Goal: Information Seeking & Learning: Find specific fact

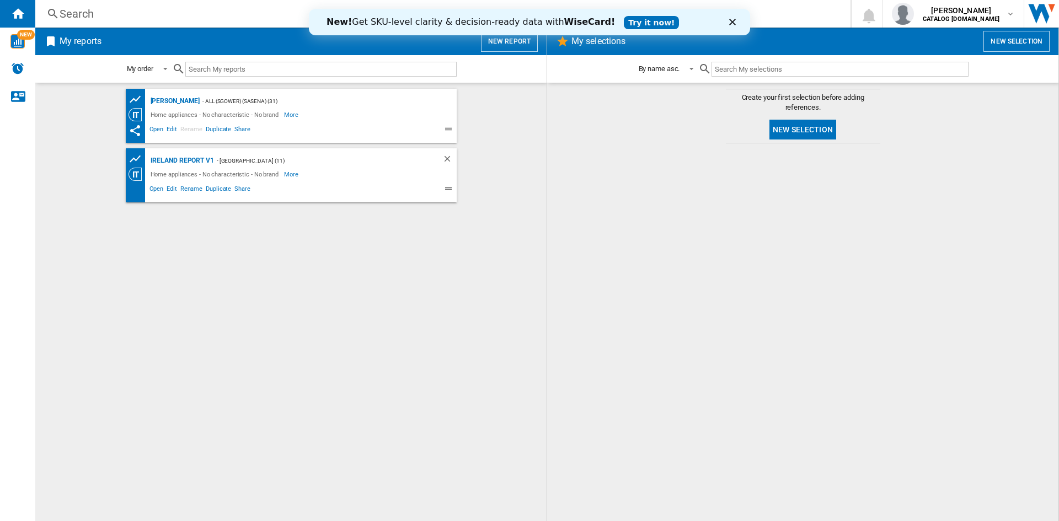
click at [732, 23] on polygon "Close" at bounding box center [732, 22] width 7 height 7
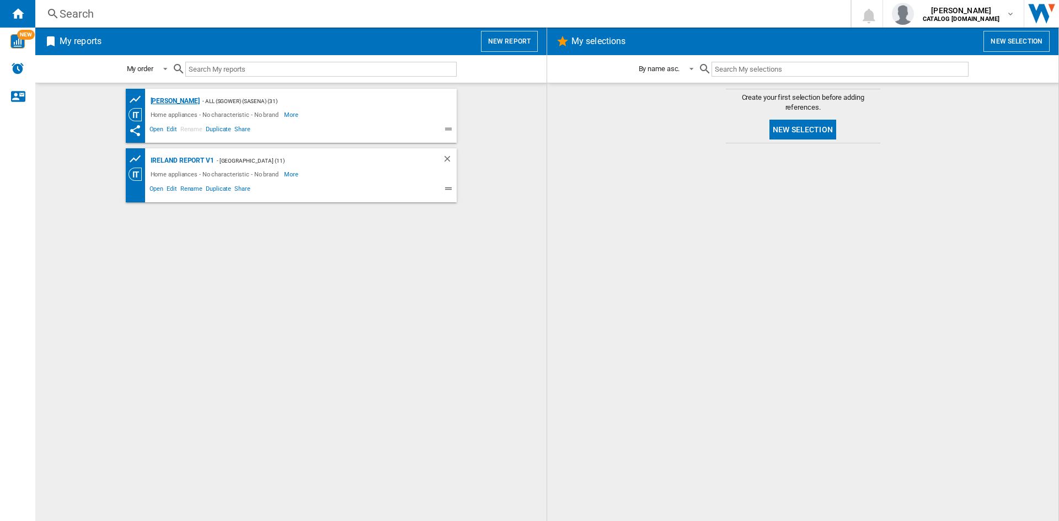
click at [157, 100] on div "[PERSON_NAME]" at bounding box center [174, 101] width 52 height 14
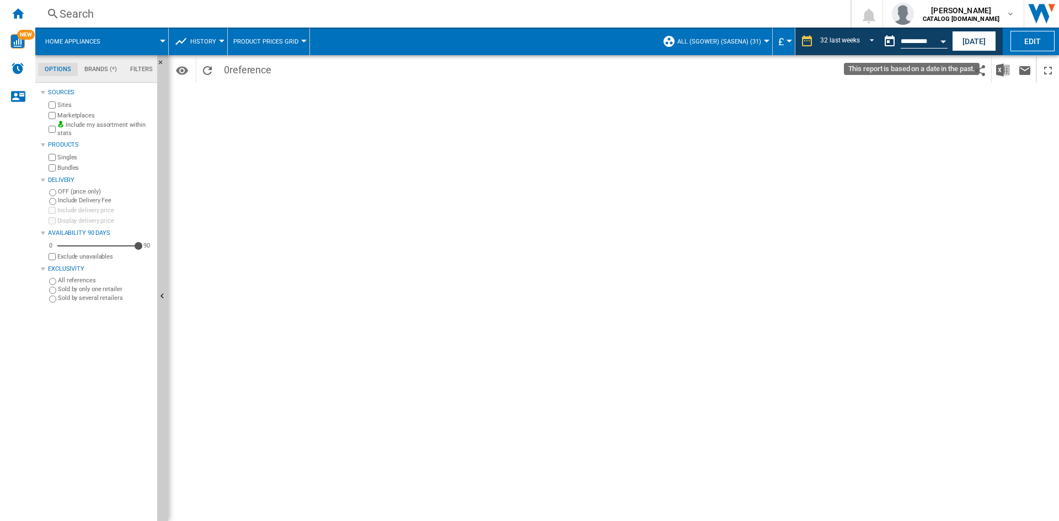
click at [943, 40] on div "Open calendar" at bounding box center [944, 41] width 6 height 3
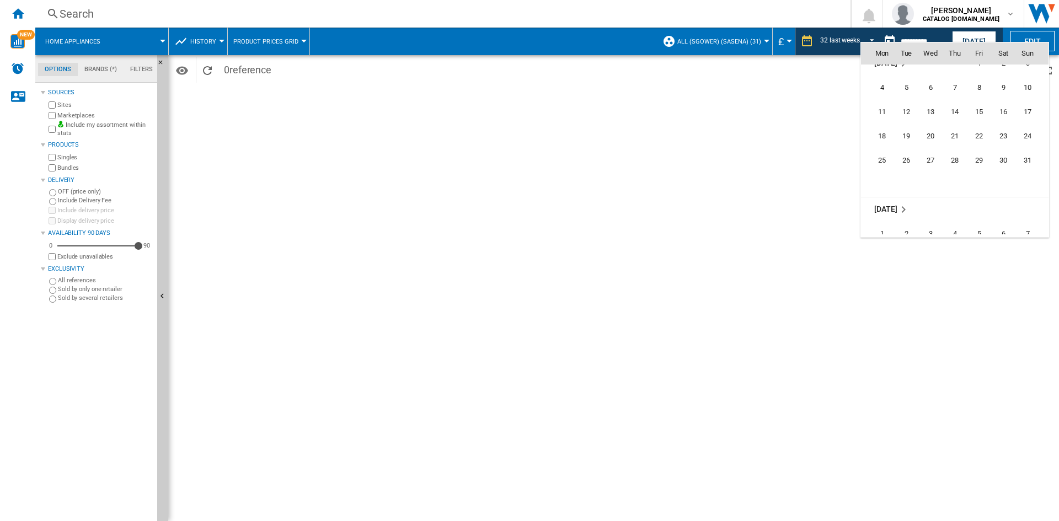
scroll to position [5265, 0]
click at [977, 146] on span "19" at bounding box center [979, 149] width 22 height 22
type input "**********"
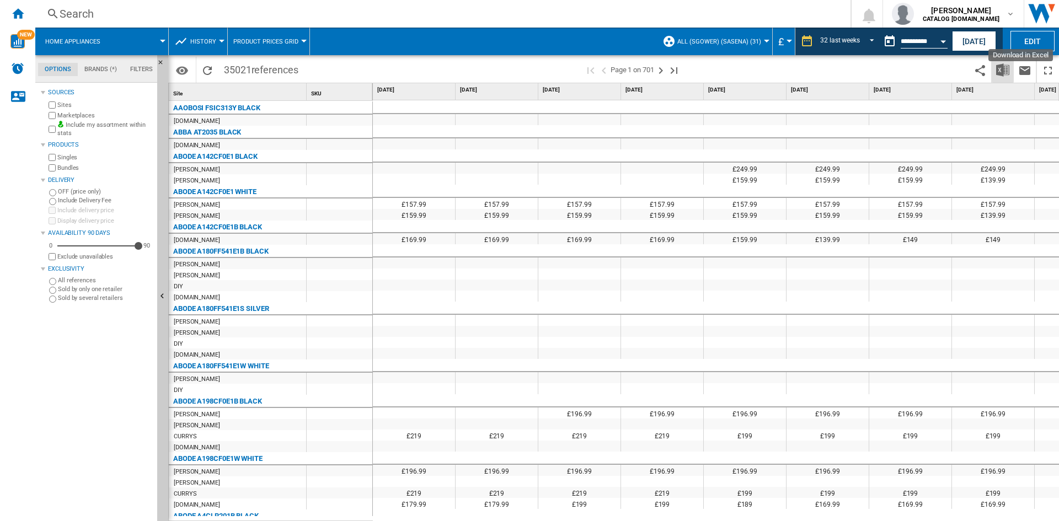
click at [1001, 70] on img "Download in Excel" at bounding box center [1002, 69] width 13 height 13
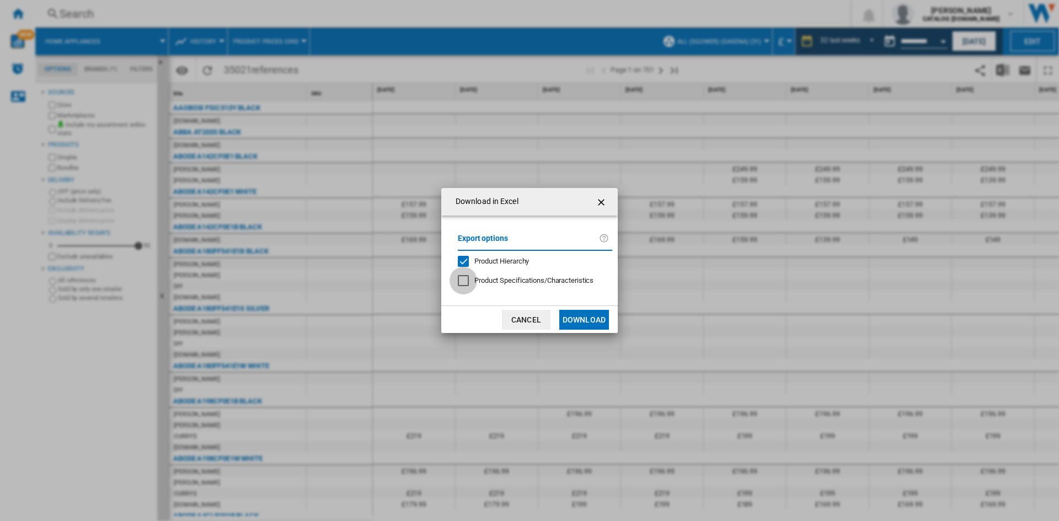
click at [468, 285] on div at bounding box center [463, 280] width 11 height 11
click at [584, 317] on button "Download" at bounding box center [584, 320] width 50 height 20
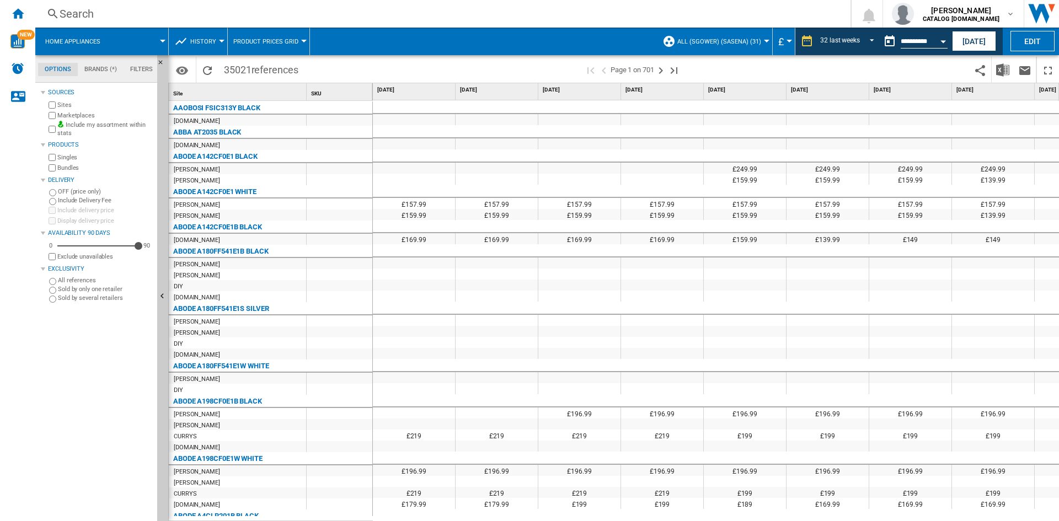
click at [78, 381] on div "Sources Sites Marketplaces Include my assortment within stats Products Singles …" at bounding box center [97, 304] width 112 height 436
click at [18, 94] on ng-md-icon "Contact us" at bounding box center [17, 95] width 13 height 13
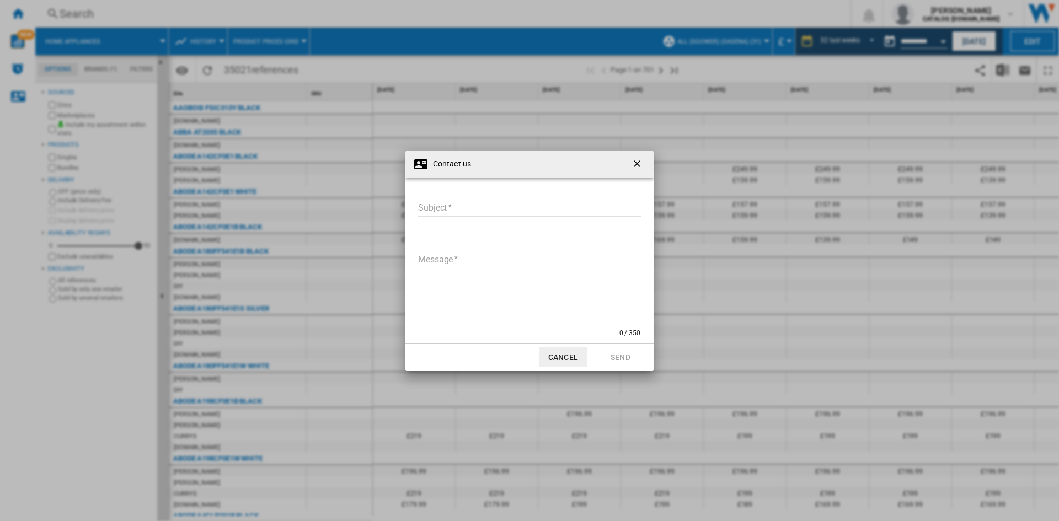
click at [636, 161] on ng-md-icon "getI18NText('BUTTONS.CLOSE_DIALOG')" at bounding box center [638, 164] width 13 height 13
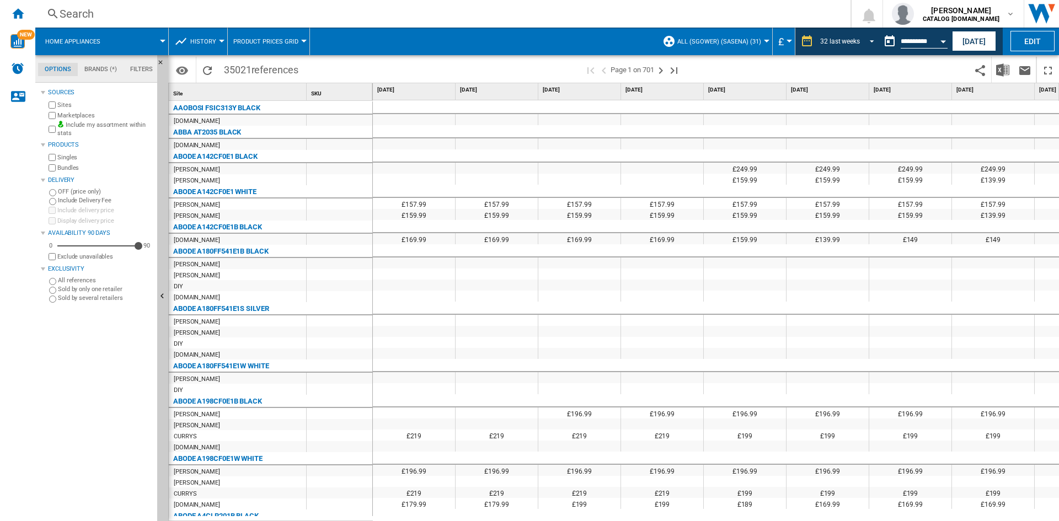
click at [868, 39] on span "REPORTS.WIZARD.STEPS.REPORT.STEPS.REPORT_OPTIONS.PERIOD: 32 last weeks" at bounding box center [868, 40] width 13 height 10
click at [841, 41] on div "4 last weeks" at bounding box center [836, 42] width 36 height 9
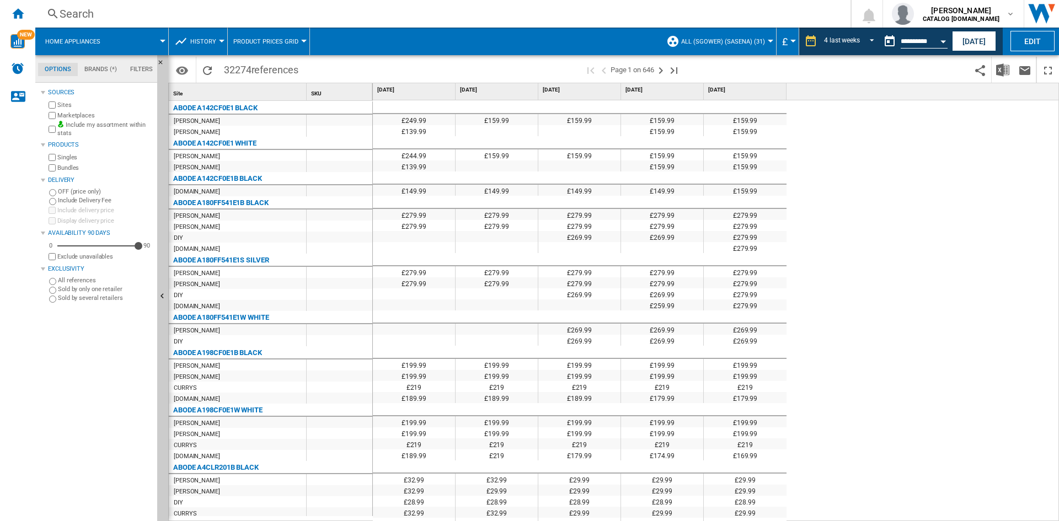
click at [852, 163] on div "£249.99 £159.99 £159.99 £159.99 £159.99 £139.99 £159.99 £159.99 £244.99 £159.99…" at bounding box center [716, 311] width 687 height 422
click at [1003, 72] on img "Download in Excel" at bounding box center [1002, 69] width 13 height 13
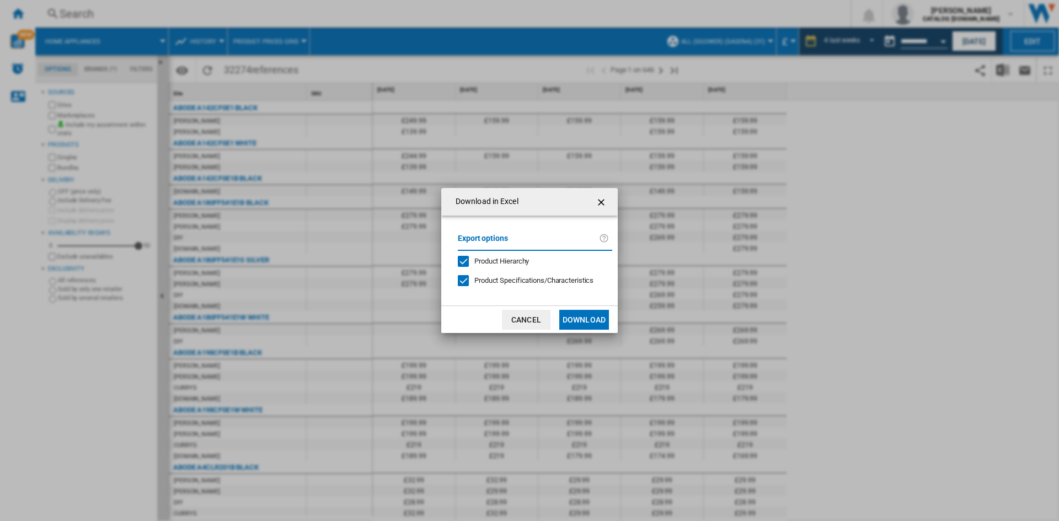
click at [582, 319] on button "Download" at bounding box center [584, 320] width 50 height 20
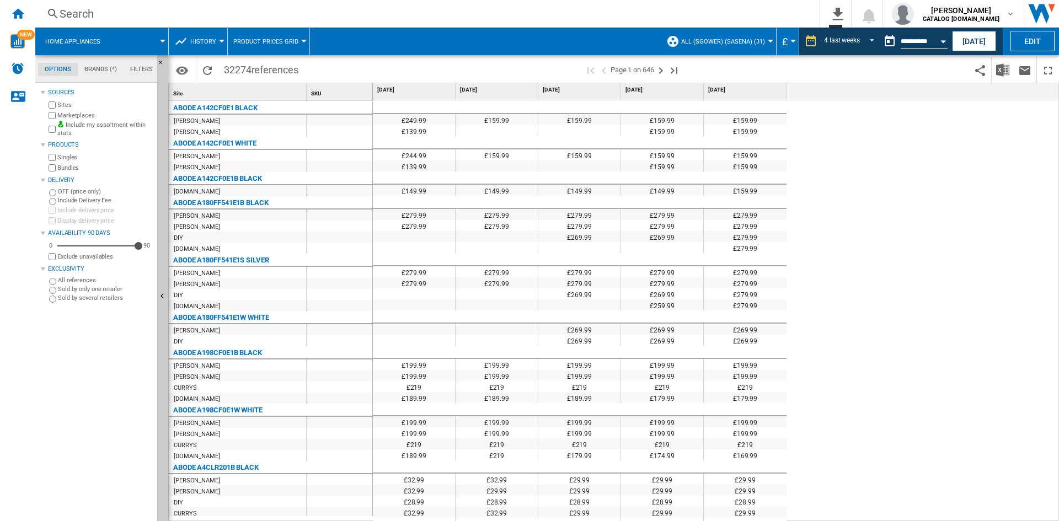
click at [69, 13] on div "Search" at bounding box center [426, 13] width 732 height 15
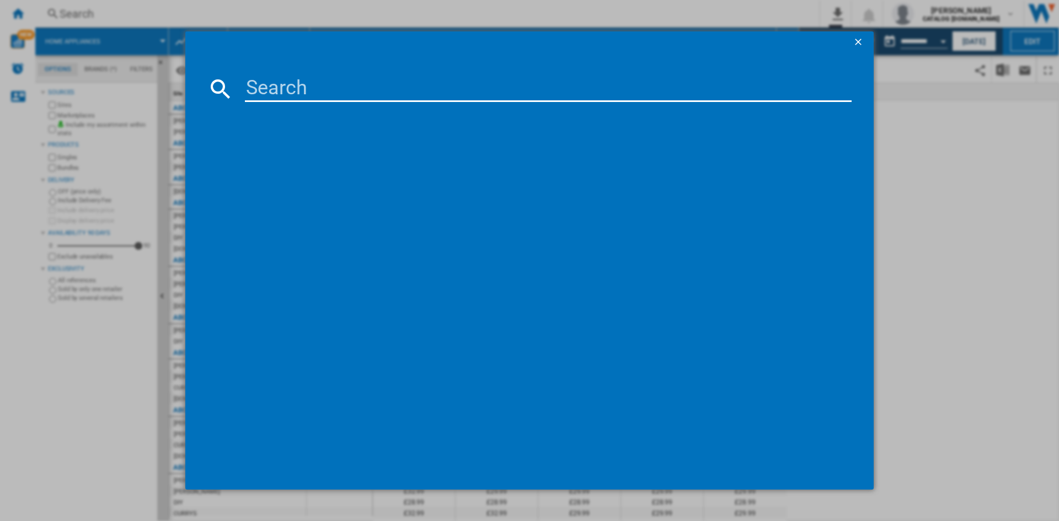
click at [261, 89] on input at bounding box center [548, 89] width 607 height 26
click at [857, 41] on ng-md-icon "getI18NText('BUTTONS.CLOSE_DIALOG')" at bounding box center [859, 42] width 13 height 13
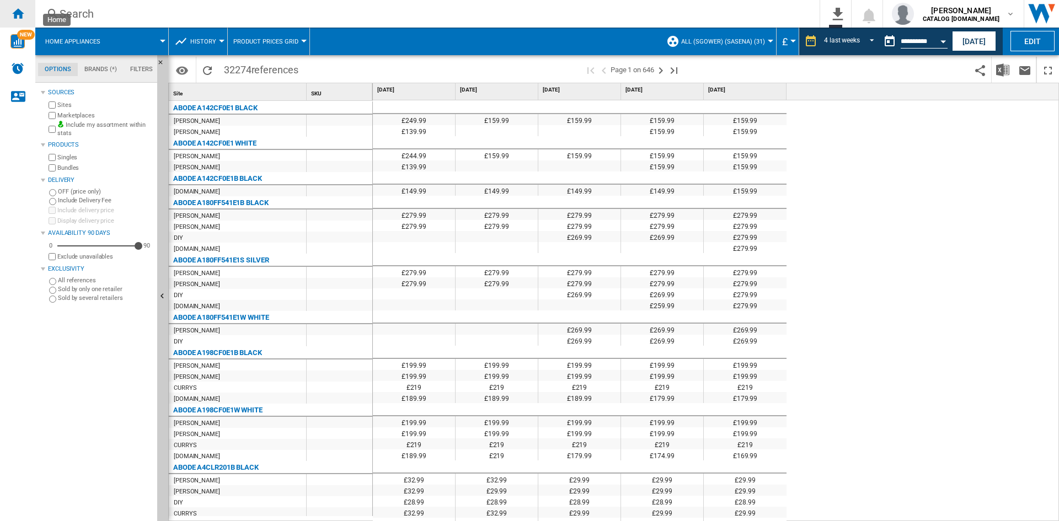
click at [18, 13] on ng-md-icon "Home" at bounding box center [17, 13] width 13 height 13
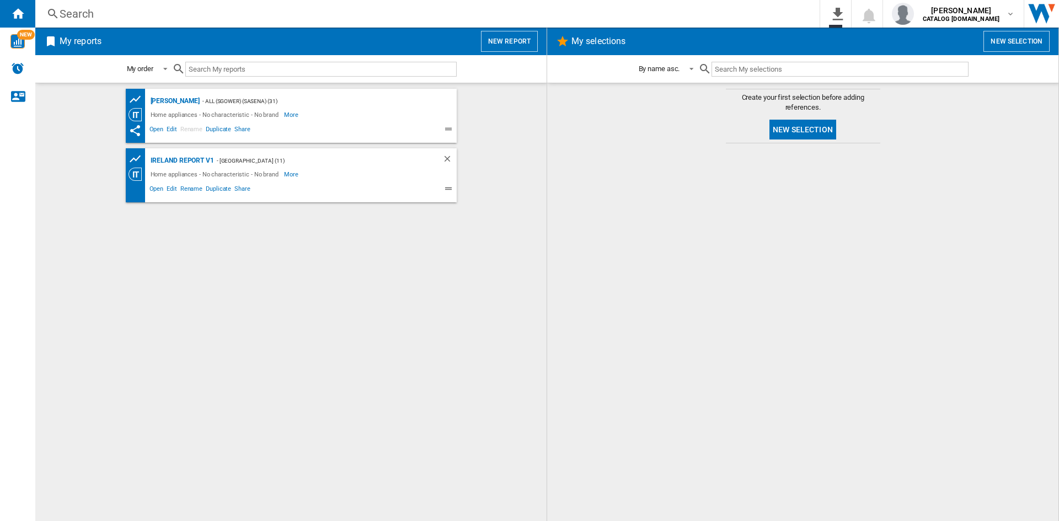
click at [80, 14] on div "Search" at bounding box center [426, 13] width 732 height 15
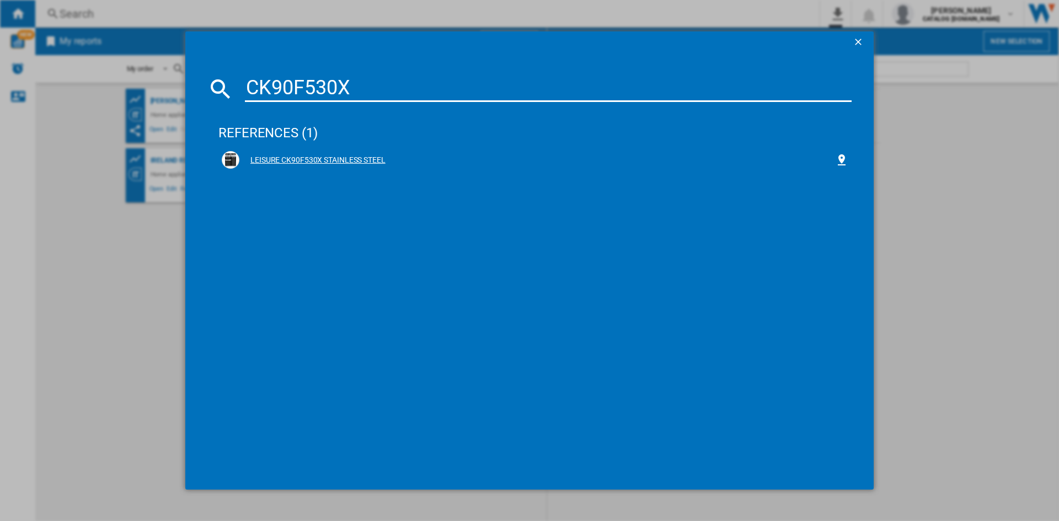
type input "CK90F530X"
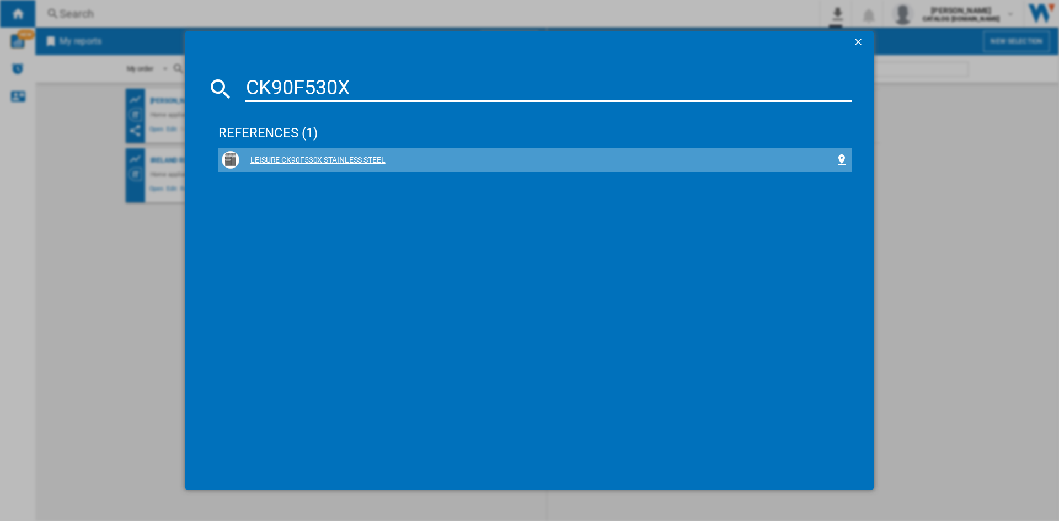
click at [318, 156] on div "LEISURE CK90F530X STAINLESS STEEL" at bounding box center [537, 160] width 596 height 11
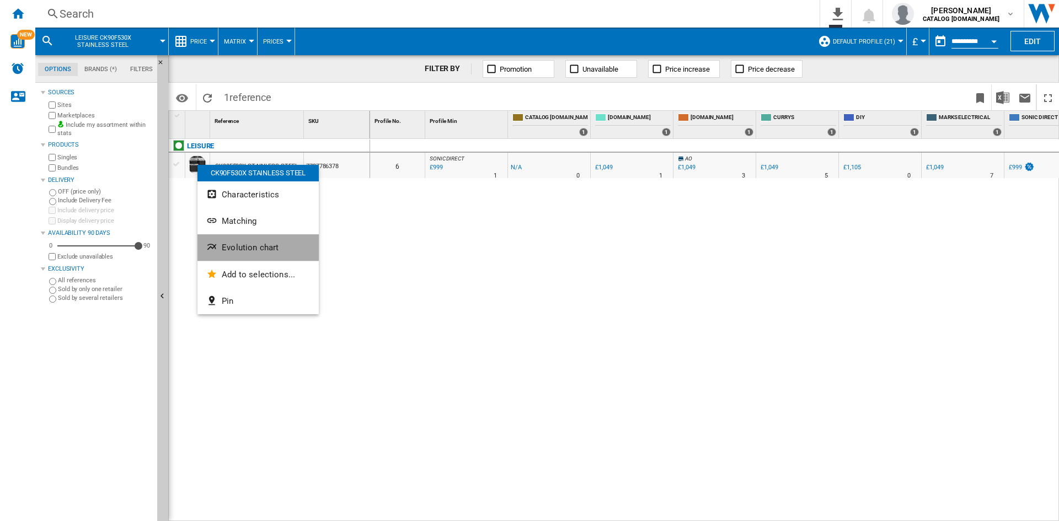
click at [249, 251] on span "Evolution chart" at bounding box center [250, 248] width 57 height 10
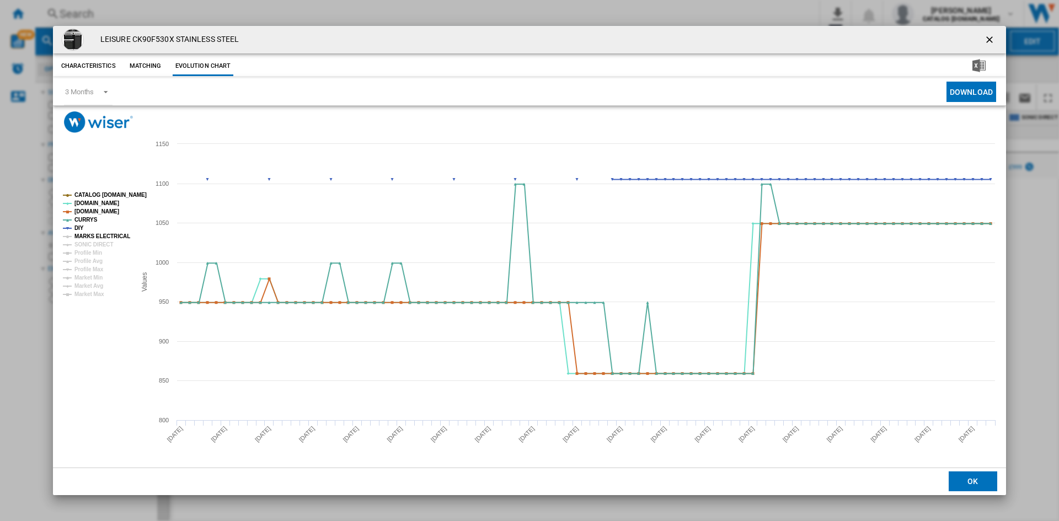
click at [93, 236] on tspan "MARKS ELECTRICAL" at bounding box center [102, 236] width 56 height 6
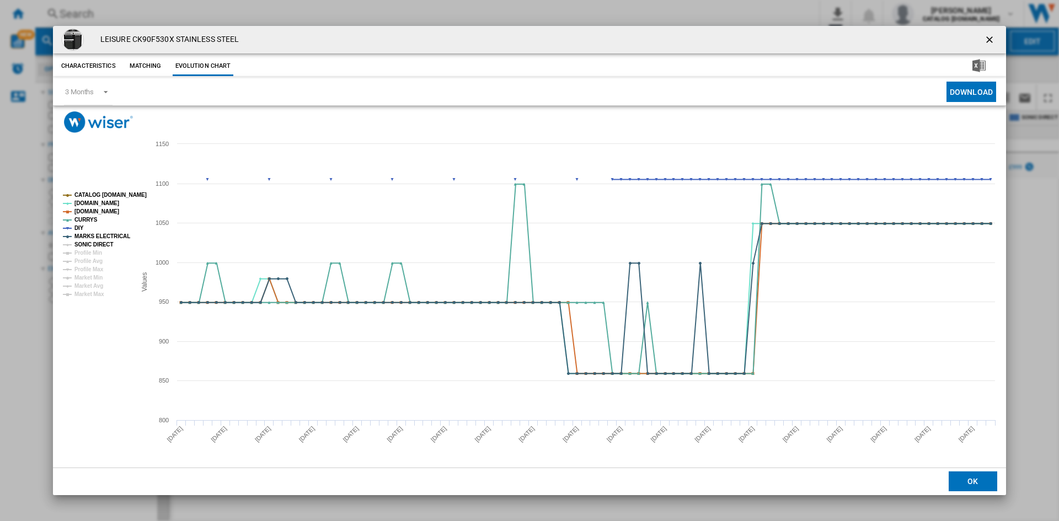
click at [94, 246] on tspan "SONIC DIRECT" at bounding box center [93, 245] width 39 height 6
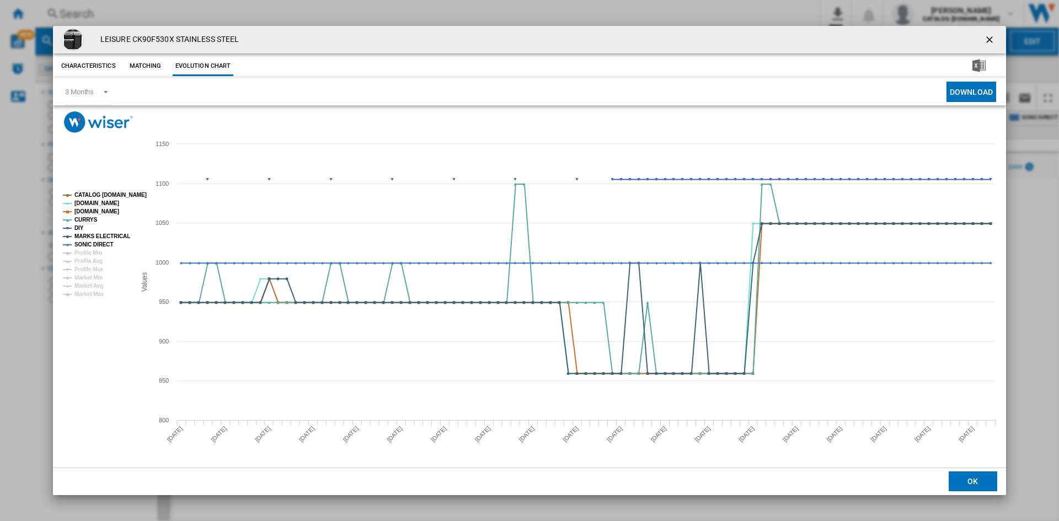
click at [990, 39] on ng-md-icon "getI18NText('BUTTONS.CLOSE_DIALOG')" at bounding box center [990, 40] width 13 height 13
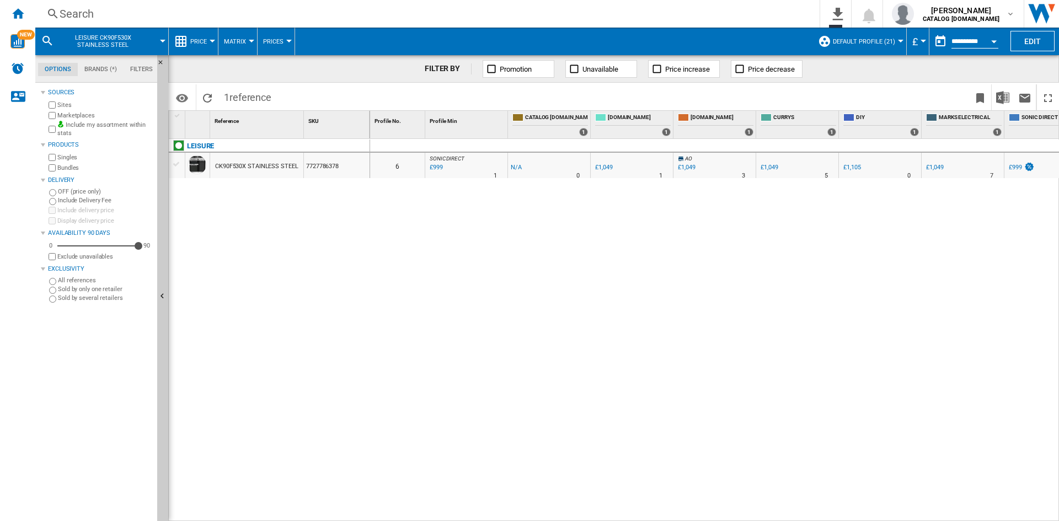
click at [77, 13] on div "Search" at bounding box center [426, 13] width 732 height 15
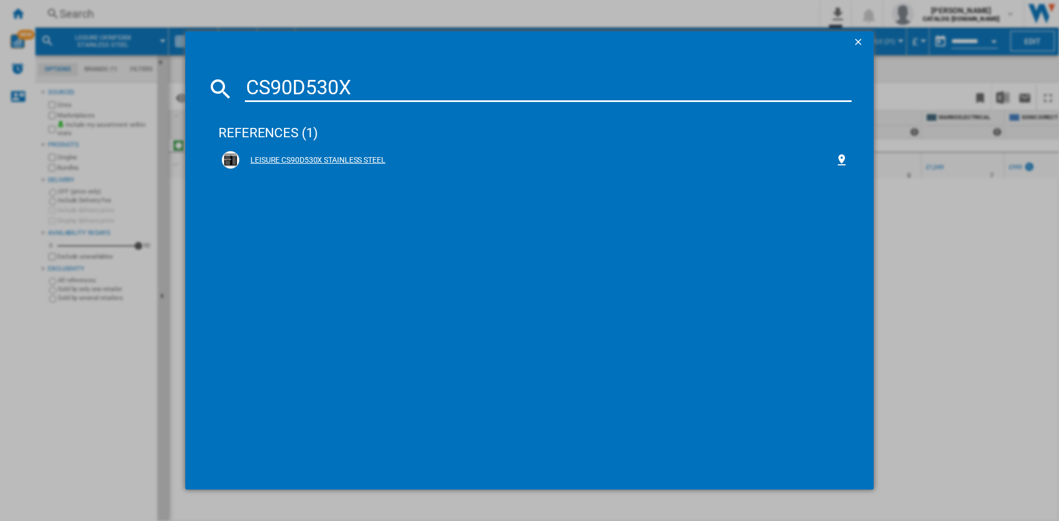
type input "CS90D530X"
click at [305, 158] on div "LEISURE CS90D530X STAINLESS STEEL" at bounding box center [537, 160] width 596 height 11
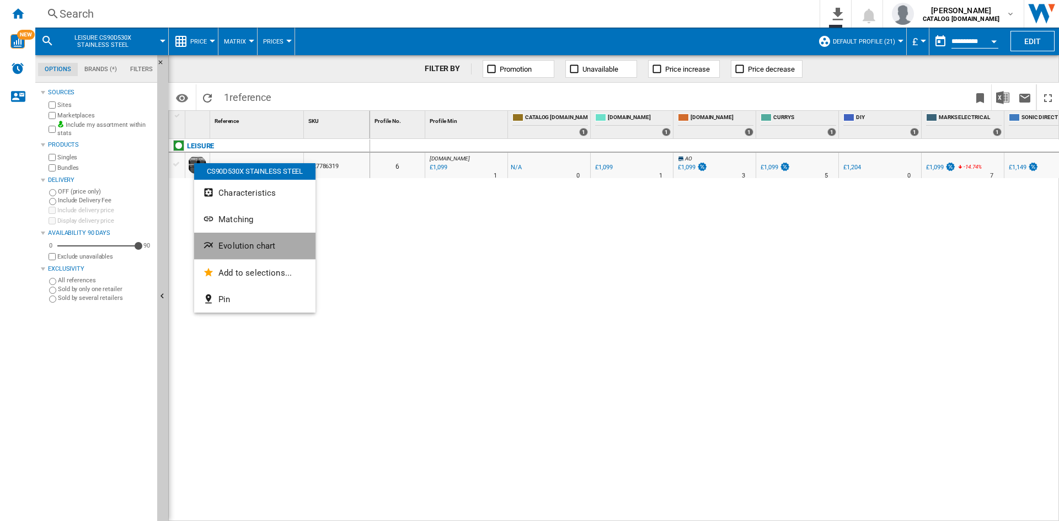
click at [259, 246] on span "Evolution chart" at bounding box center [246, 246] width 57 height 10
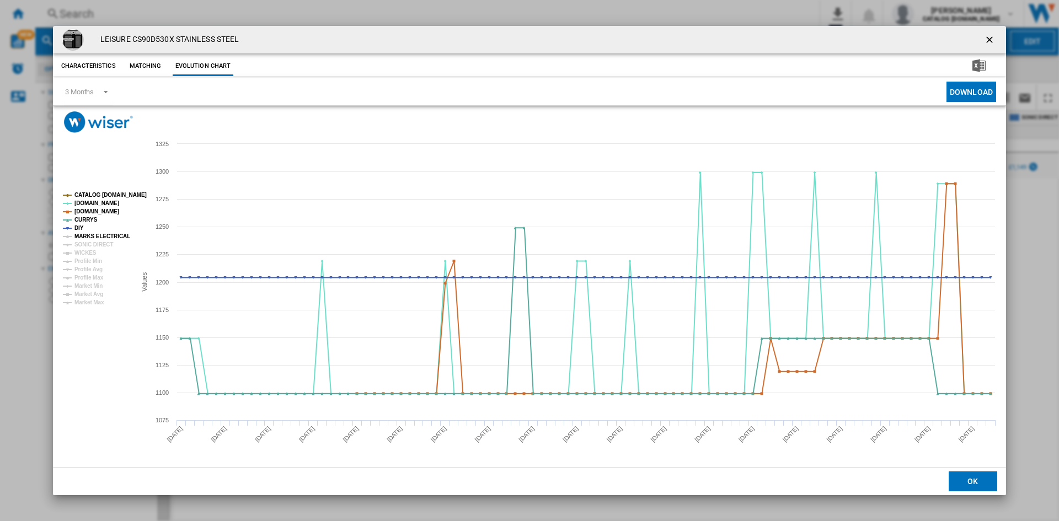
click at [88, 235] on tspan "MARKS ELECTRICAL" at bounding box center [102, 236] width 56 height 6
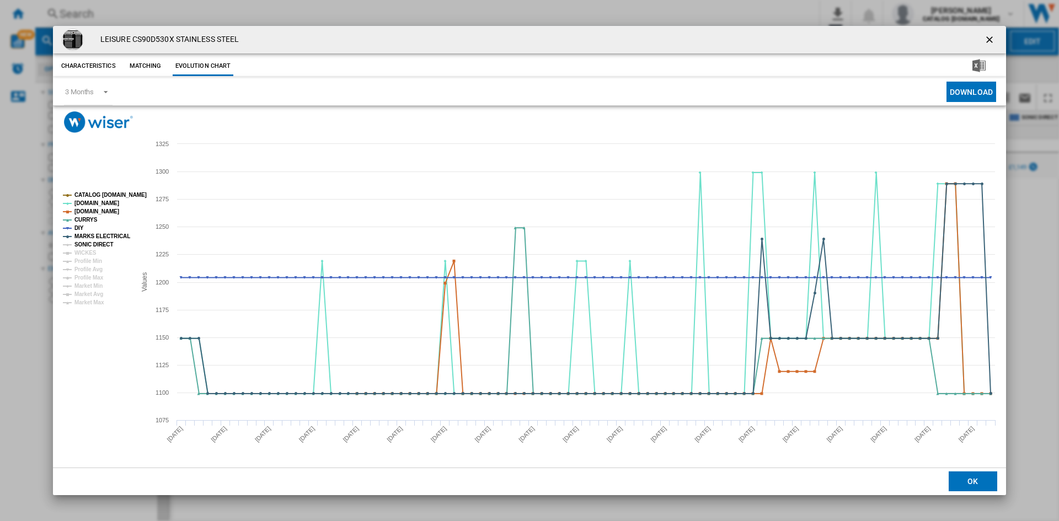
click at [92, 243] on tspan "SONIC DIRECT" at bounding box center [93, 245] width 39 height 6
drag, startPoint x: 82, startPoint y: 254, endPoint x: 87, endPoint y: 274, distance: 20.6
click at [81, 254] on tspan "WICKES" at bounding box center [85, 253] width 22 height 6
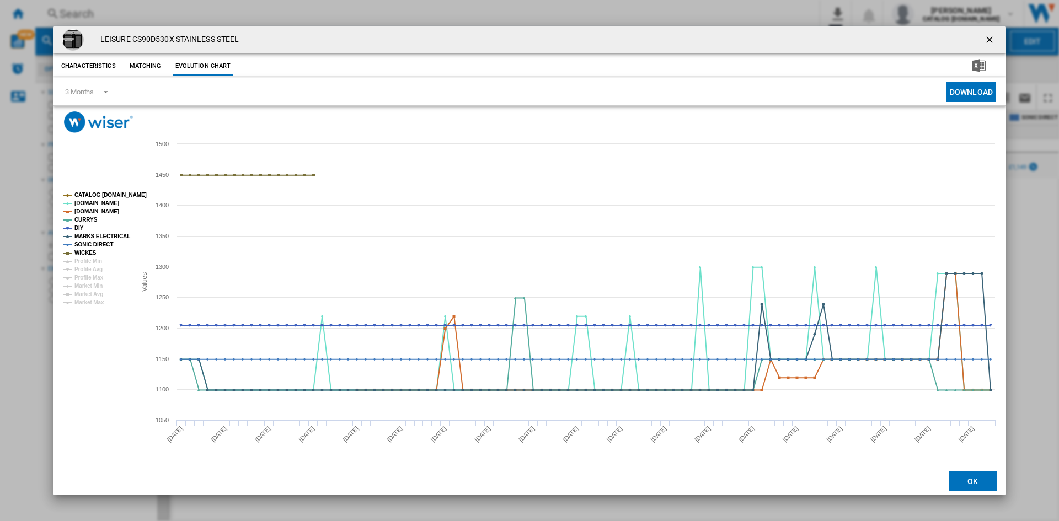
drag, startPoint x: 989, startPoint y: 41, endPoint x: 902, endPoint y: 54, distance: 88.1
click at [989, 41] on ng-md-icon "getI18NText('BUTTONS.CLOSE_DIALOG')" at bounding box center [990, 40] width 13 height 13
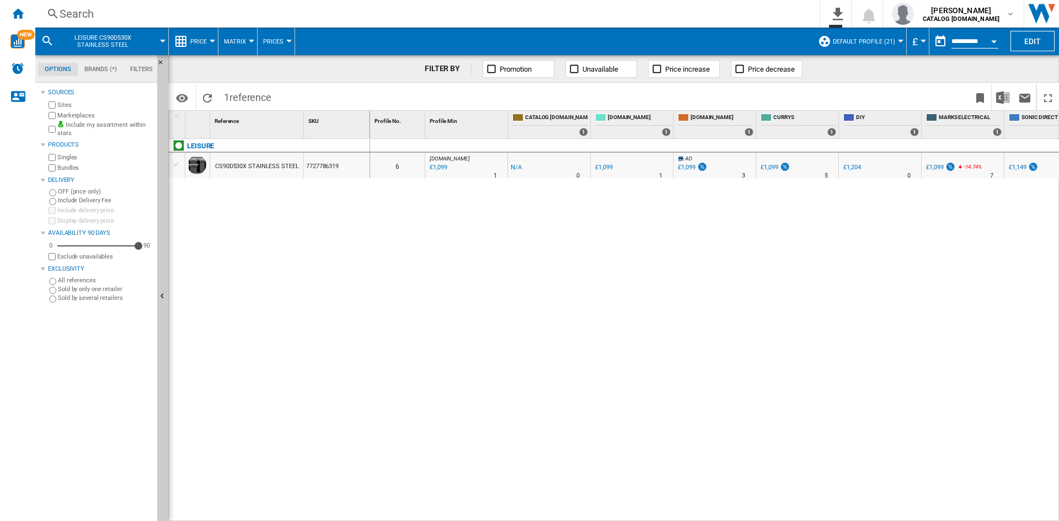
click at [78, 14] on div "Search" at bounding box center [426, 13] width 732 height 15
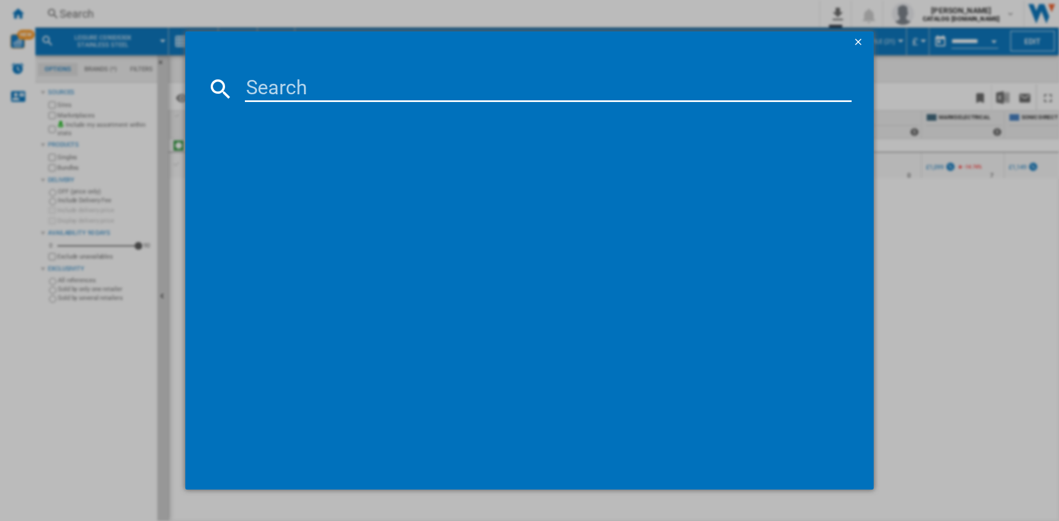
click at [254, 85] on input at bounding box center [548, 89] width 607 height 26
type input "CK100G232K"
click at [291, 159] on div "LEISURE CK100G232K BLACK" at bounding box center [537, 160] width 596 height 11
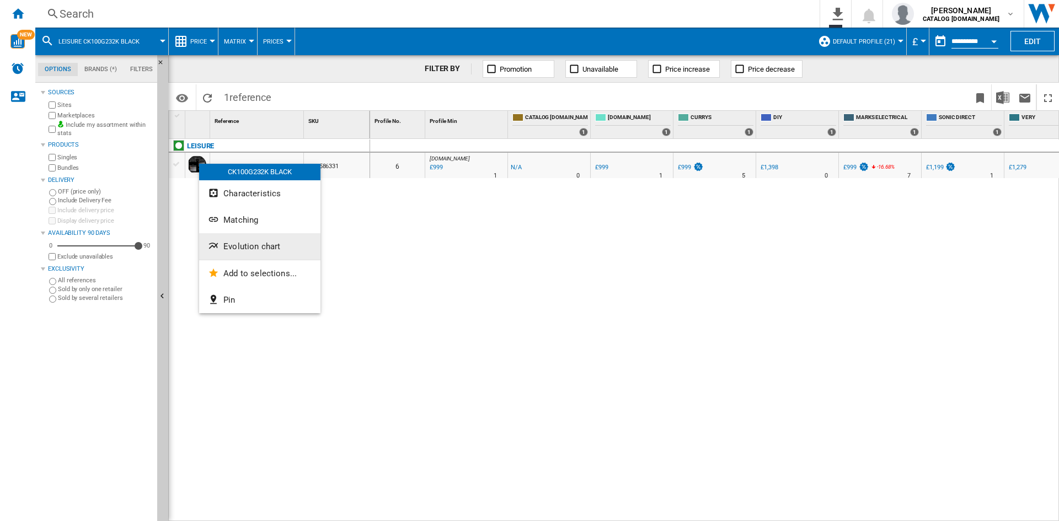
click at [249, 246] on span "Evolution chart" at bounding box center [251, 247] width 57 height 10
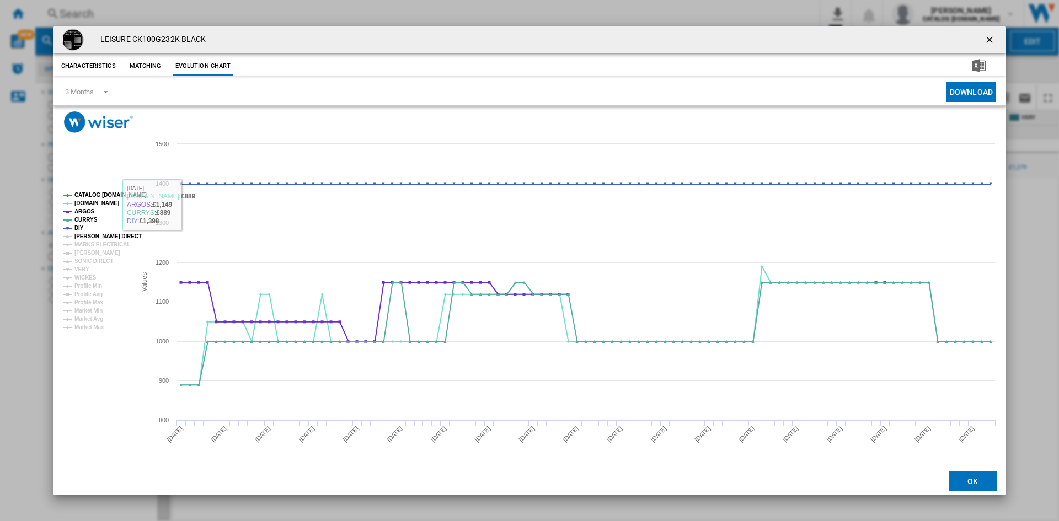
drag, startPoint x: 93, startPoint y: 237, endPoint x: 89, endPoint y: 243, distance: 6.7
click at [92, 239] on tspan "[PERSON_NAME] DIRECT" at bounding box center [107, 236] width 67 height 6
click at [94, 245] on tspan "MARKS ELECTRICAL" at bounding box center [102, 245] width 56 height 6
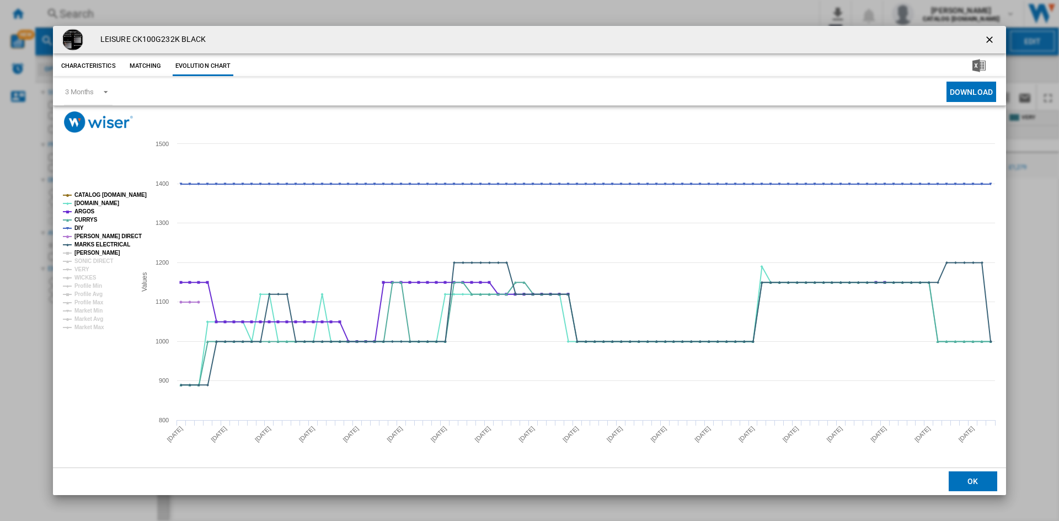
drag, startPoint x: 94, startPoint y: 257, endPoint x: 91, endPoint y: 262, distance: 6.2
click at [94, 257] on g "CATALOG [DOMAIN_NAME] [DOMAIN_NAME] ARGOS CURRYS DIY [PERSON_NAME] DIRECT MARKS…" at bounding box center [105, 261] width 84 height 138
click at [93, 264] on tspan "SONIC DIRECT" at bounding box center [93, 261] width 39 height 6
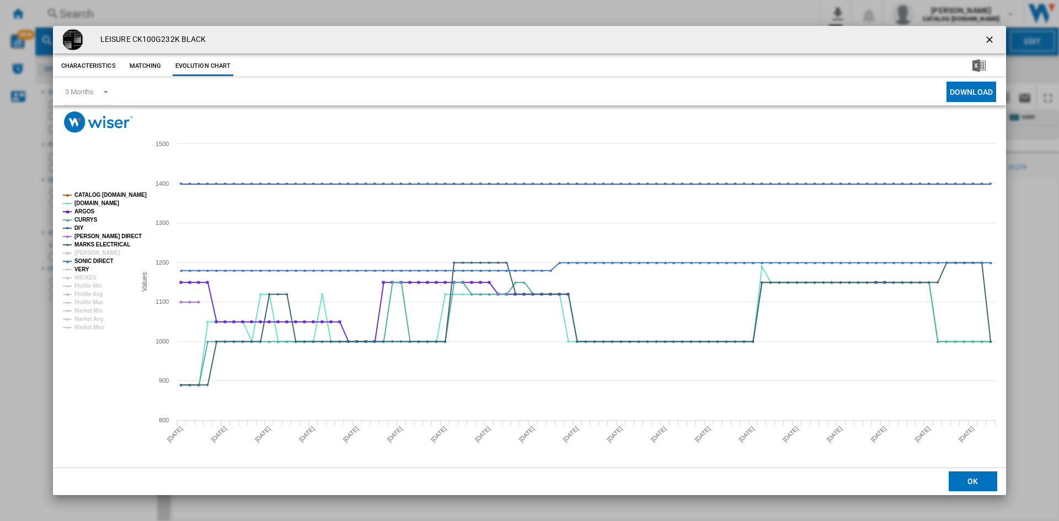
drag, startPoint x: 84, startPoint y: 271, endPoint x: 82, endPoint y: 262, distance: 9.0
click at [83, 271] on tspan "VERY" at bounding box center [81, 270] width 15 height 6
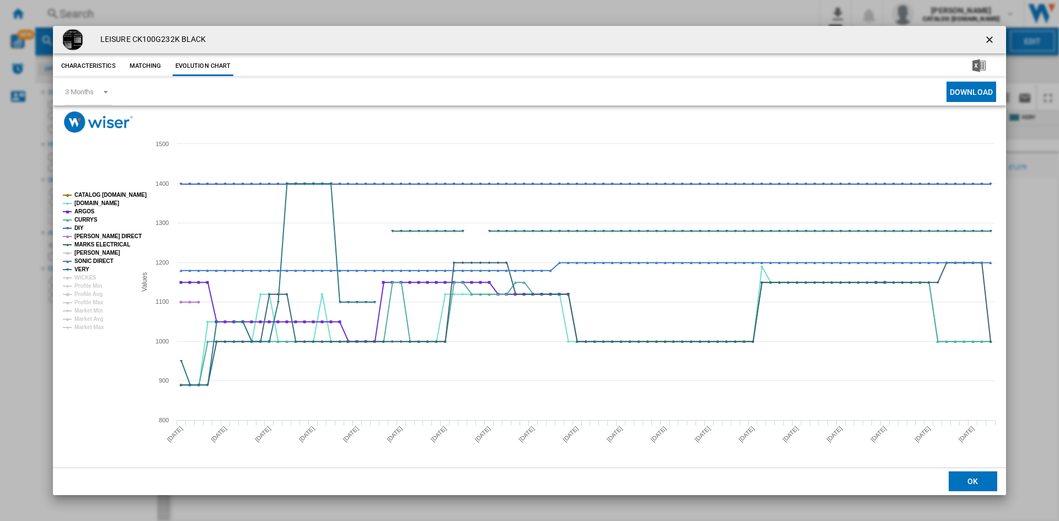
click at [86, 252] on tspan "[PERSON_NAME]" at bounding box center [97, 253] width 46 height 6
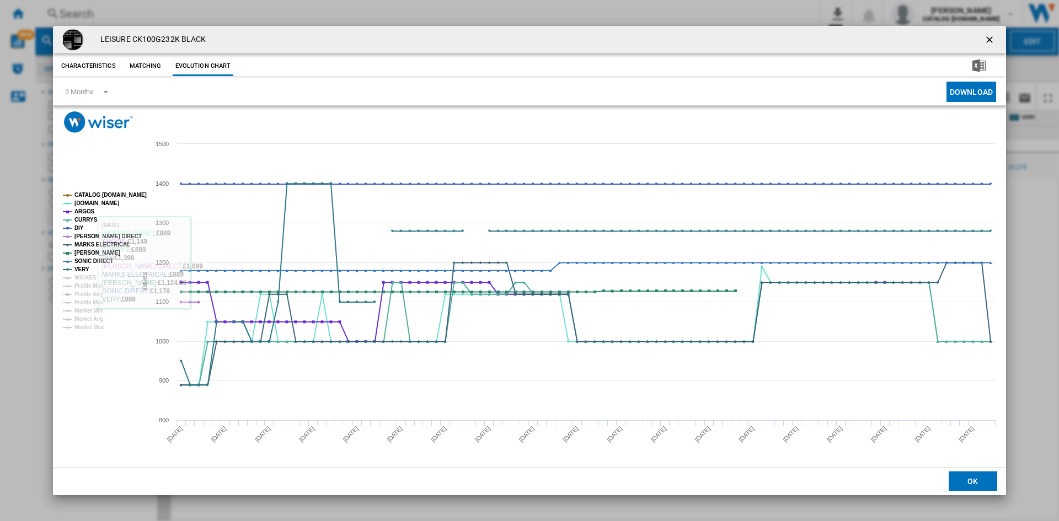
click at [73, 277] on rect "Product popup" at bounding box center [94, 261] width 73 height 147
click at [84, 278] on tspan "WICKES" at bounding box center [85, 278] width 22 height 6
drag, startPoint x: 990, startPoint y: 38, endPoint x: 915, endPoint y: 62, distance: 79.0
click at [990, 38] on ng-md-icon "getI18NText('BUTTONS.CLOSE_DIALOG')" at bounding box center [990, 40] width 13 height 13
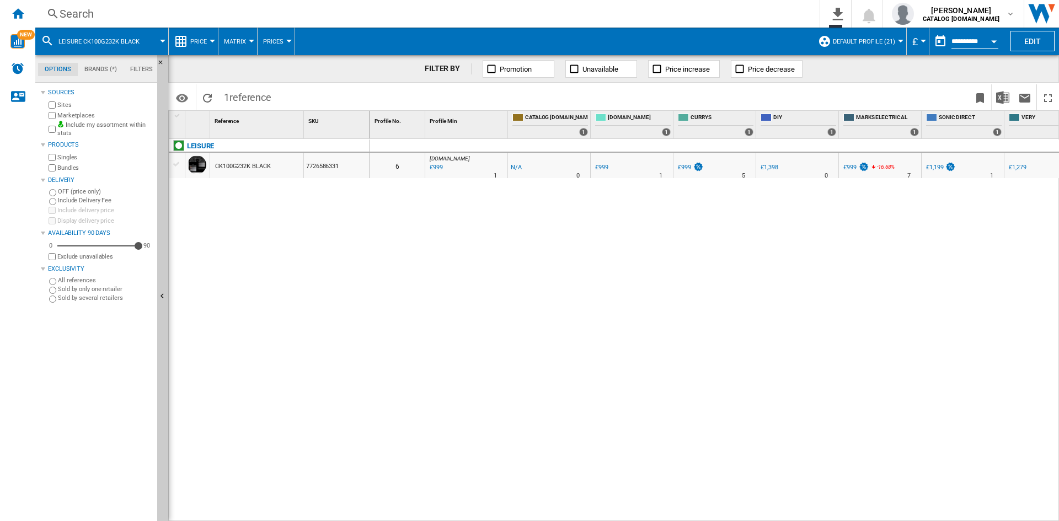
click at [83, 11] on div "Search" at bounding box center [426, 13] width 732 height 15
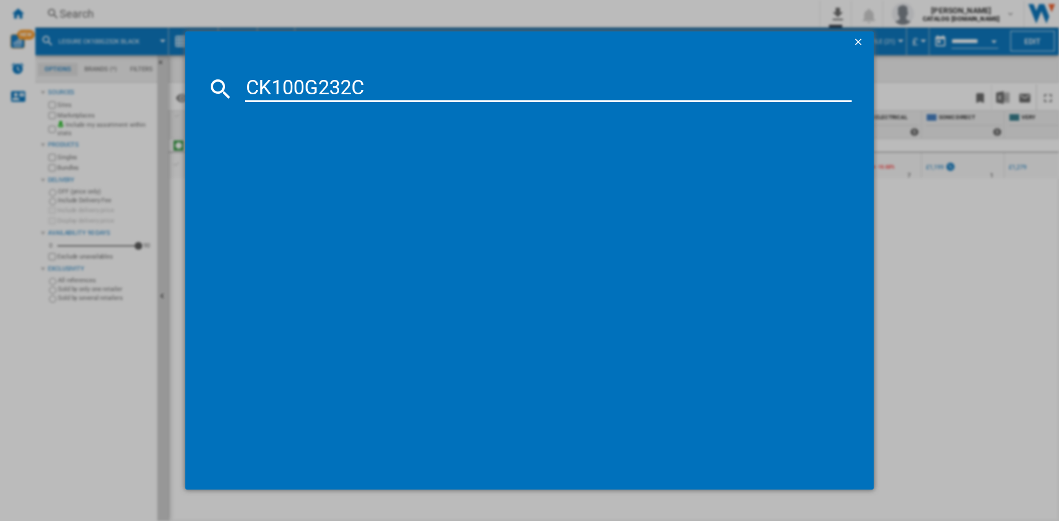
click at [281, 87] on input "CK100G232C" at bounding box center [548, 89] width 607 height 26
type input "CK100G232C"
click at [301, 158] on div "LEISURE CK100G232C CREAM" at bounding box center [537, 160] width 596 height 11
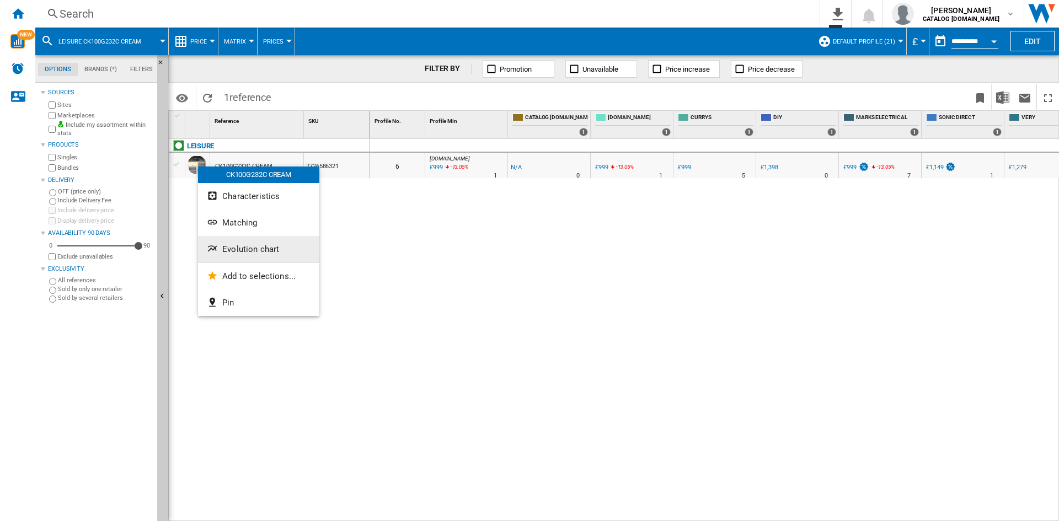
click at [258, 246] on span "Evolution chart" at bounding box center [250, 249] width 57 height 10
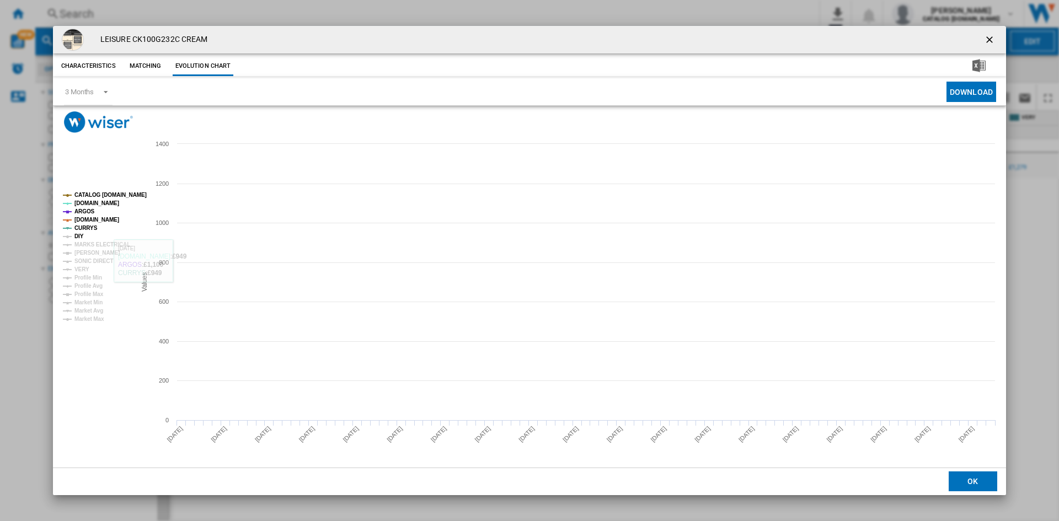
click at [76, 237] on tspan "DIY" at bounding box center [78, 236] width 9 height 6
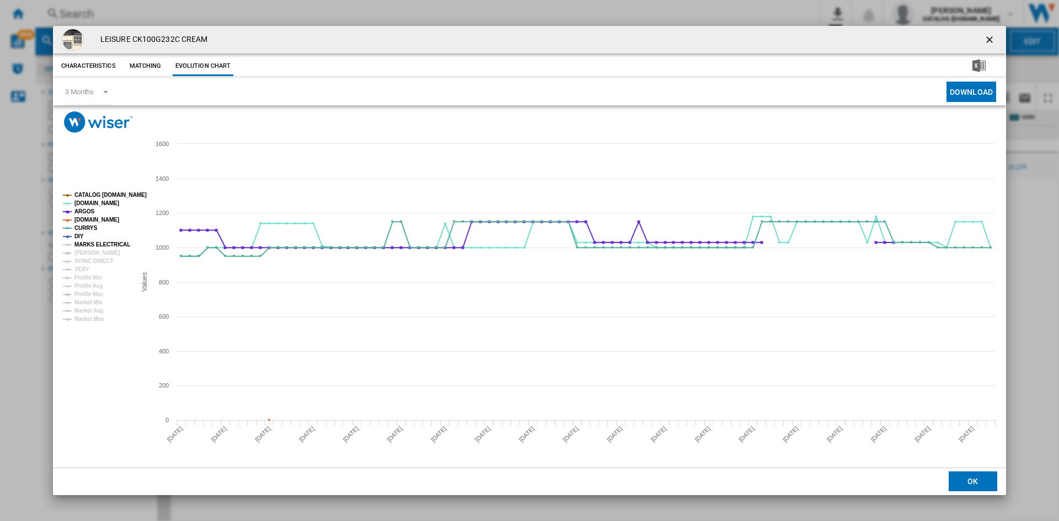
drag, startPoint x: 84, startPoint y: 242, endPoint x: 88, endPoint y: 251, distance: 9.6
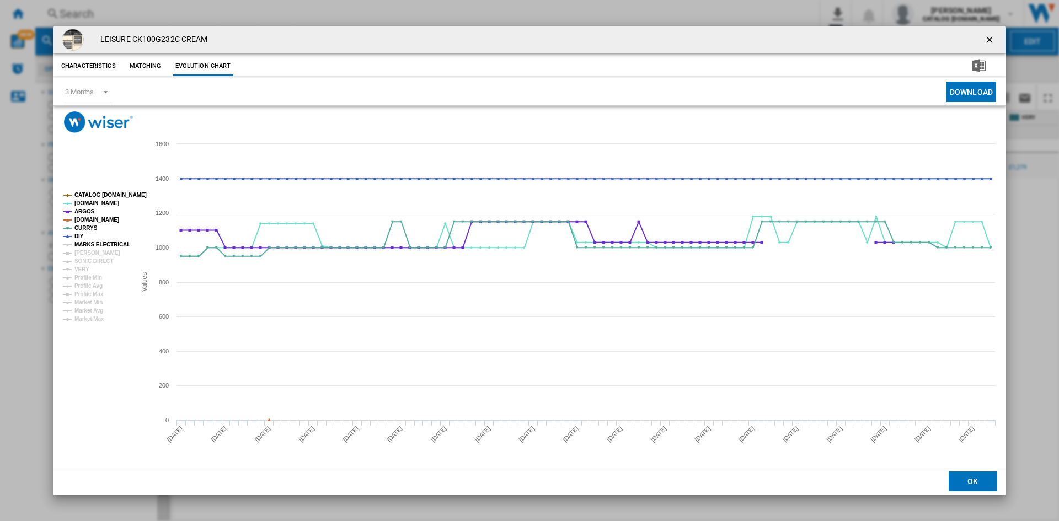
click at [84, 243] on tspan "MARKS ELECTRICAL" at bounding box center [102, 245] width 56 height 6
drag, startPoint x: 89, startPoint y: 254, endPoint x: 88, endPoint y: 260, distance: 6.2
click at [89, 255] on tspan "[PERSON_NAME]" at bounding box center [97, 253] width 46 height 6
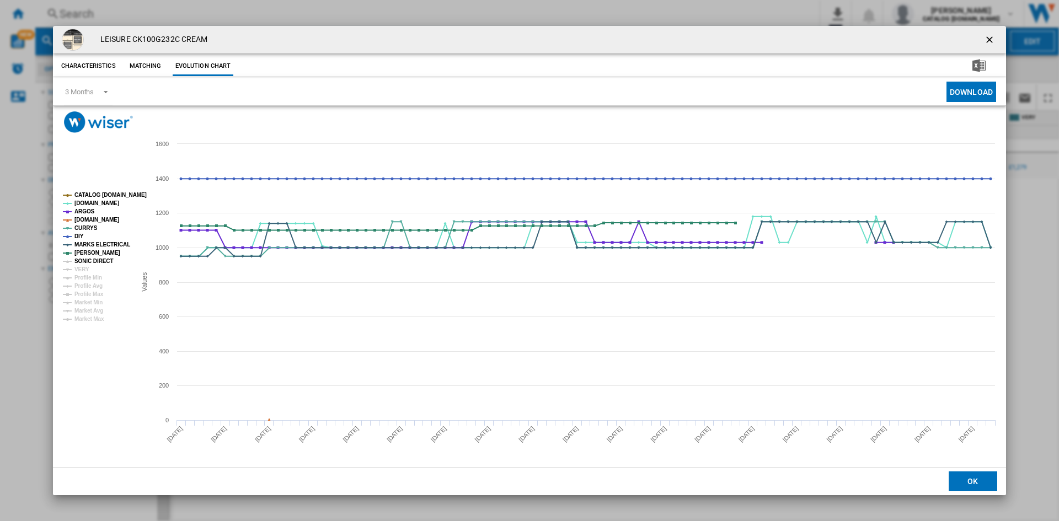
click at [88, 260] on tspan "SONIC DIRECT" at bounding box center [93, 261] width 39 height 6
click at [82, 270] on tspan "VERY" at bounding box center [81, 270] width 15 height 6
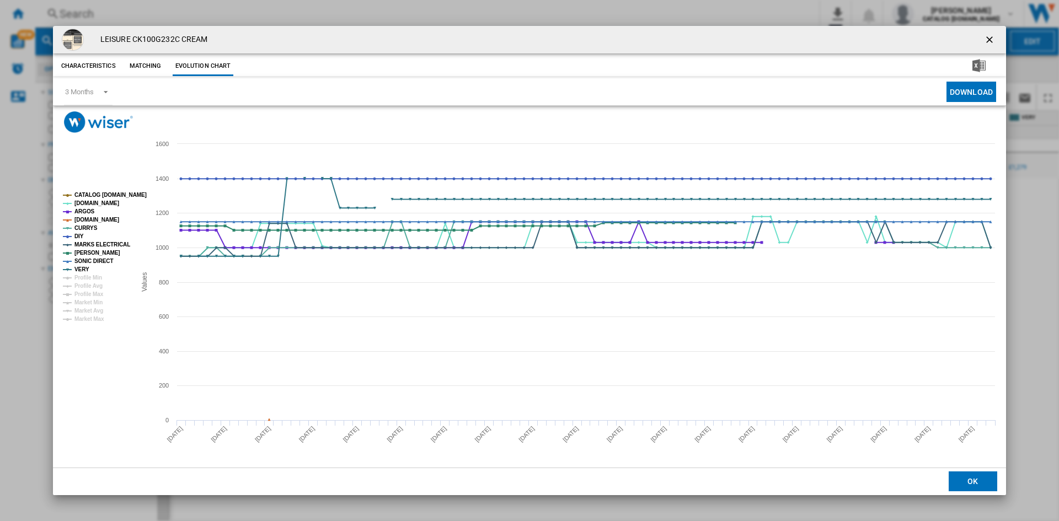
drag, startPoint x: 991, startPoint y: 38, endPoint x: 897, endPoint y: 76, distance: 101.2
click at [991, 38] on ng-md-icon "getI18NText('BUTTONS.CLOSE_DIALOG')" at bounding box center [990, 40] width 13 height 13
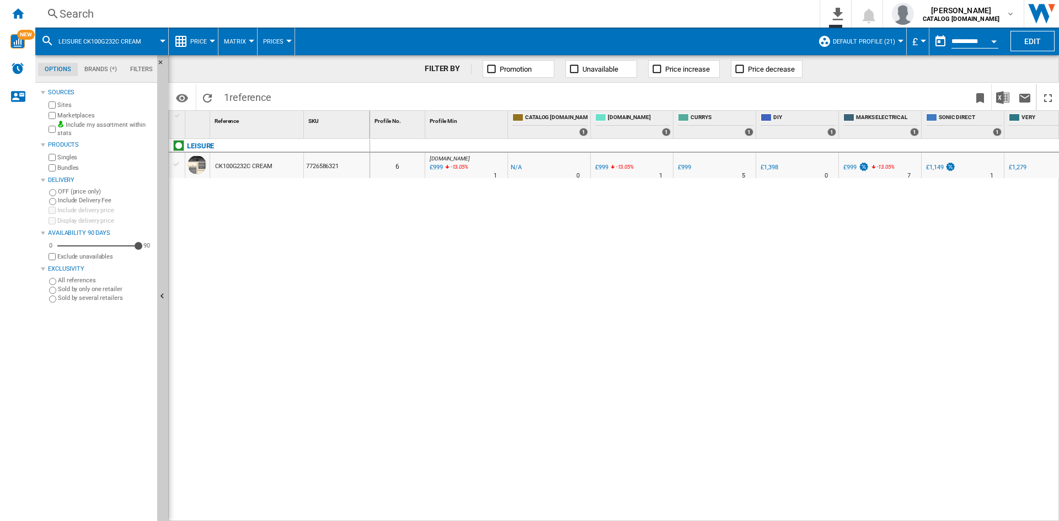
click at [60, 12] on div "Search" at bounding box center [426, 13] width 732 height 15
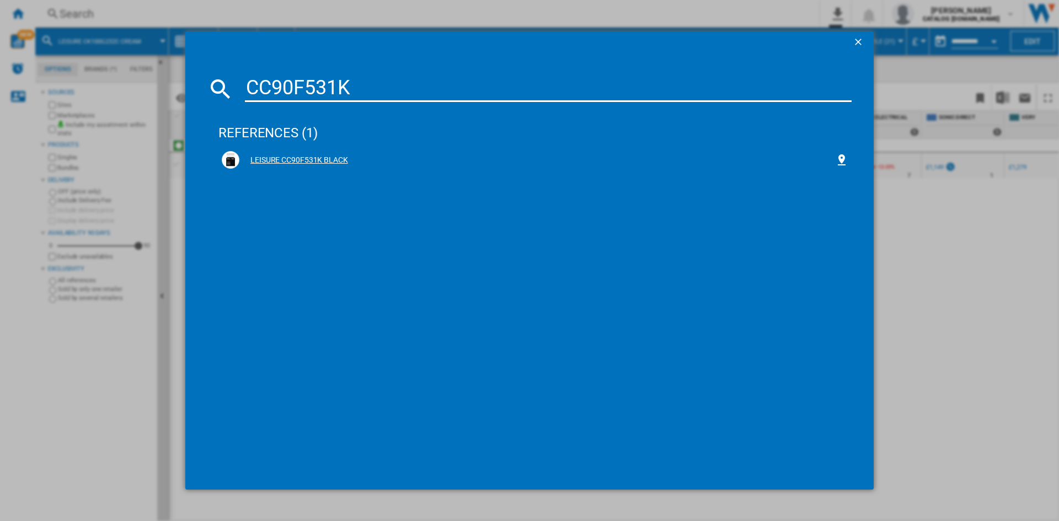
type input "CC90F531K"
click at [296, 158] on div "LEISURE CC90F531K BLACK" at bounding box center [537, 160] width 596 height 11
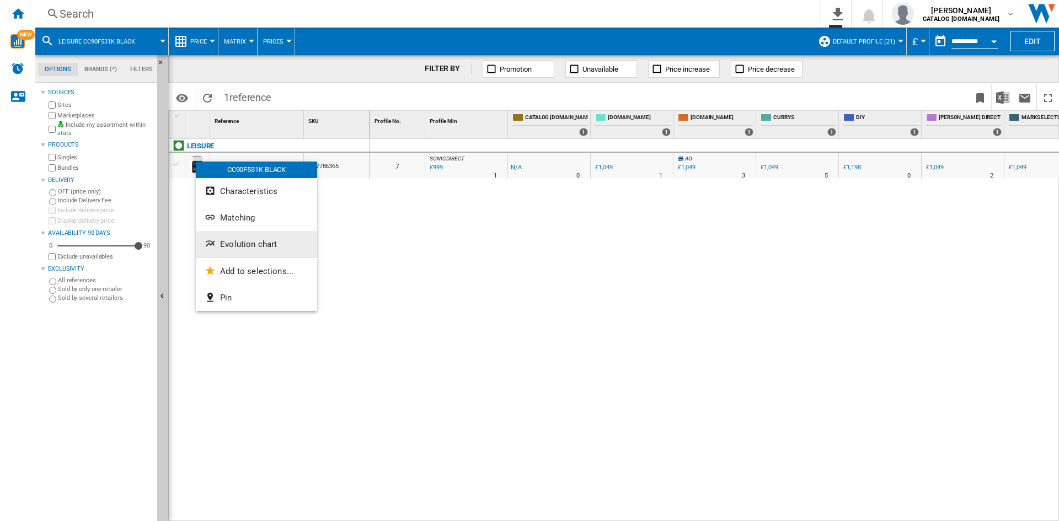
click at [262, 246] on span "Evolution chart" at bounding box center [248, 244] width 57 height 10
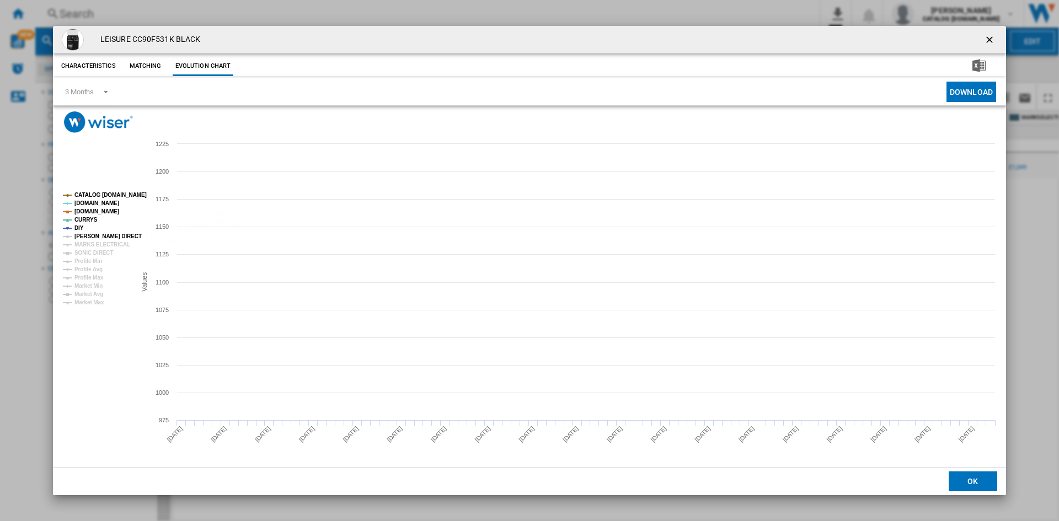
click at [83, 237] on tspan "[PERSON_NAME] DIRECT" at bounding box center [107, 236] width 67 height 6
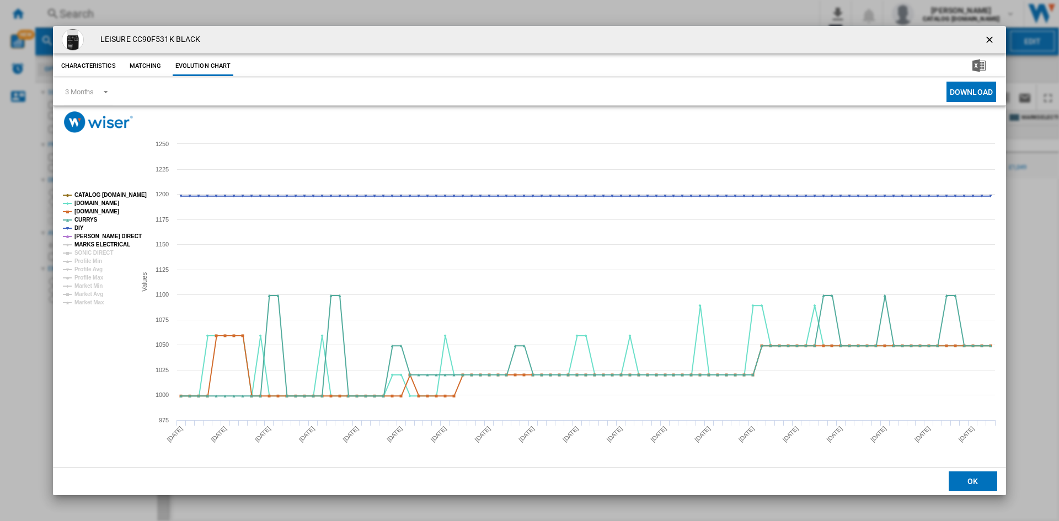
drag, startPoint x: 90, startPoint y: 246, endPoint x: 90, endPoint y: 255, distance: 8.8
click at [90, 247] on tspan "MARKS ELECTRICAL" at bounding box center [102, 245] width 56 height 6
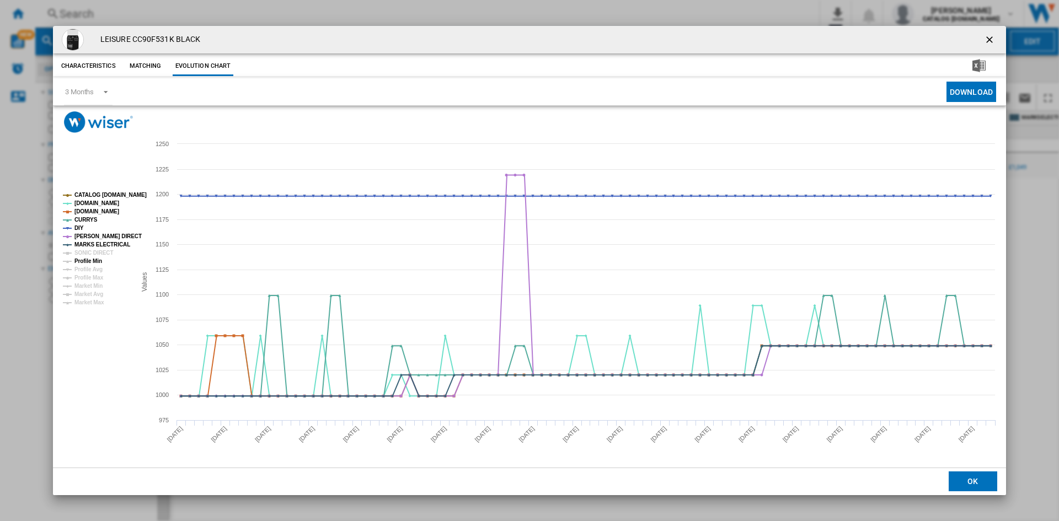
click at [92, 258] on tspan "Profile Min" at bounding box center [88, 261] width 28 height 6
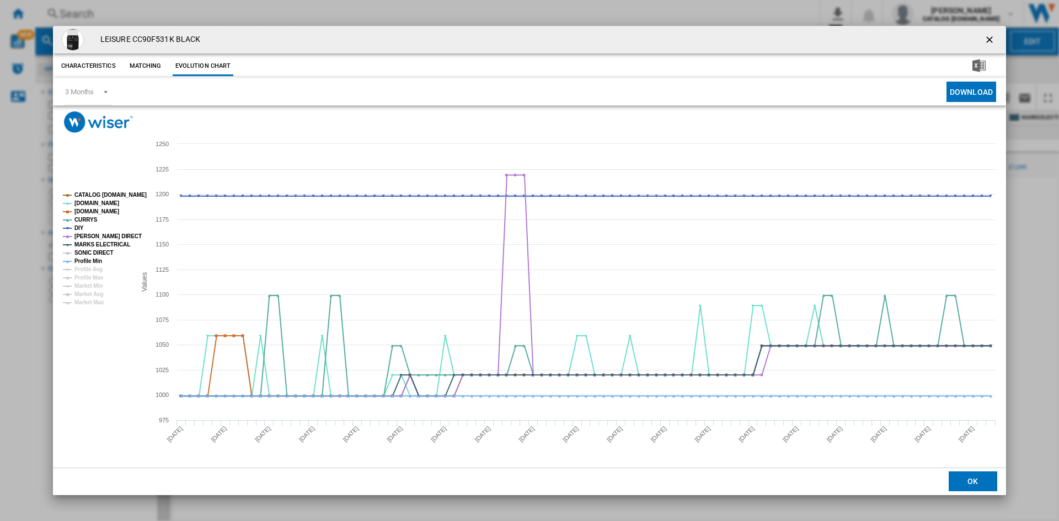
click at [92, 254] on tspan "SONIC DIRECT" at bounding box center [93, 253] width 39 height 6
drag, startPoint x: 88, startPoint y: 260, endPoint x: 95, endPoint y: 260, distance: 7.2
click at [88, 260] on tspan "Profile Min" at bounding box center [88, 261] width 28 height 6
drag, startPoint x: 991, startPoint y: 38, endPoint x: 979, endPoint y: 44, distance: 13.3
click at [991, 38] on ng-md-icon "getI18NText('BUTTONS.CLOSE_DIALOG')" at bounding box center [990, 40] width 13 height 13
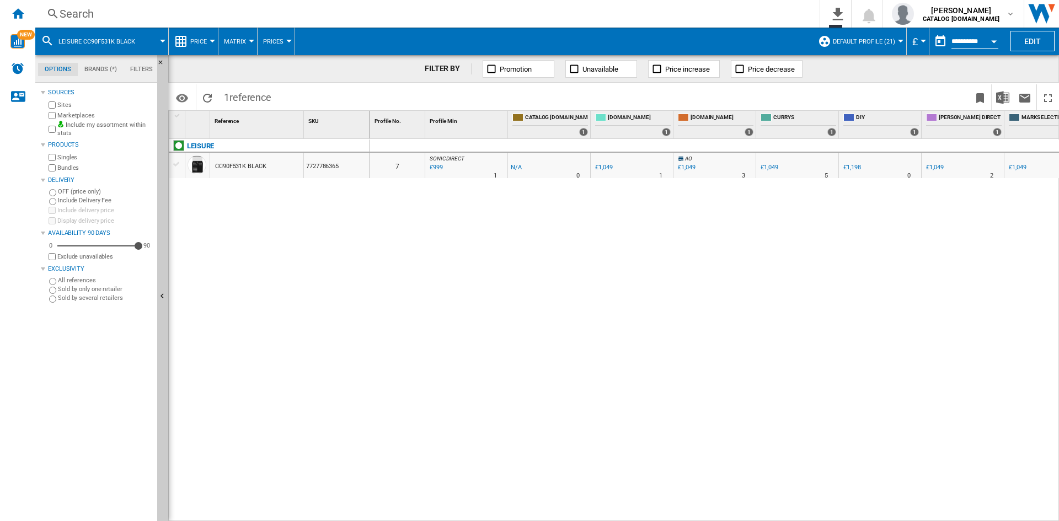
click at [76, 11] on div "Search" at bounding box center [426, 13] width 732 height 15
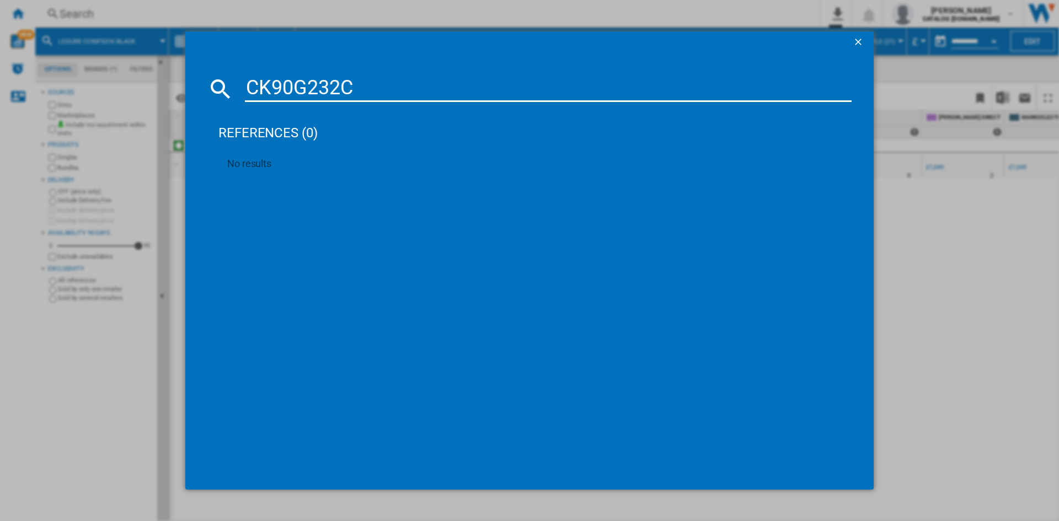
click at [368, 92] on input "CK90G232C" at bounding box center [548, 89] width 607 height 26
type input "CK90G232"
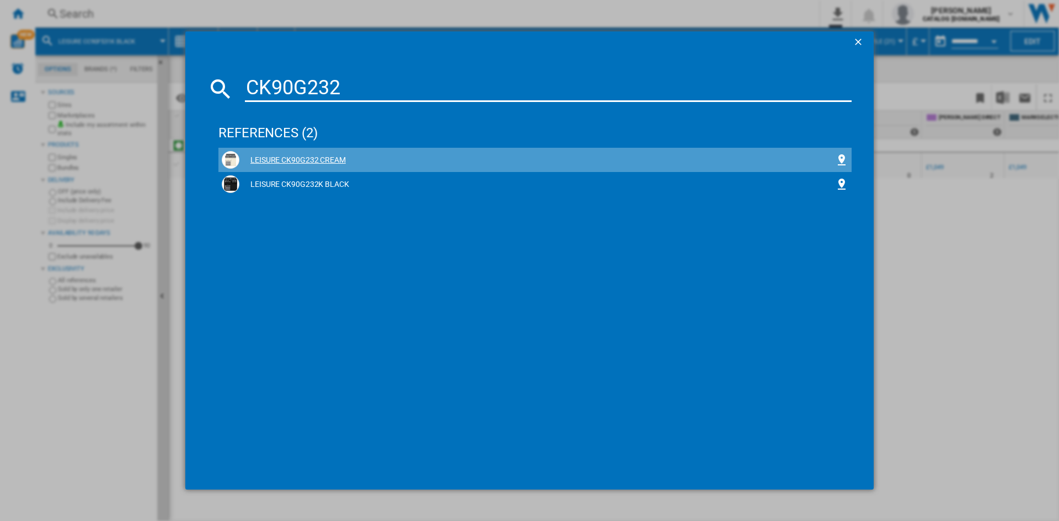
click at [287, 161] on div "LEISURE CK90G232 CREAM" at bounding box center [537, 160] width 596 height 11
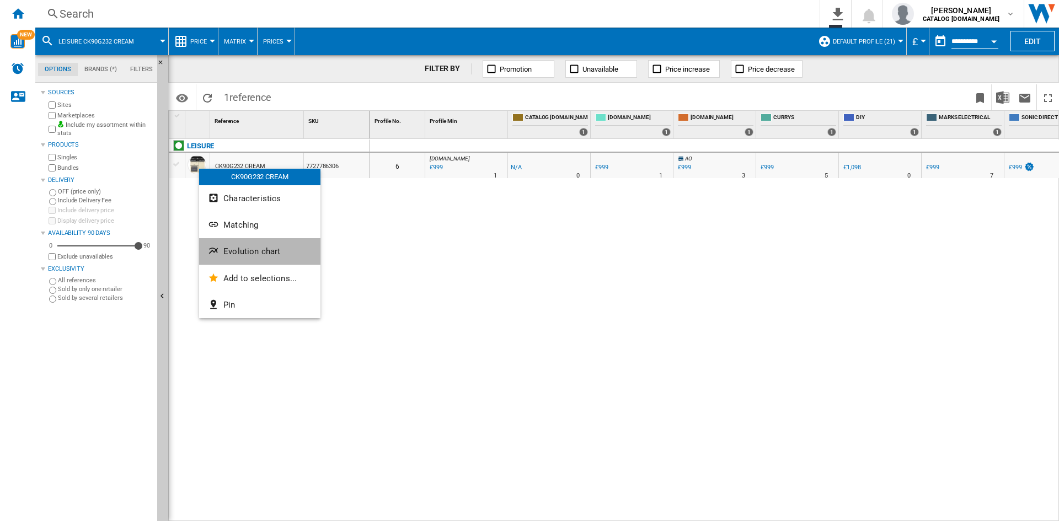
click at [259, 259] on button "Evolution chart" at bounding box center [259, 251] width 121 height 26
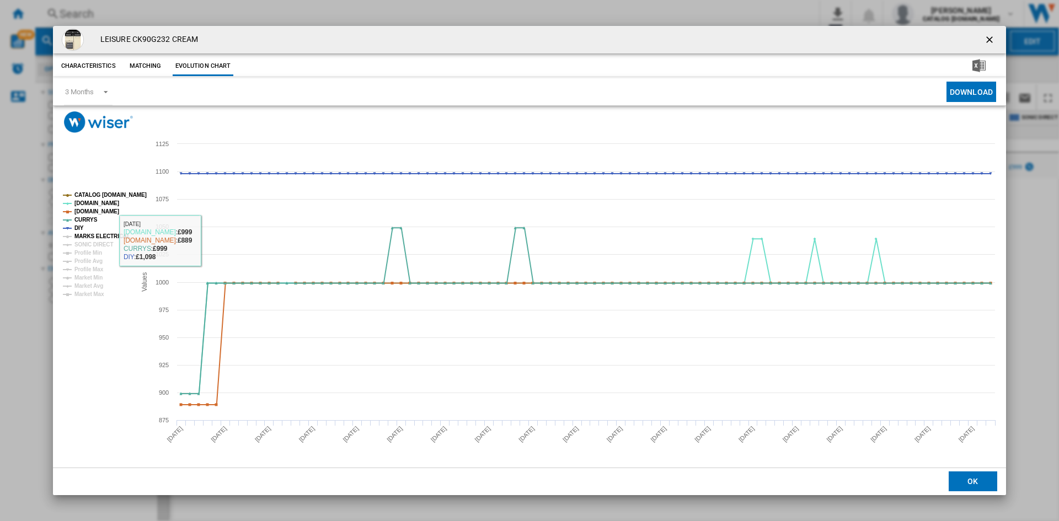
click at [93, 235] on tspan "MARKS ELECTRICAL" at bounding box center [102, 236] width 56 height 6
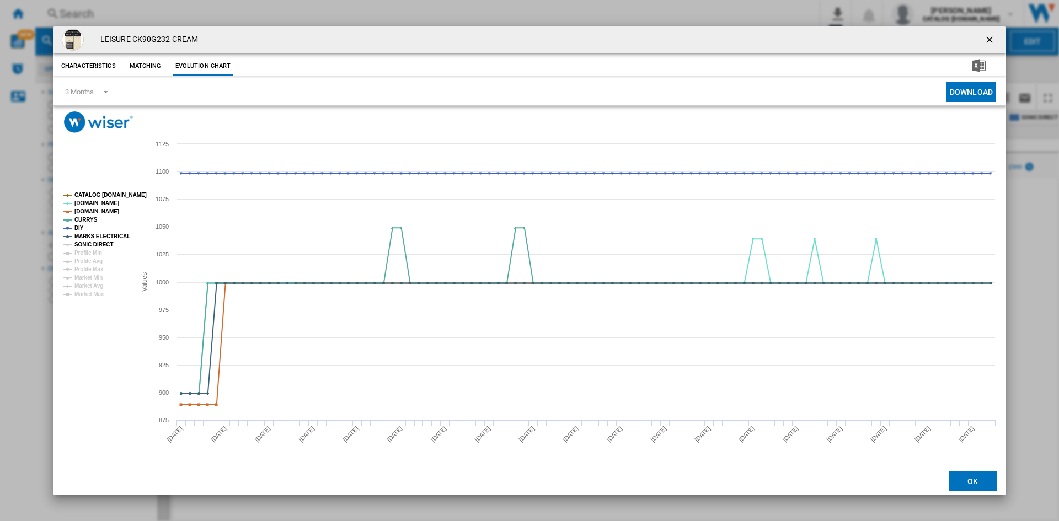
click at [90, 247] on tspan "SONIC DIRECT" at bounding box center [93, 245] width 39 height 6
drag, startPoint x: 988, startPoint y: 39, endPoint x: 423, endPoint y: 112, distance: 570.2
click at [988, 39] on ng-md-icon "getI18NText('BUTTONS.CLOSE_DIALOG')" at bounding box center [990, 40] width 13 height 13
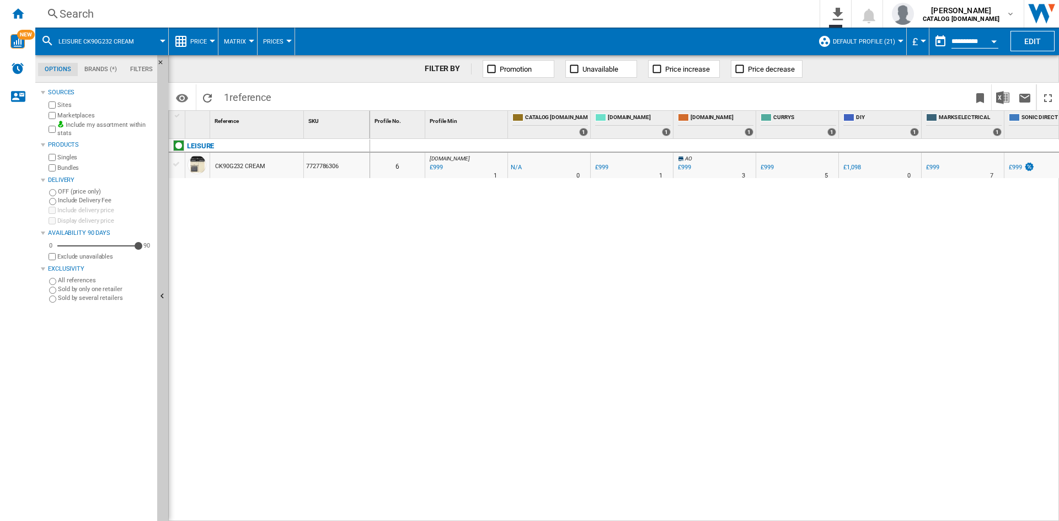
click at [60, 12] on div "Search" at bounding box center [426, 13] width 732 height 15
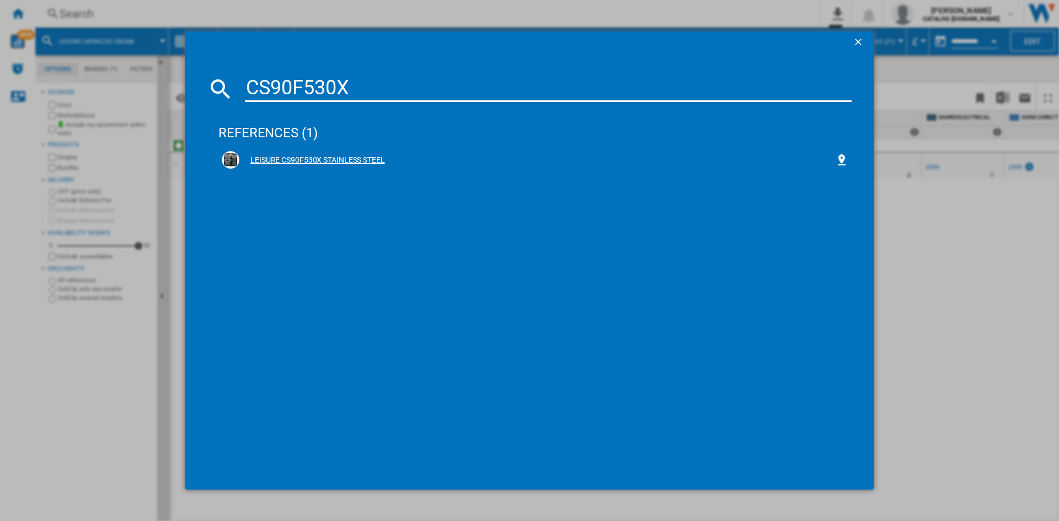
type input "CS90F530X"
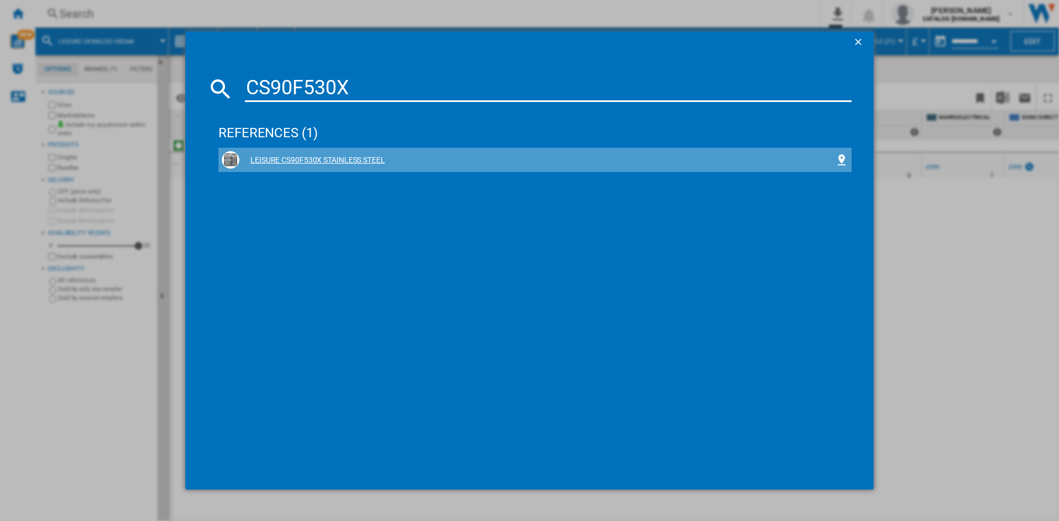
click at [310, 157] on div "LEISURE CS90F530X STAINLESS STEEL" at bounding box center [537, 160] width 596 height 11
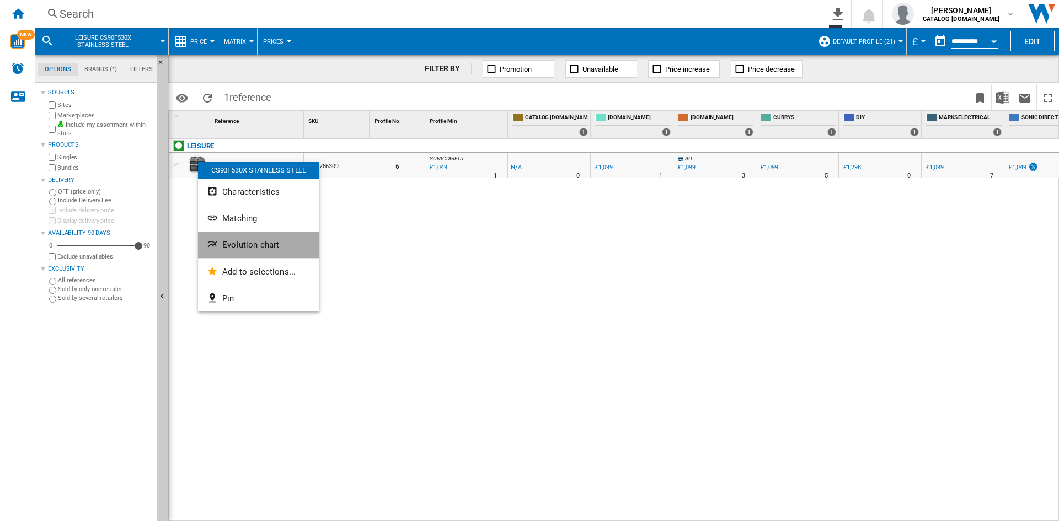
click at [255, 245] on span "Evolution chart" at bounding box center [250, 245] width 57 height 10
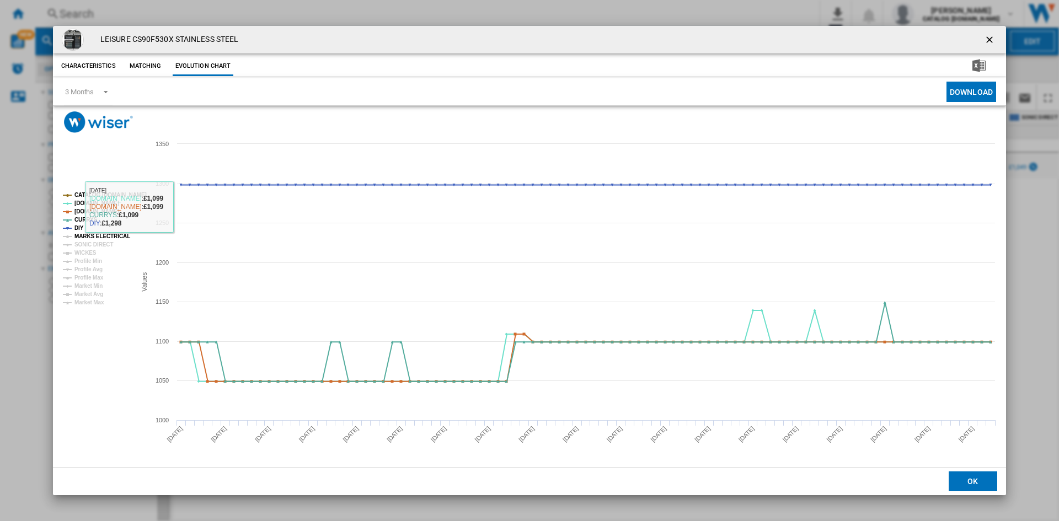
click at [90, 235] on tspan "MARKS ELECTRICAL" at bounding box center [102, 236] width 56 height 6
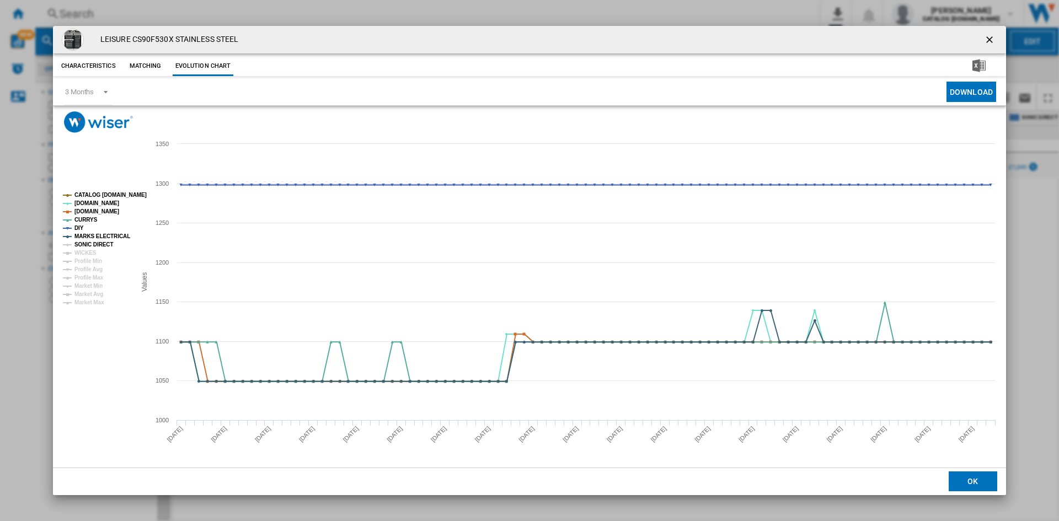
click at [89, 245] on tspan "SONIC DIRECT" at bounding box center [93, 245] width 39 height 6
click at [85, 253] on tspan "WICKES" at bounding box center [85, 253] width 22 height 6
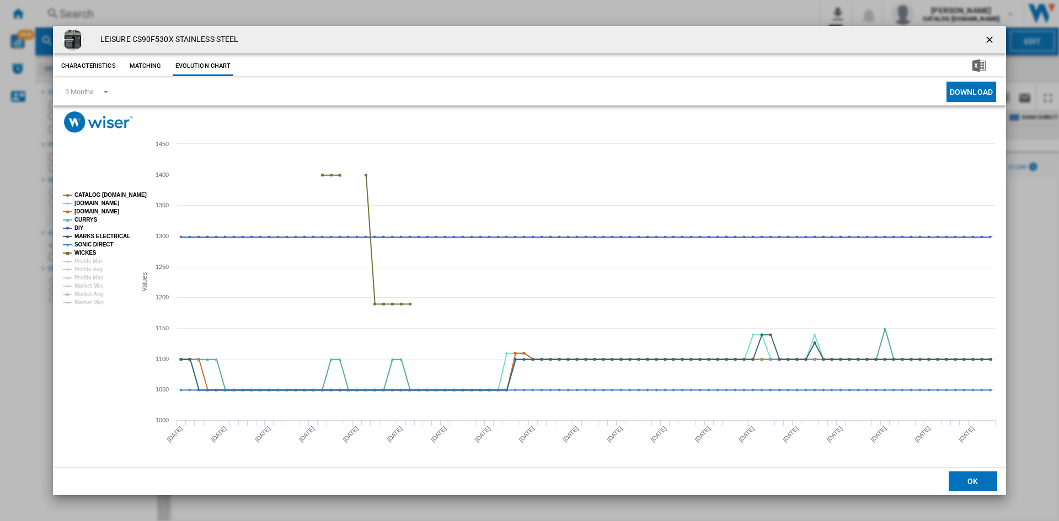
click at [990, 36] on ng-md-icon "getI18NText('BUTTONS.CLOSE_DIALOG')" at bounding box center [990, 40] width 13 height 13
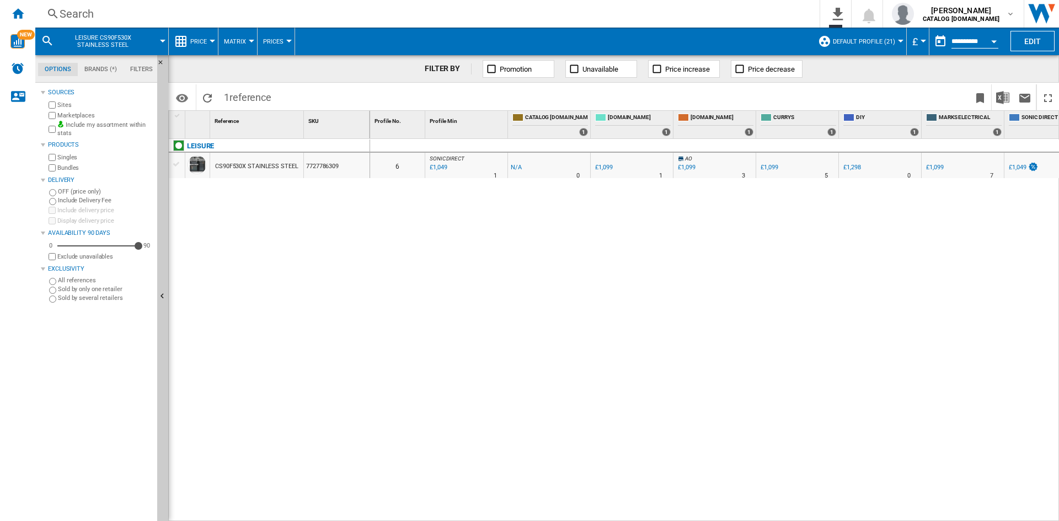
click at [68, 6] on div "Search" at bounding box center [426, 13] width 732 height 15
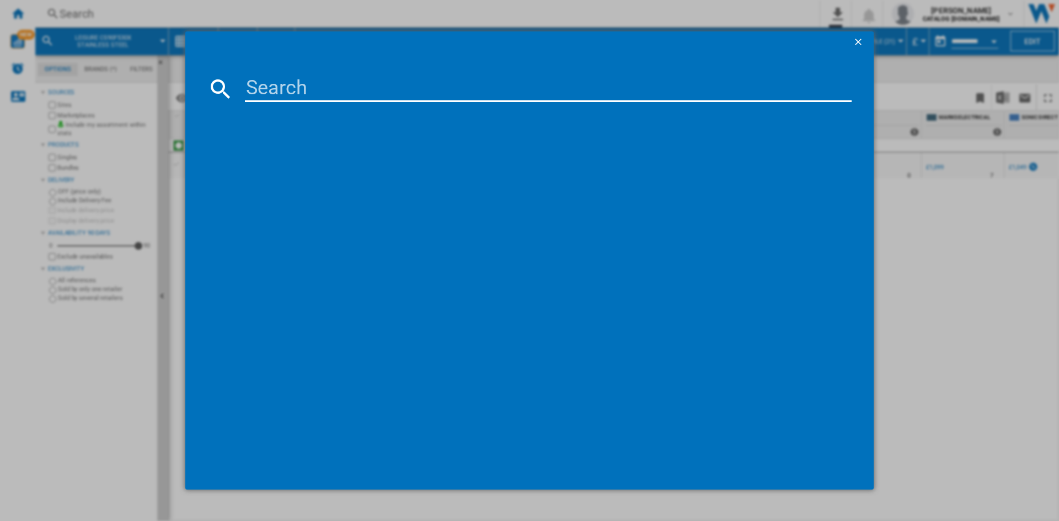
click at [285, 83] on input at bounding box center [548, 89] width 607 height 26
type input "CK90F232K"
click at [269, 154] on div "LEISURE CK90F232K BLACK" at bounding box center [535, 160] width 627 height 18
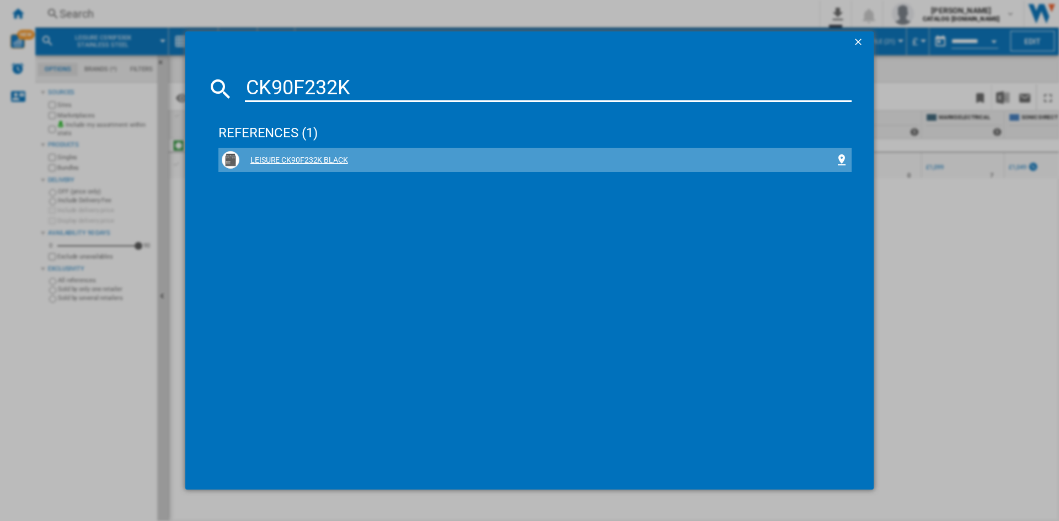
click at [305, 159] on div "LEISURE CK90F232K BLACK" at bounding box center [537, 160] width 596 height 11
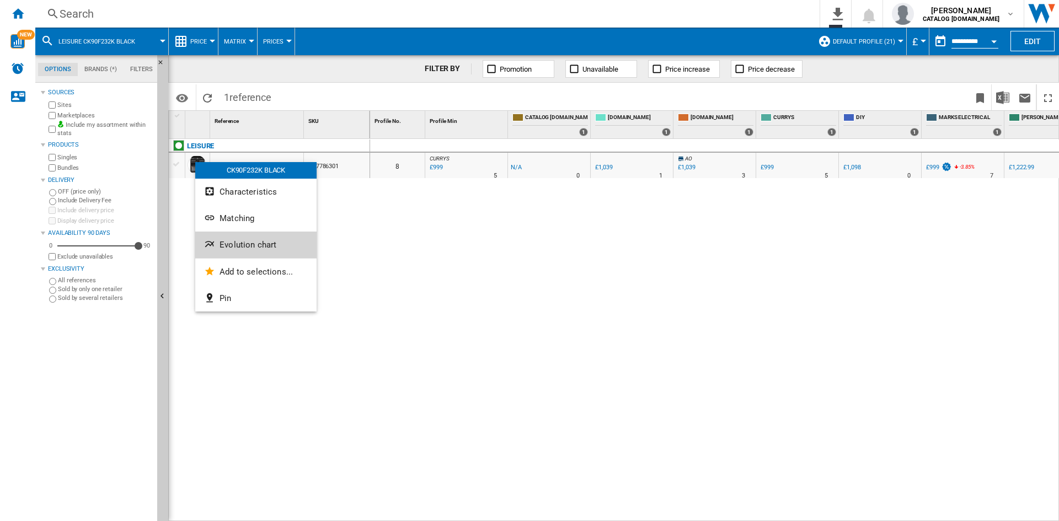
click at [263, 248] on span "Evolution chart" at bounding box center [248, 245] width 57 height 10
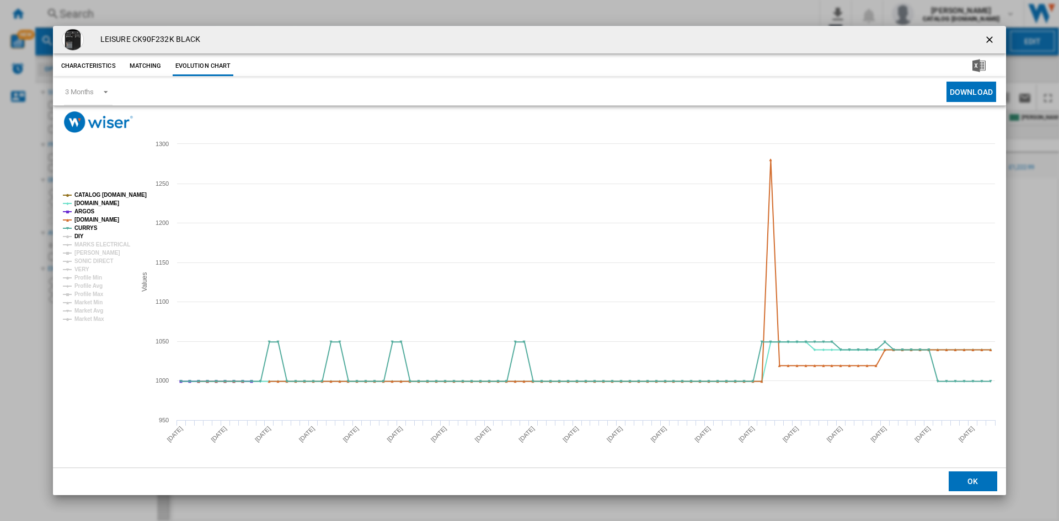
click at [76, 239] on tspan "DIY" at bounding box center [78, 236] width 9 height 6
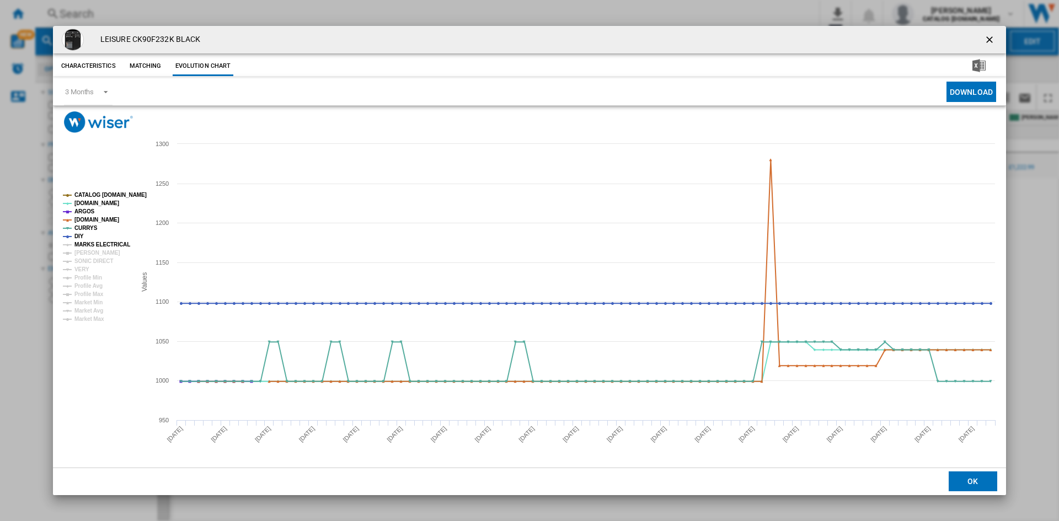
click at [91, 244] on tspan "MARKS ELECTRICAL" at bounding box center [102, 245] width 56 height 6
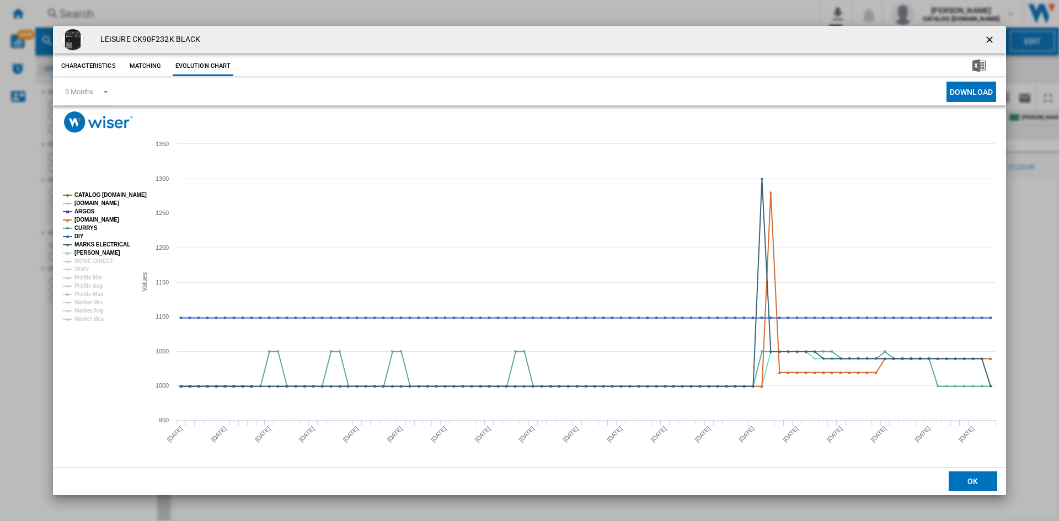
drag, startPoint x: 92, startPoint y: 251, endPoint x: 92, endPoint y: 260, distance: 9.9
click at [92, 252] on tspan "[PERSON_NAME]" at bounding box center [97, 253] width 46 height 6
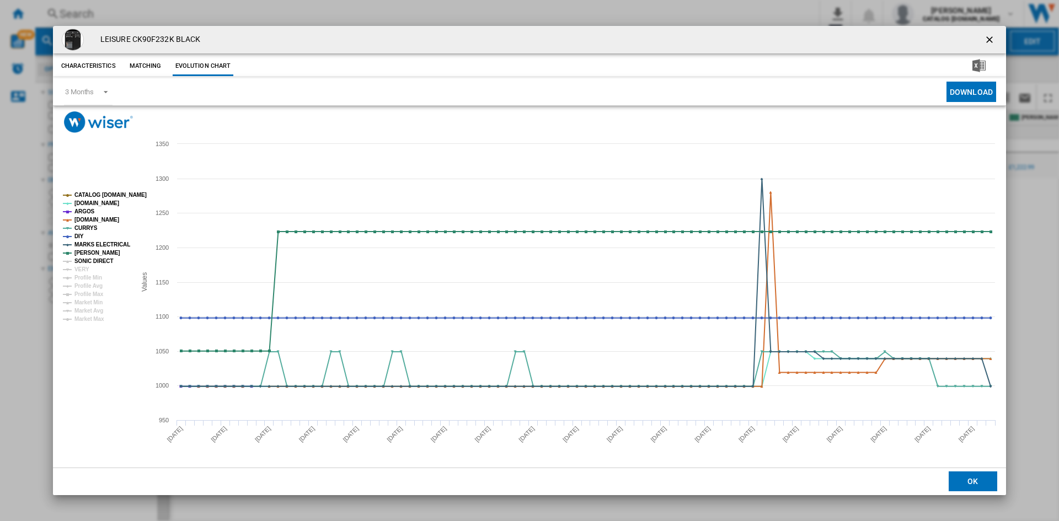
drag, startPoint x: 92, startPoint y: 264, endPoint x: 84, endPoint y: 268, distance: 8.1
click at [92, 264] on tspan "SONIC DIRECT" at bounding box center [93, 261] width 39 height 6
click at [77, 270] on tspan "VERY" at bounding box center [81, 270] width 15 height 6
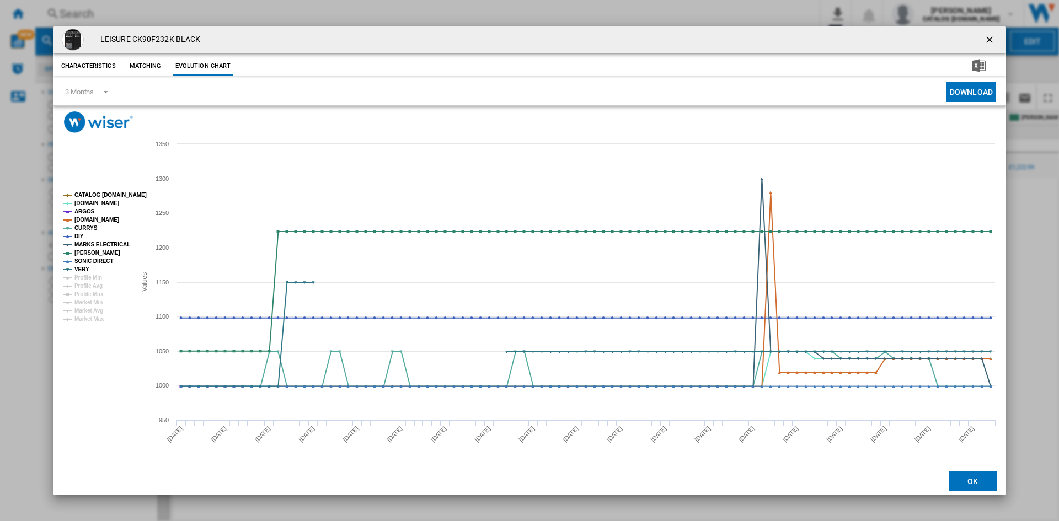
drag, startPoint x: 989, startPoint y: 38, endPoint x: 951, endPoint y: 84, distance: 60.1
click at [989, 38] on ng-md-icon "getI18NText('BUTTONS.CLOSE_DIALOG')" at bounding box center [990, 40] width 13 height 13
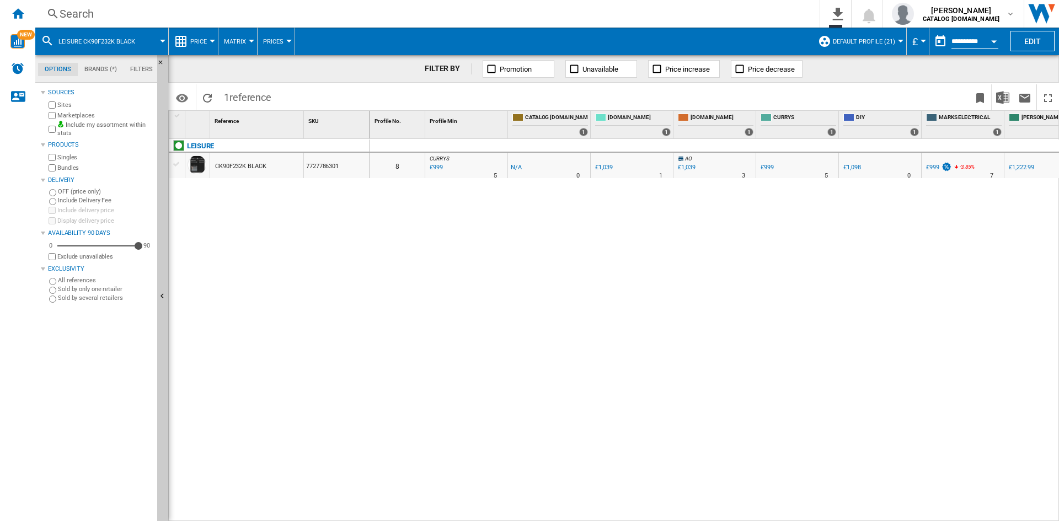
click at [74, 13] on div "Search" at bounding box center [426, 13] width 732 height 15
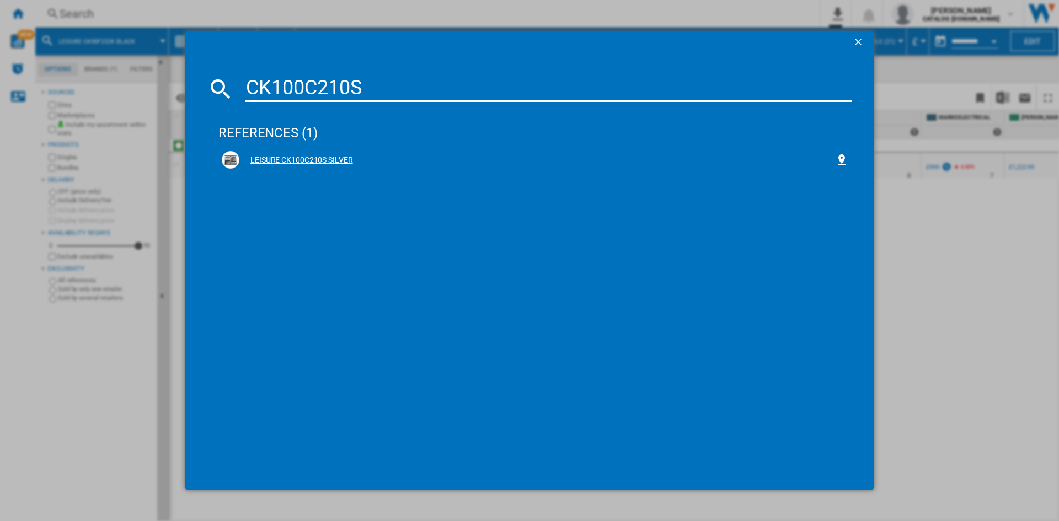
type input "CK100C210S"
click at [301, 159] on div "LEISURE CK100C210S SILVER" at bounding box center [537, 160] width 596 height 11
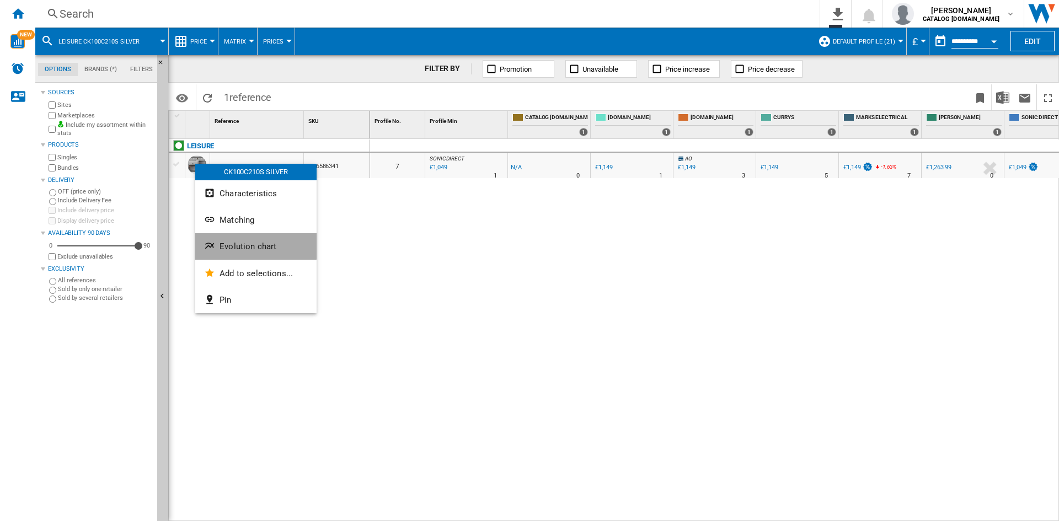
click at [248, 246] on span "Evolution chart" at bounding box center [248, 247] width 57 height 10
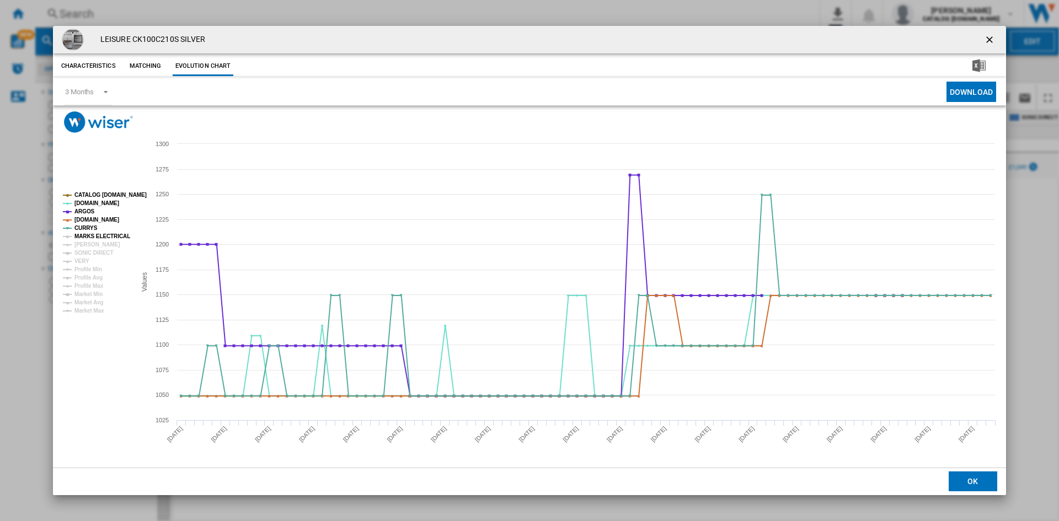
click at [86, 237] on tspan "MARKS ELECTRICAL" at bounding box center [102, 236] width 56 height 6
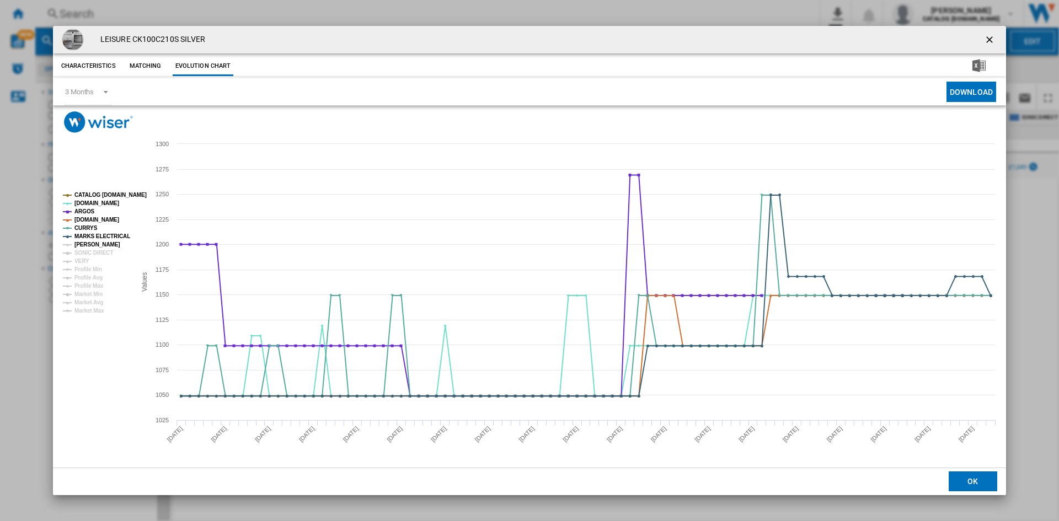
click at [89, 245] on tspan "[PERSON_NAME]" at bounding box center [97, 245] width 46 height 6
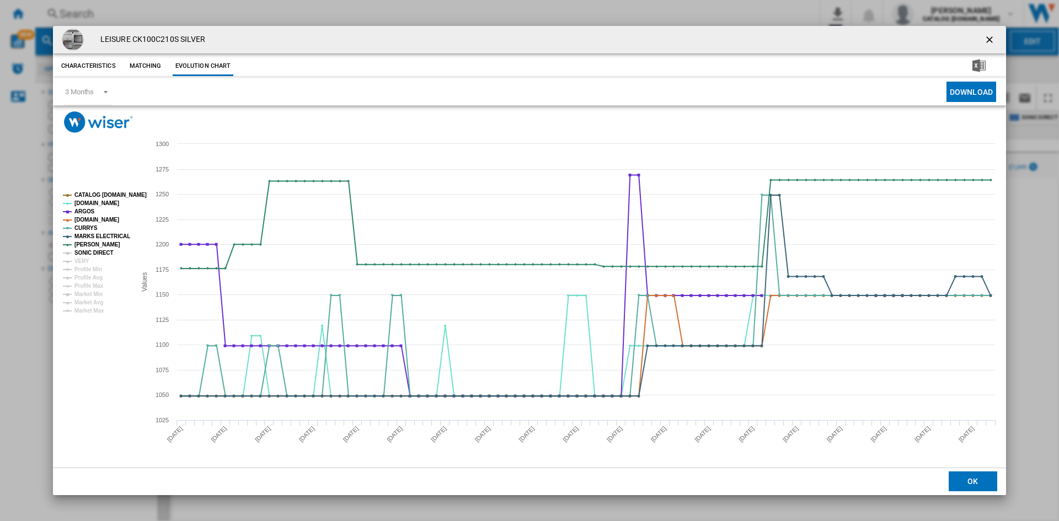
click at [90, 251] on tspan "SONIC DIRECT" at bounding box center [93, 253] width 39 height 6
click at [81, 260] on tspan "VERY" at bounding box center [81, 261] width 15 height 6
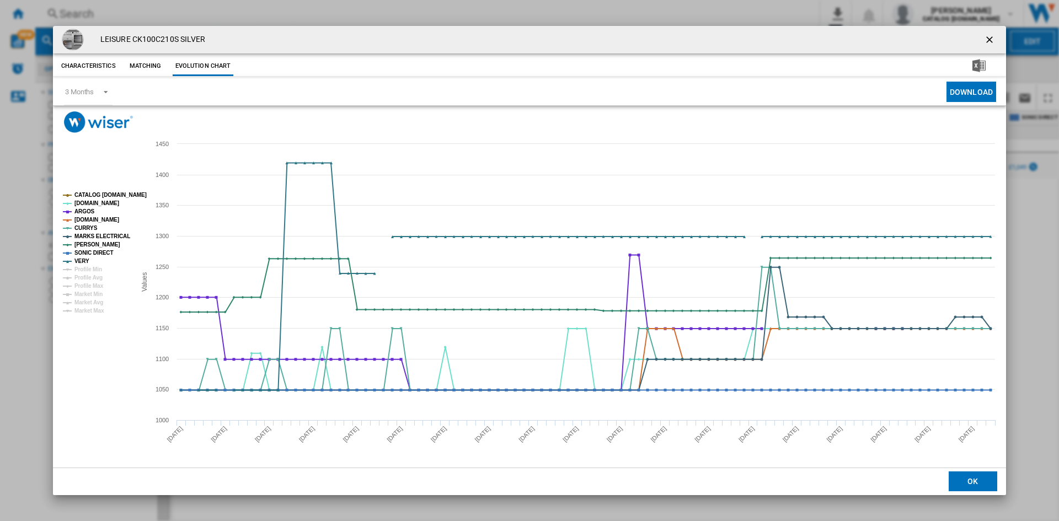
drag, startPoint x: 987, startPoint y: 38, endPoint x: 979, endPoint y: 41, distance: 7.9
click at [987, 38] on ng-md-icon "getI18NText('BUTTONS.CLOSE_DIALOG')" at bounding box center [990, 40] width 13 height 13
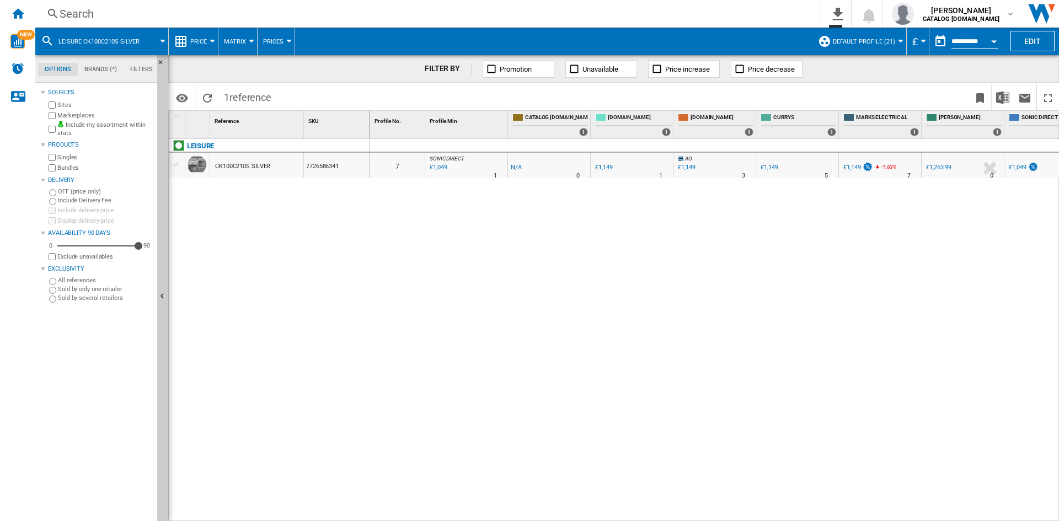
click at [90, 14] on div "Search" at bounding box center [426, 13] width 732 height 15
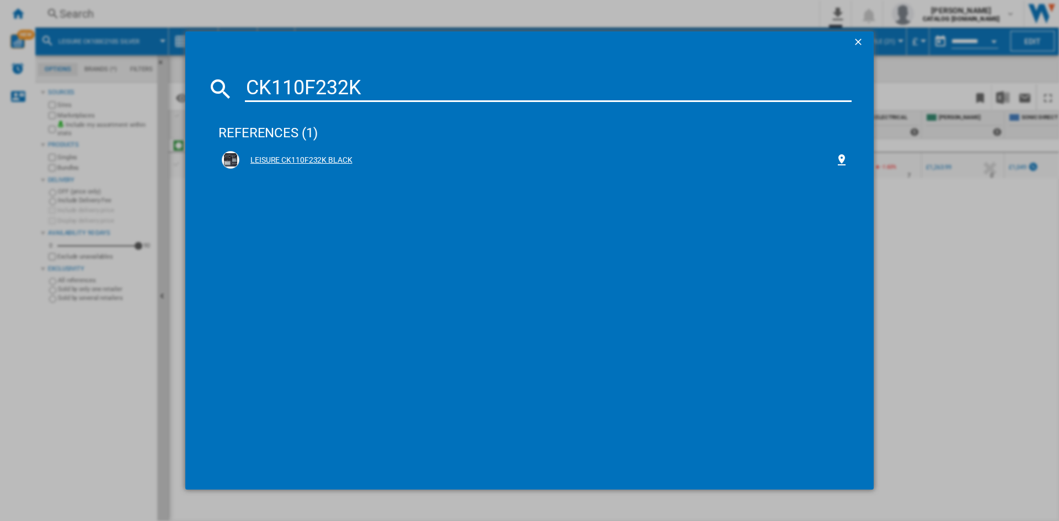
type input "CK110F232K"
click at [301, 162] on div "LEISURE CK110F232K BLACK" at bounding box center [537, 160] width 596 height 11
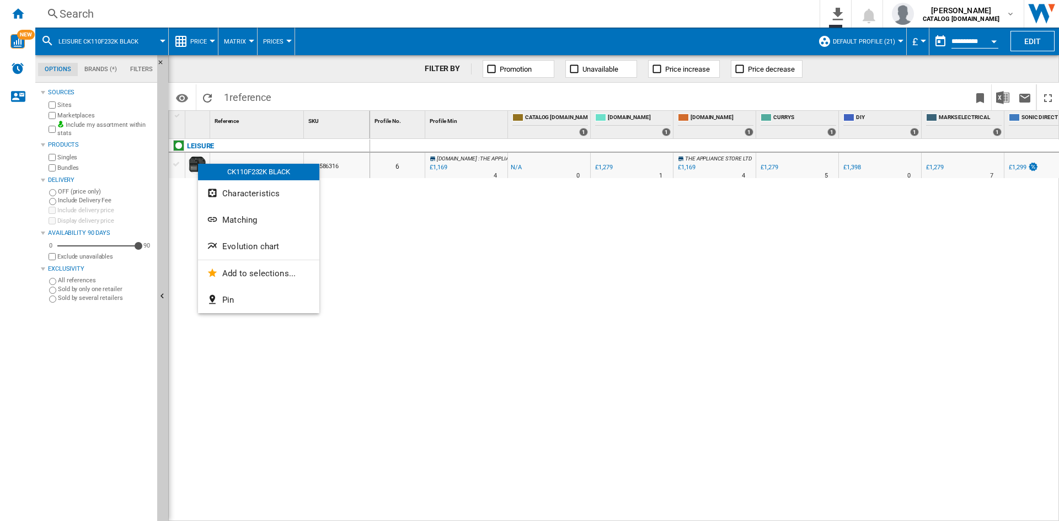
click at [264, 240] on button "Evolution chart" at bounding box center [258, 246] width 121 height 26
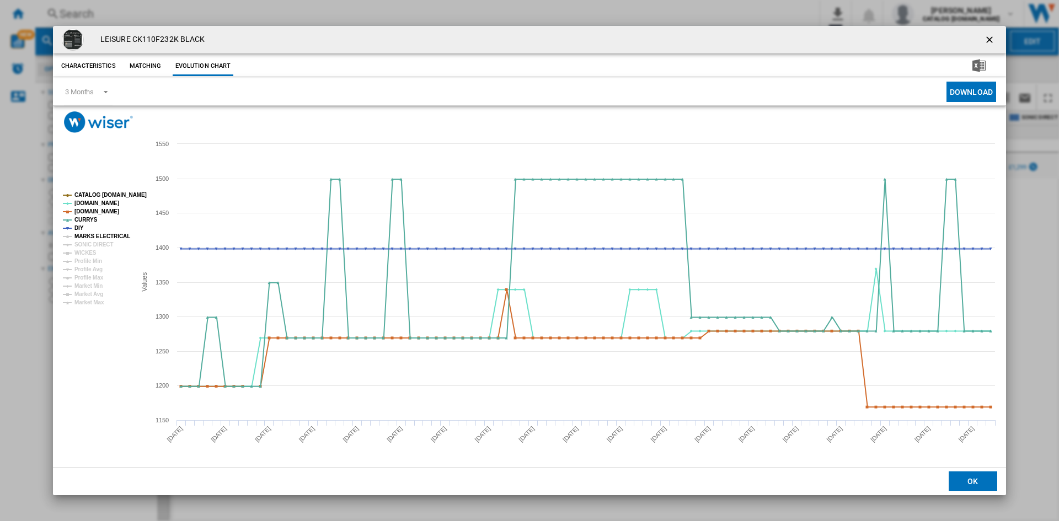
click at [89, 235] on tspan "MARKS ELECTRICAL" at bounding box center [102, 236] width 56 height 6
click at [85, 243] on tspan "SONIC DIRECT" at bounding box center [93, 245] width 39 height 6
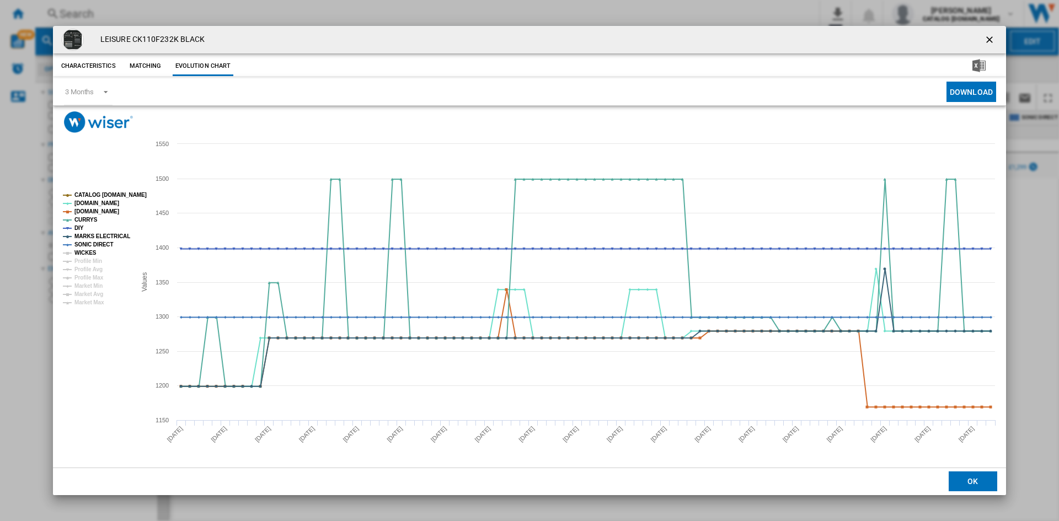
click at [87, 254] on tspan "WICKES" at bounding box center [85, 253] width 22 height 6
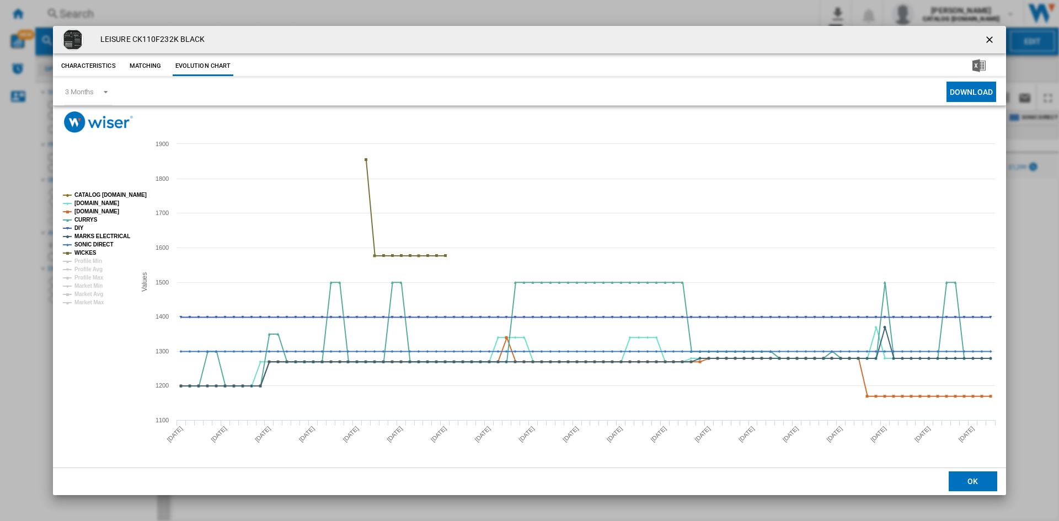
click at [991, 36] on ng-md-icon "getI18NText('BUTTONS.CLOSE_DIALOG')" at bounding box center [990, 40] width 13 height 13
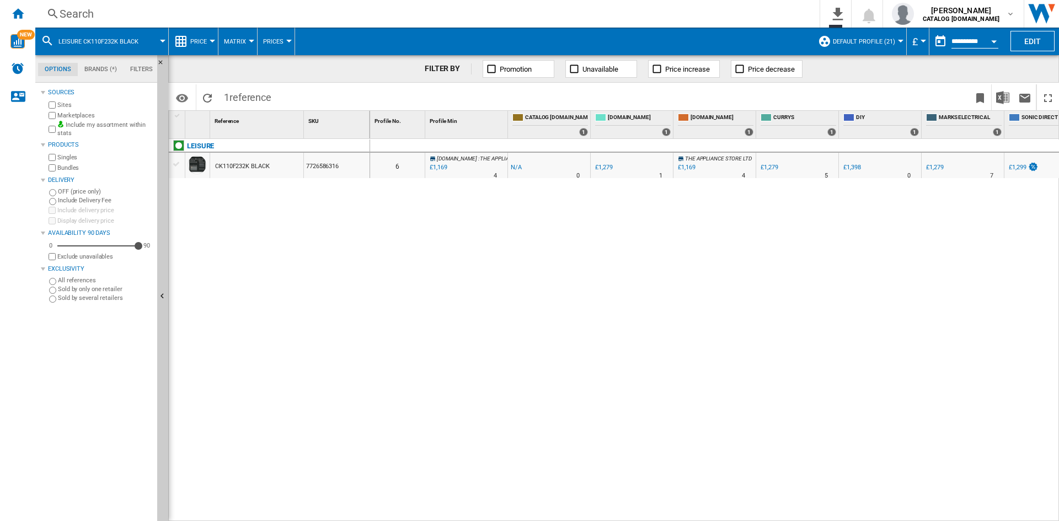
click at [75, 12] on div "Search" at bounding box center [426, 13] width 732 height 15
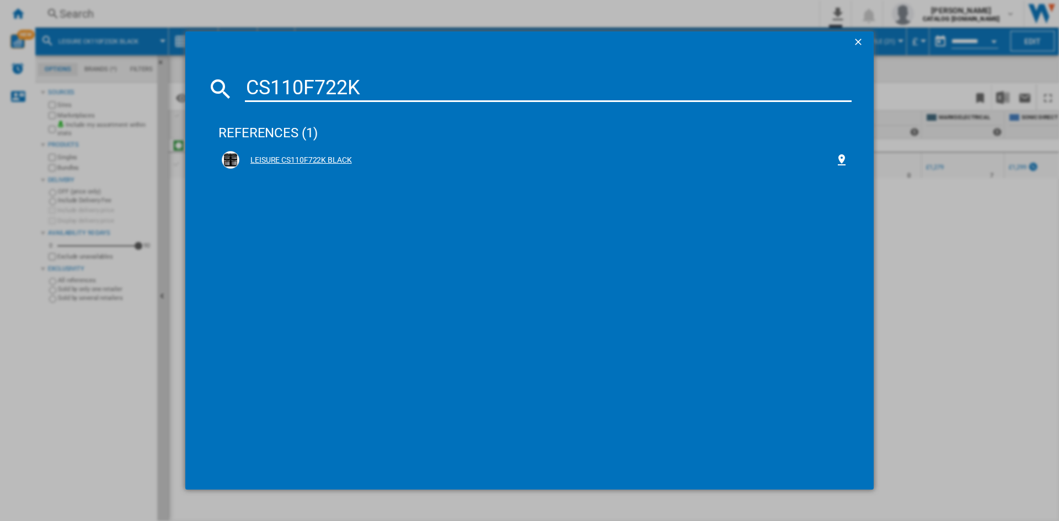
type input "CS110F722K"
click at [303, 156] on div "LEISURE CS110F722K BLACK" at bounding box center [537, 160] width 596 height 11
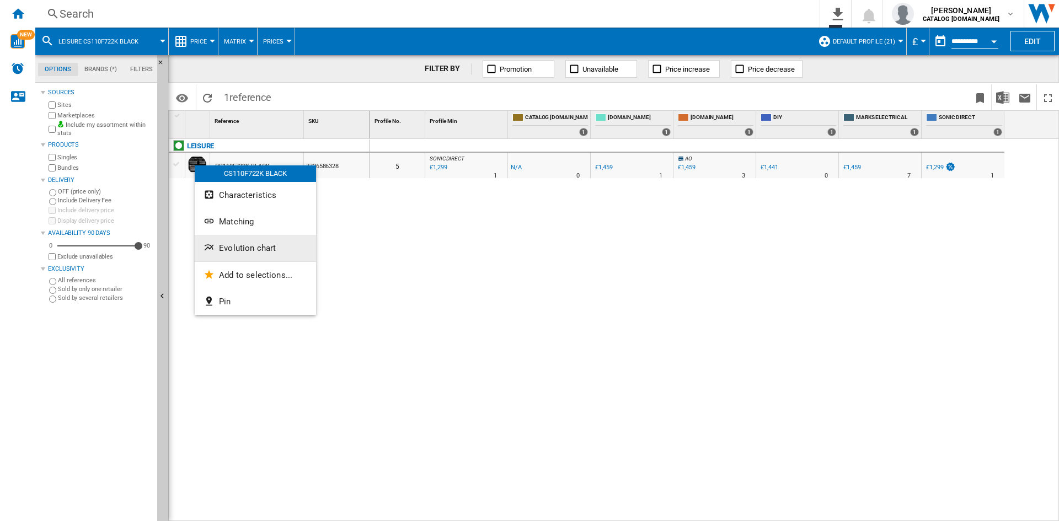
click at [249, 251] on span "Evolution chart" at bounding box center [247, 248] width 57 height 10
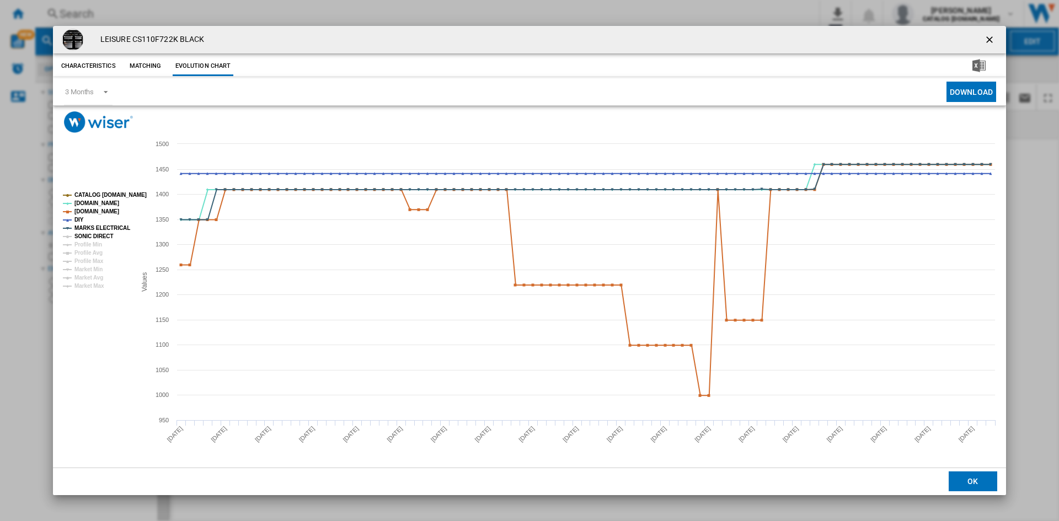
drag, startPoint x: 89, startPoint y: 235, endPoint x: 105, endPoint y: 236, distance: 16.1
click at [90, 235] on tspan "SONIC DIRECT" at bounding box center [93, 236] width 39 height 6
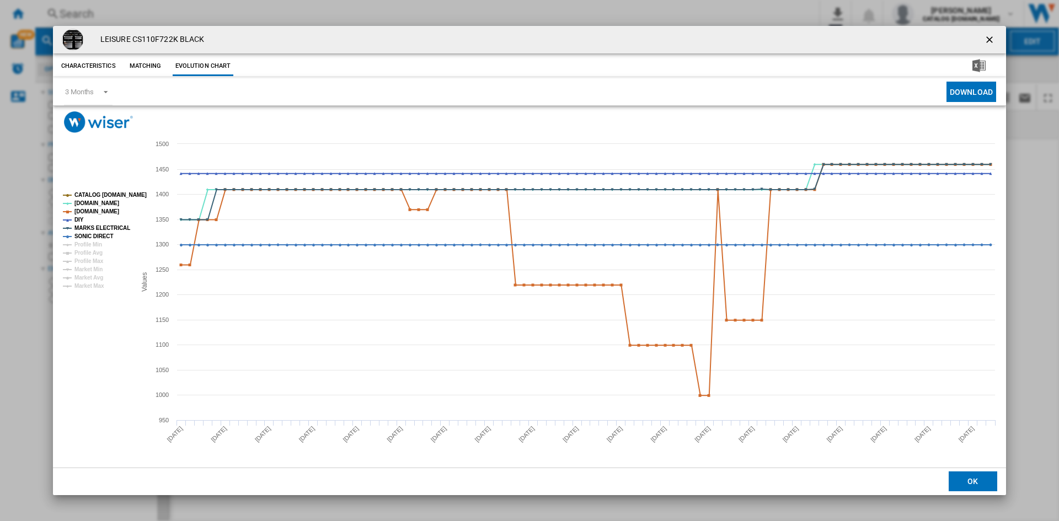
drag, startPoint x: 993, startPoint y: 40, endPoint x: 983, endPoint y: 42, distance: 9.6
click at [993, 40] on ng-md-icon "getI18NText('BUTTONS.CLOSE_DIALOG')" at bounding box center [990, 40] width 13 height 13
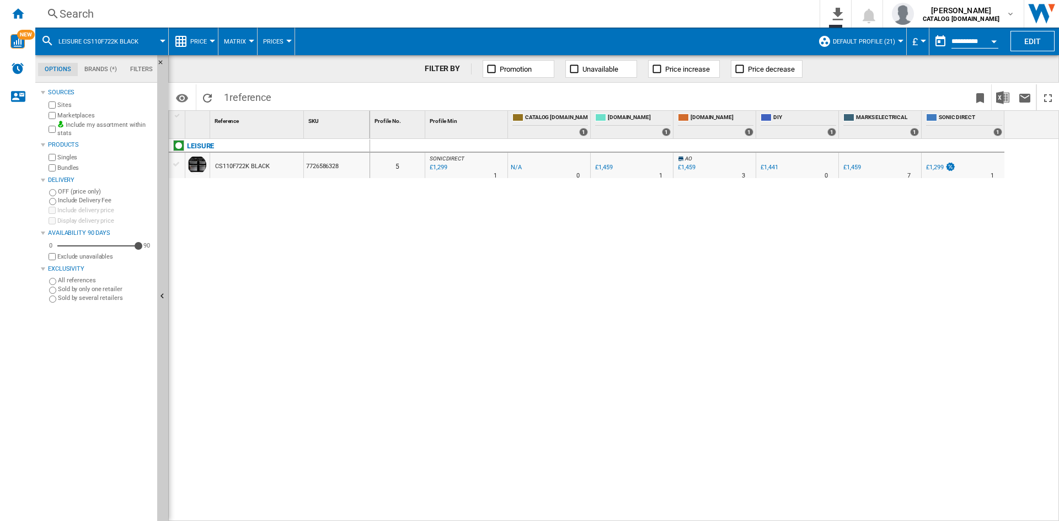
click at [77, 15] on div "Search" at bounding box center [426, 13] width 732 height 15
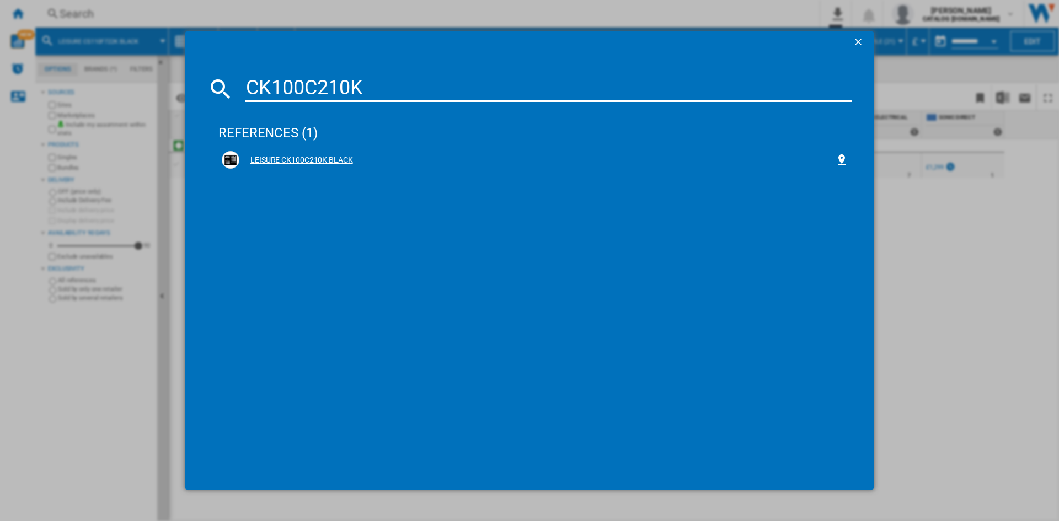
type input "CK100C210K"
click at [299, 157] on div "LEISURE CK100C210K BLACK" at bounding box center [537, 160] width 596 height 11
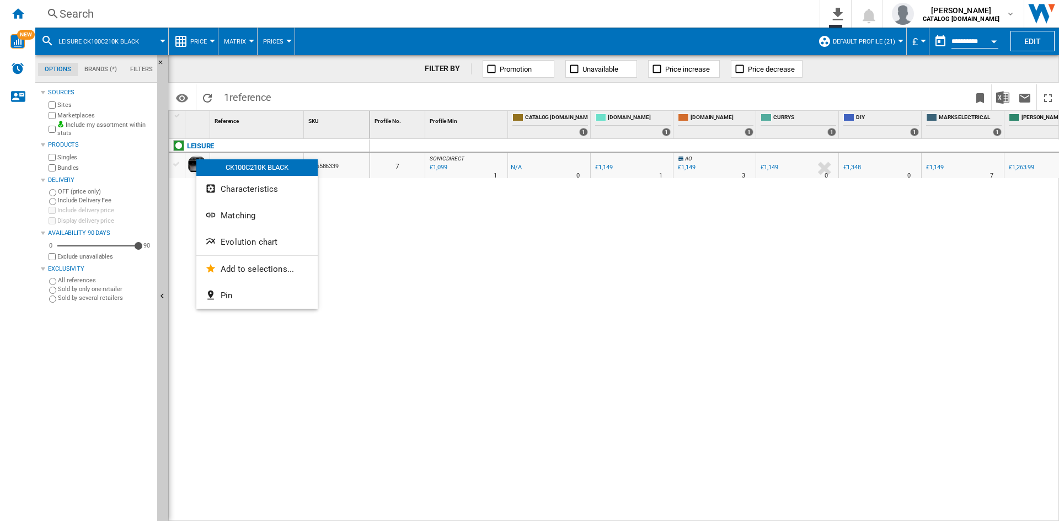
click at [273, 241] on span "Evolution chart" at bounding box center [249, 242] width 57 height 10
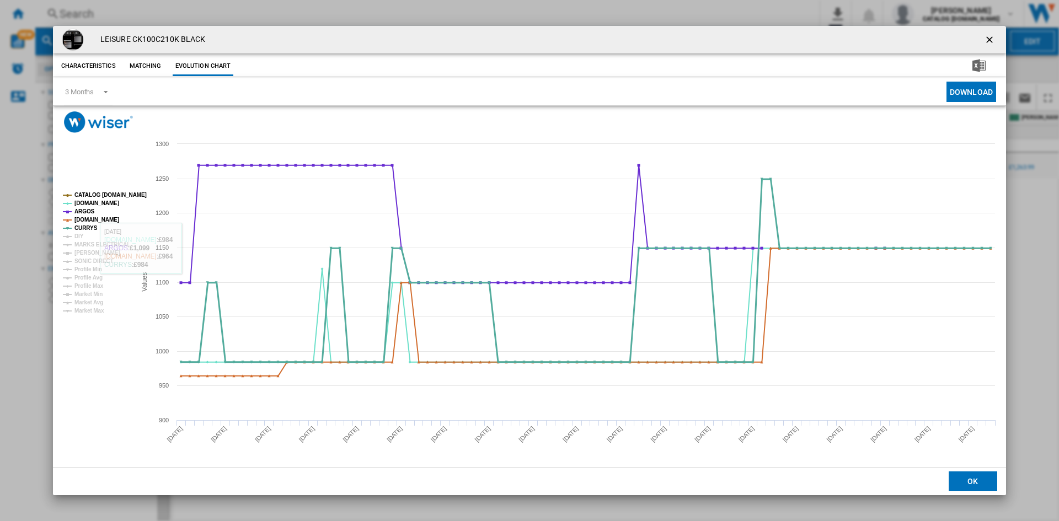
click at [78, 231] on tspan "CURRYS" at bounding box center [85, 228] width 23 height 6
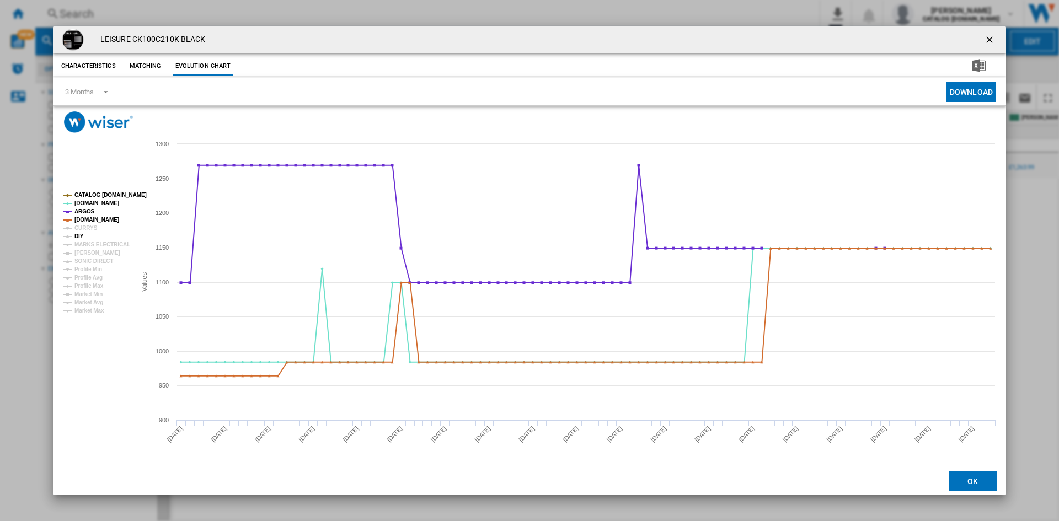
click at [82, 233] on tspan "DIY" at bounding box center [78, 236] width 9 height 6
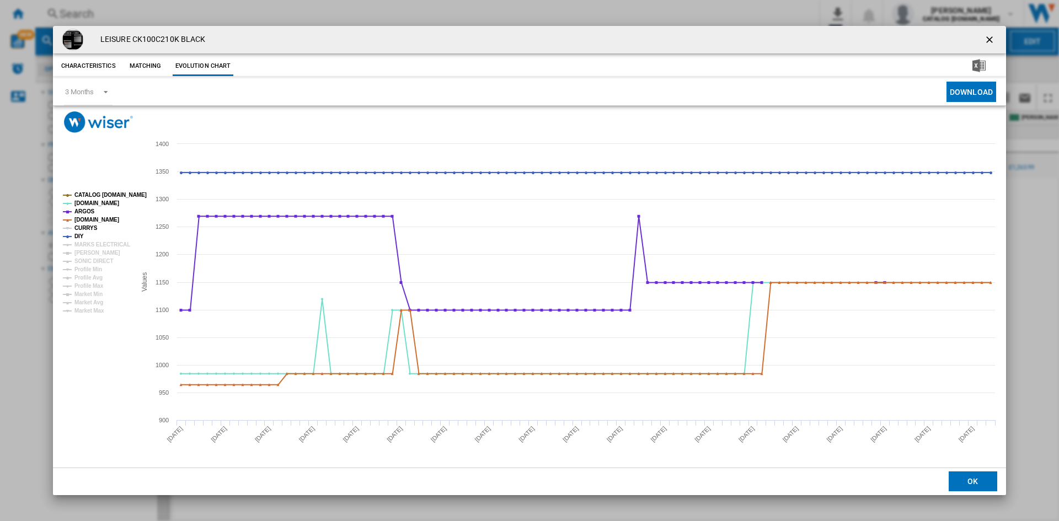
click at [88, 228] on tspan "CURRYS" at bounding box center [85, 228] width 23 height 6
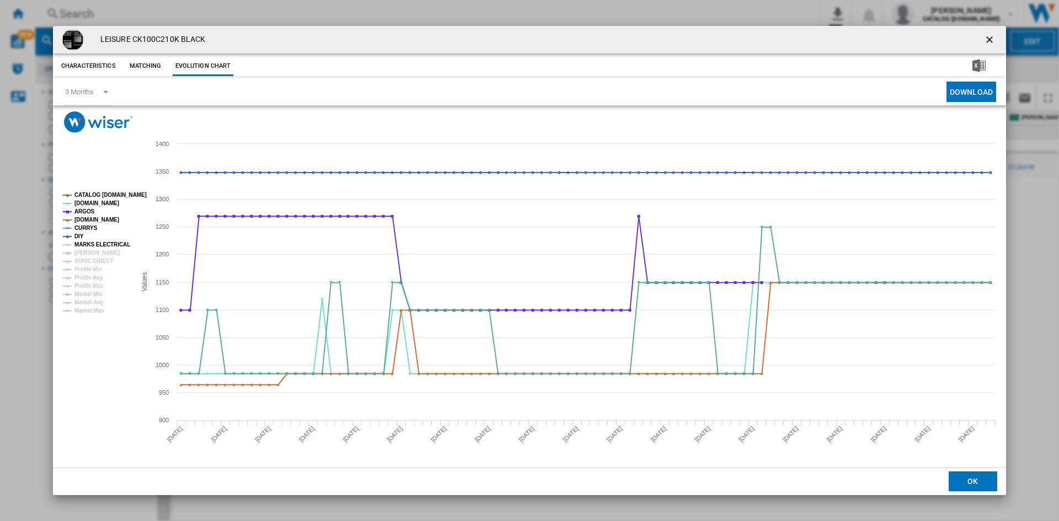
drag, startPoint x: 98, startPoint y: 244, endPoint x: 98, endPoint y: 251, distance: 6.6
click at [98, 245] on tspan "MARKS ELECTRICAL" at bounding box center [102, 245] width 56 height 6
drag, startPoint x: 97, startPoint y: 252, endPoint x: 100, endPoint y: 261, distance: 9.8
click at [97, 252] on tspan "[PERSON_NAME]" at bounding box center [97, 253] width 46 height 6
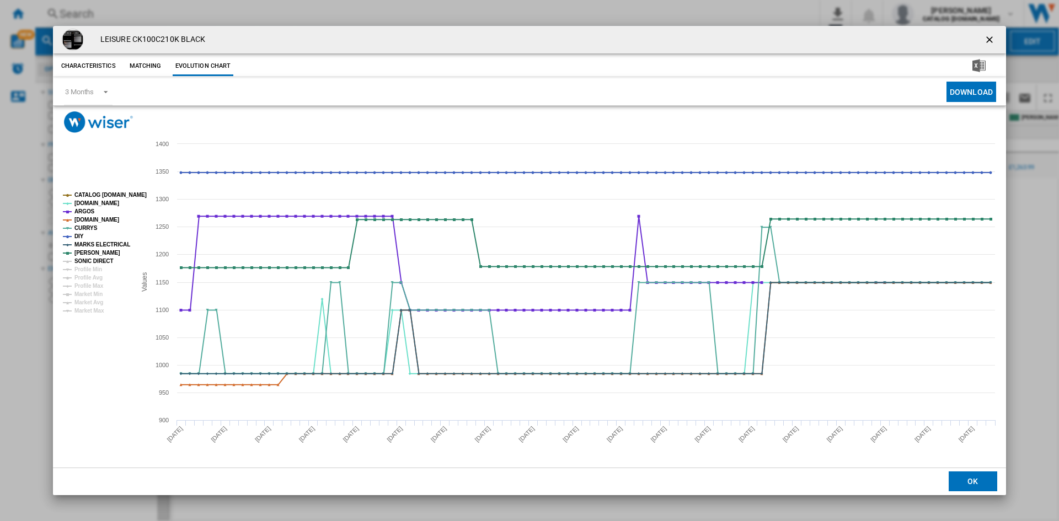
click at [101, 261] on tspan "SONIC DIRECT" at bounding box center [93, 261] width 39 height 6
click at [990, 38] on ng-md-icon "getI18NText('BUTTONS.CLOSE_DIALOG')" at bounding box center [990, 40] width 13 height 13
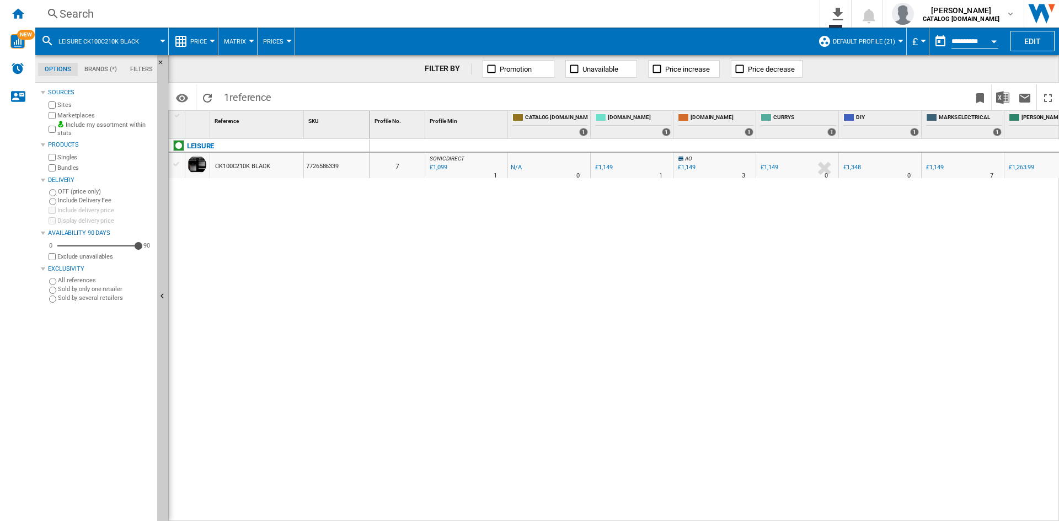
click at [78, 15] on div "Search" at bounding box center [426, 13] width 732 height 15
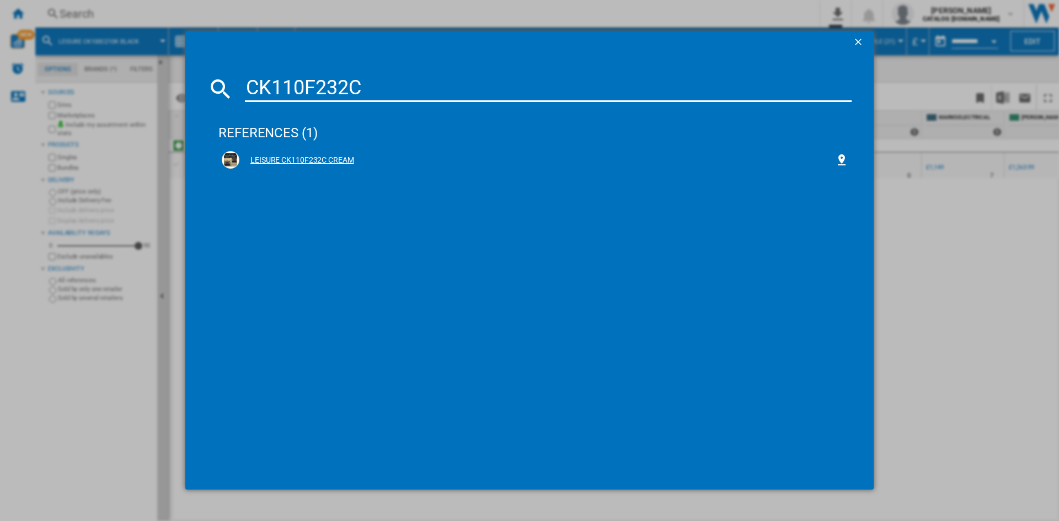
type input "CK110F232C"
click at [289, 156] on div "LEISURE CK110F232C CREAM" at bounding box center [537, 160] width 596 height 11
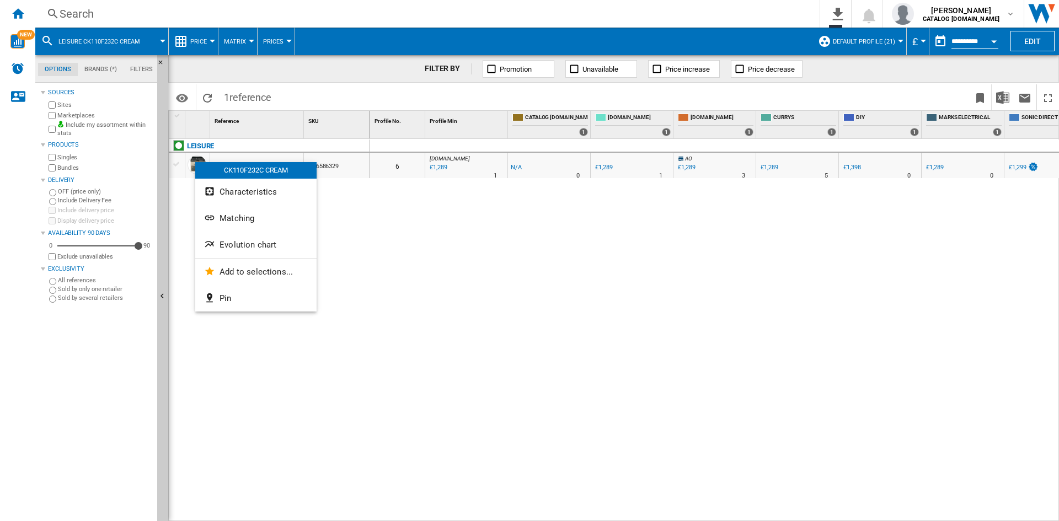
click at [254, 247] on span "Evolution chart" at bounding box center [248, 245] width 57 height 10
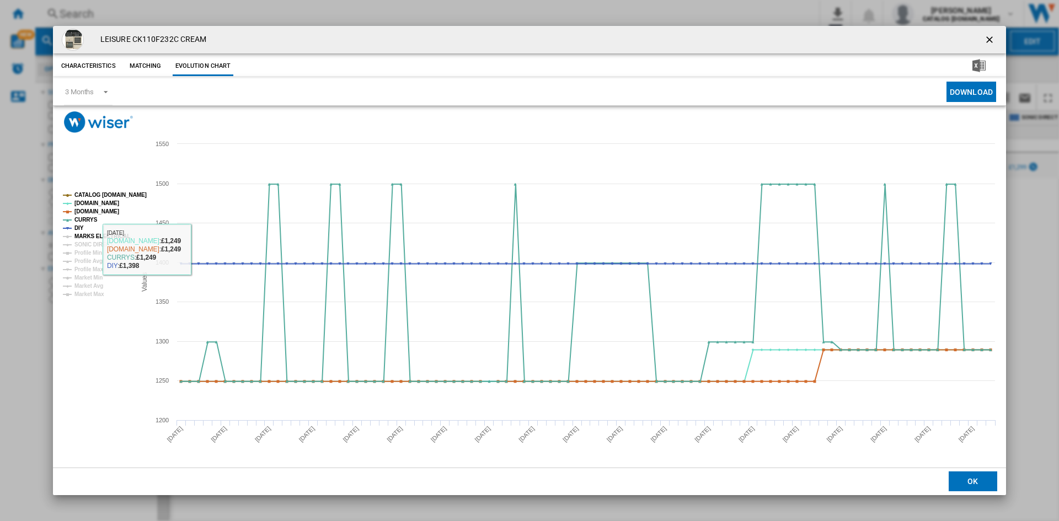
click at [84, 233] on tspan "MARKS ELECTRICAL" at bounding box center [102, 236] width 56 height 6
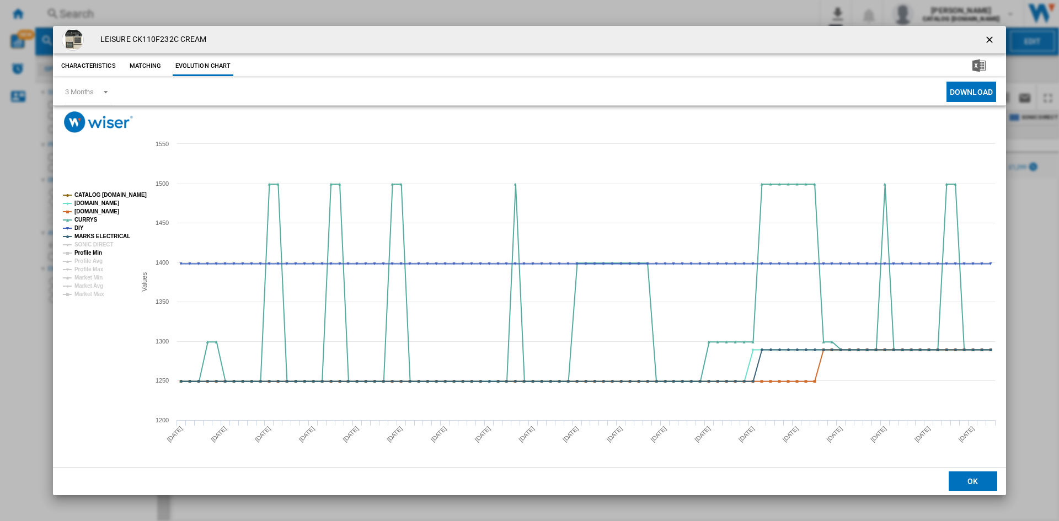
click at [97, 251] on tspan "Profile Min" at bounding box center [88, 253] width 28 height 6
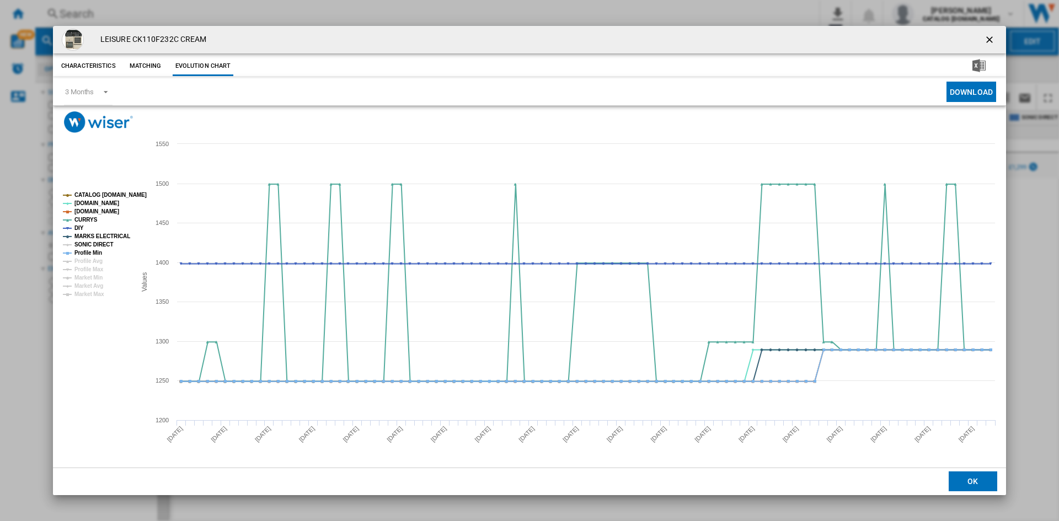
click at [99, 246] on tspan "SONIC DIRECT" at bounding box center [93, 245] width 39 height 6
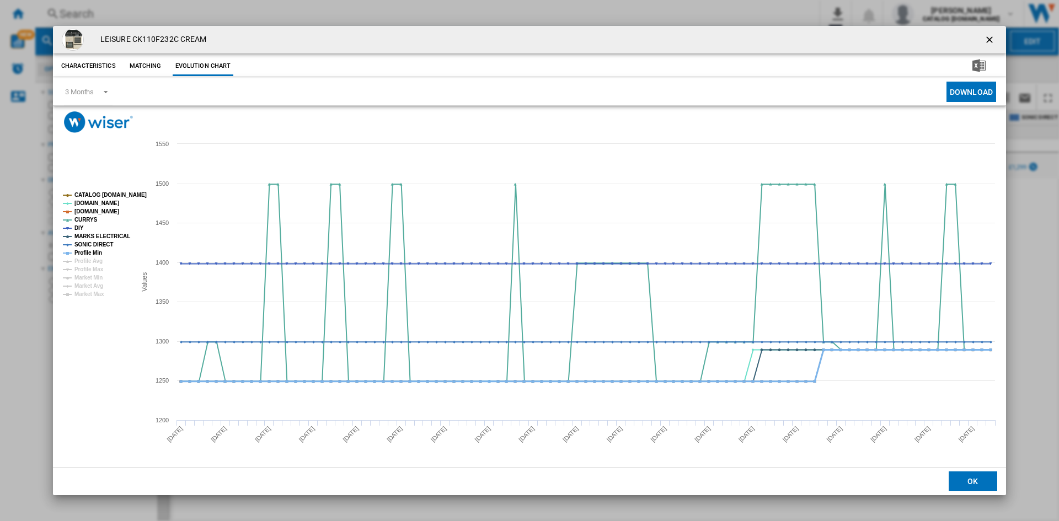
click at [94, 254] on tspan "Profile Min" at bounding box center [88, 253] width 28 height 6
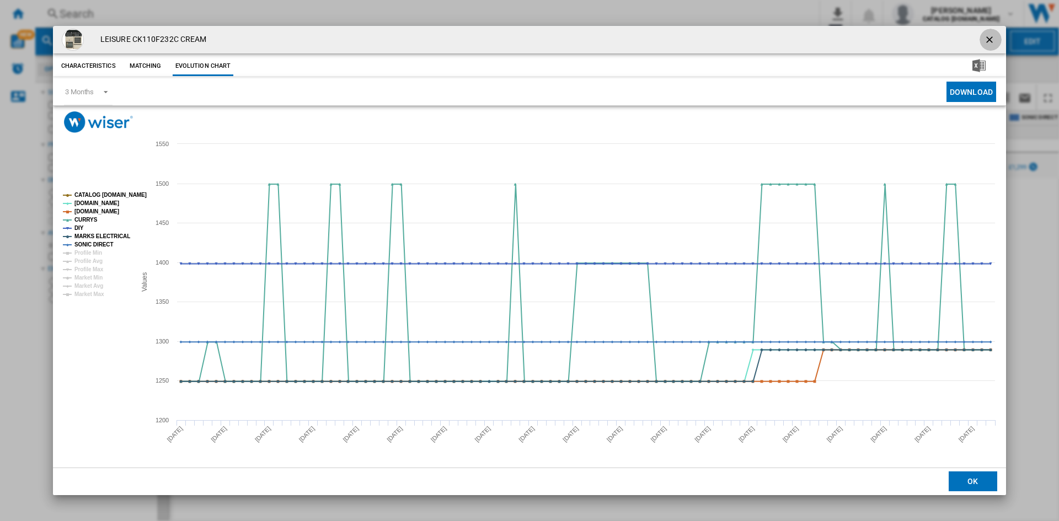
drag, startPoint x: 993, startPoint y: 38, endPoint x: 859, endPoint y: 81, distance: 141.0
click at [993, 38] on ng-md-icon "getI18NText('BUTTONS.CLOSE_DIALOG')" at bounding box center [990, 40] width 13 height 13
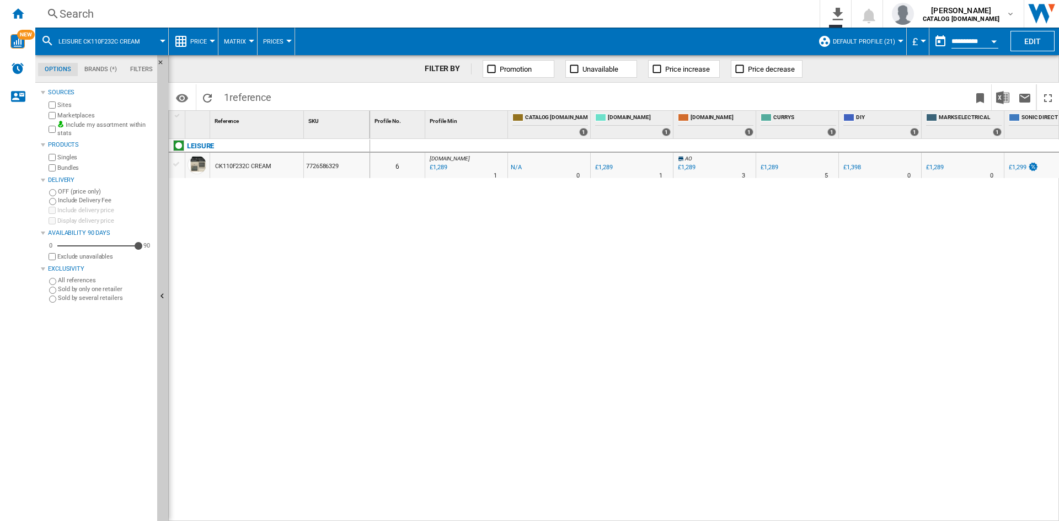
click at [84, 12] on div "Search" at bounding box center [426, 13] width 732 height 15
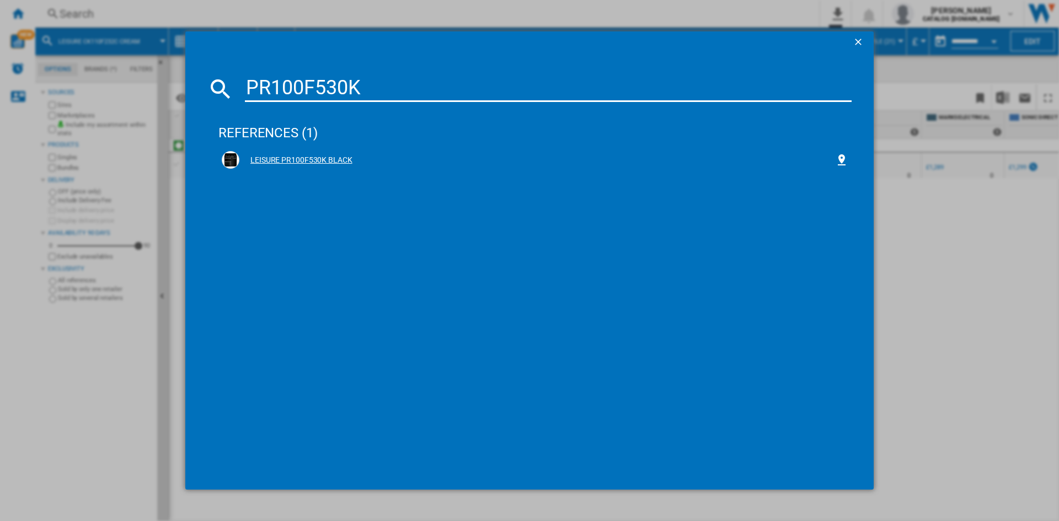
type input "PR100F530K"
click at [295, 157] on div "LEISURE PR100F530K BLACK" at bounding box center [537, 160] width 596 height 11
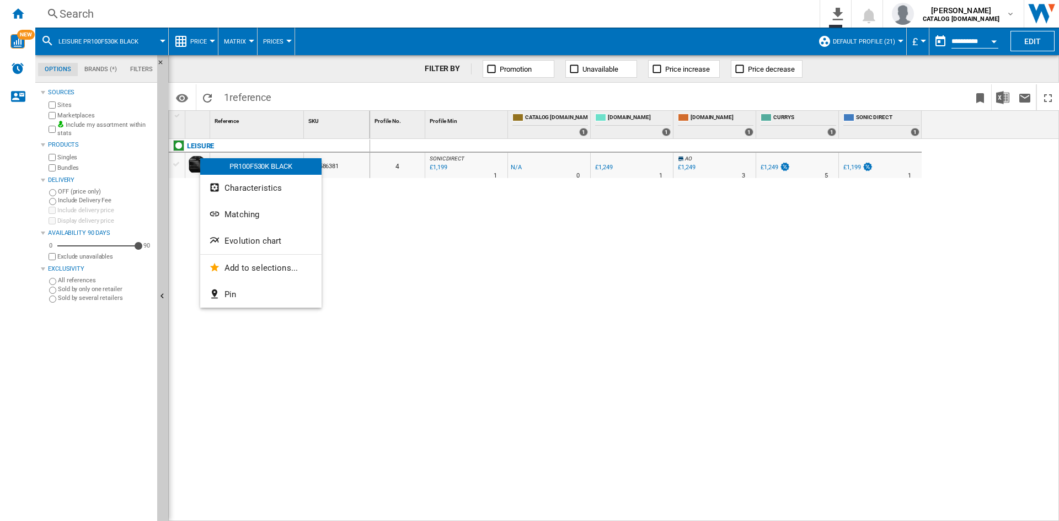
click at [264, 241] on span "Evolution chart" at bounding box center [253, 241] width 57 height 10
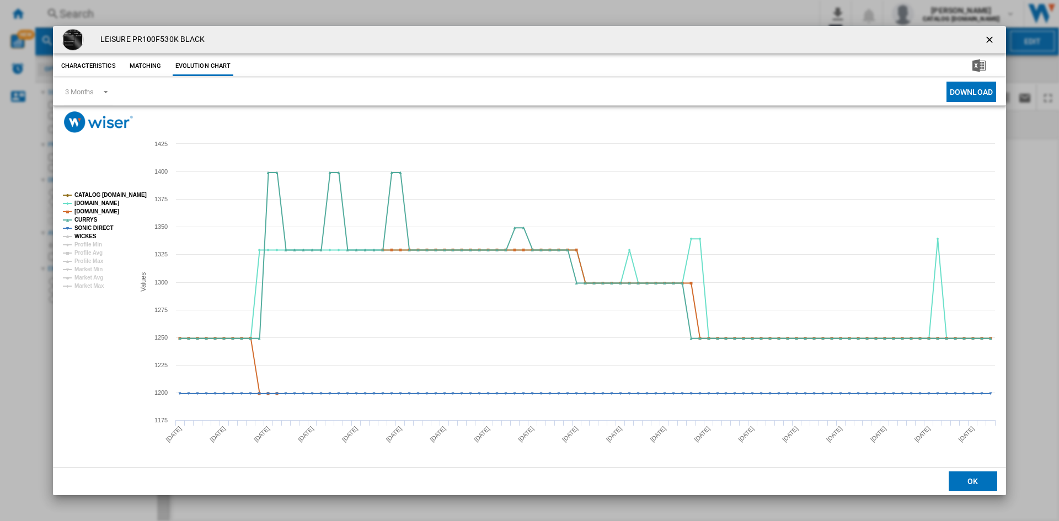
click at [87, 235] on tspan "WICKES" at bounding box center [85, 236] width 22 height 6
drag, startPoint x: 987, startPoint y: 39, endPoint x: 981, endPoint y: 42, distance: 6.7
click at [987, 39] on ng-md-icon "getI18NText('BUTTONS.CLOSE_DIALOG')" at bounding box center [990, 40] width 13 height 13
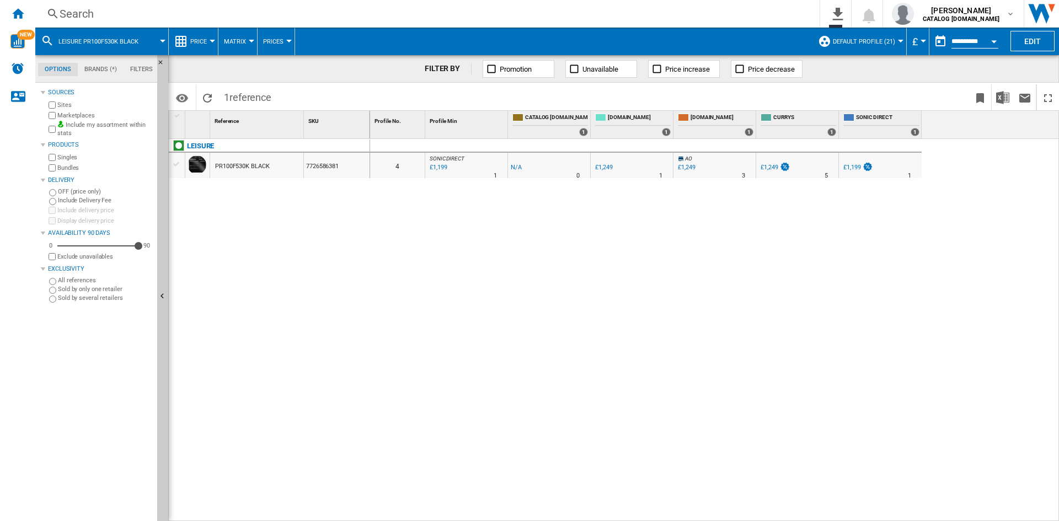
click at [83, 8] on div "Search" at bounding box center [426, 13] width 732 height 15
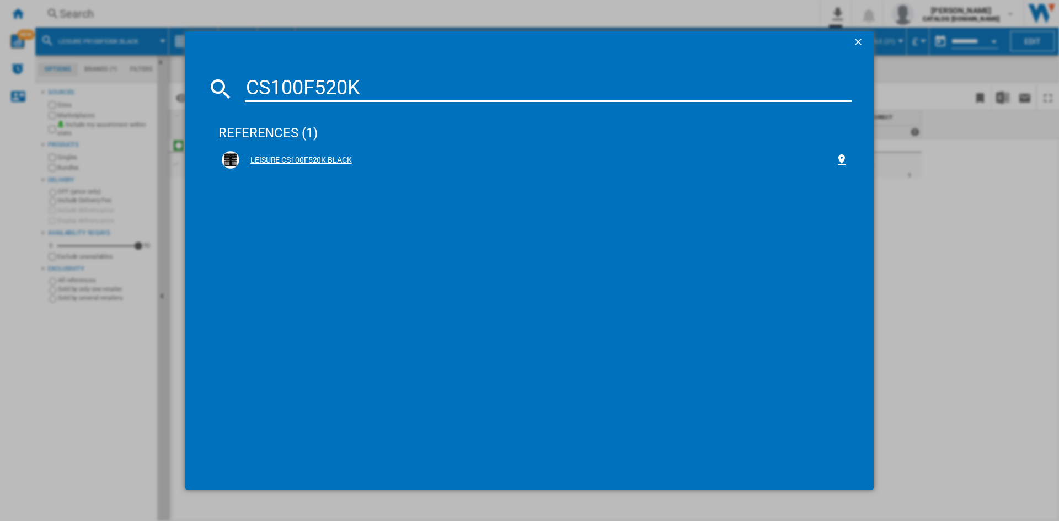
type input "CS100F520K"
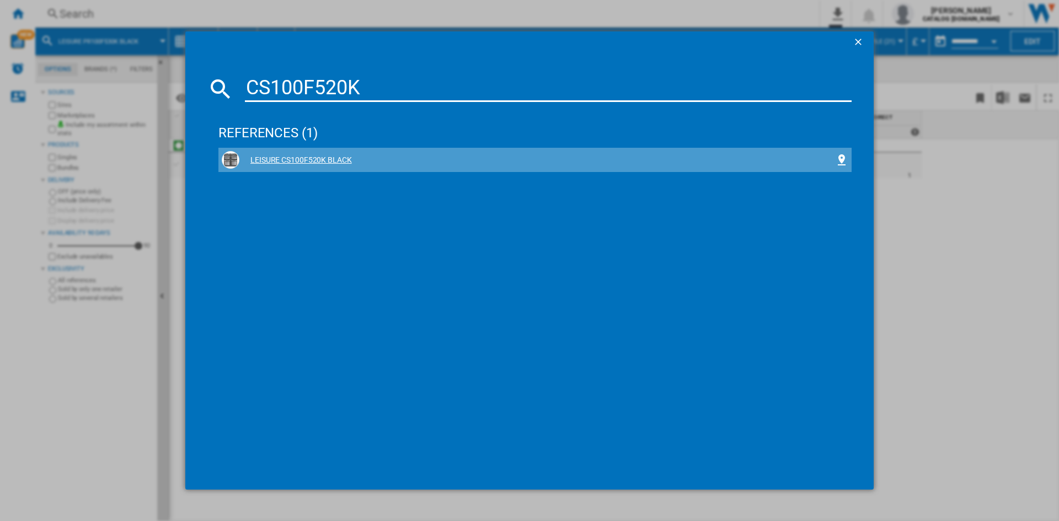
click at [295, 162] on div "LEISURE CS100F520K BLACK" at bounding box center [537, 160] width 596 height 11
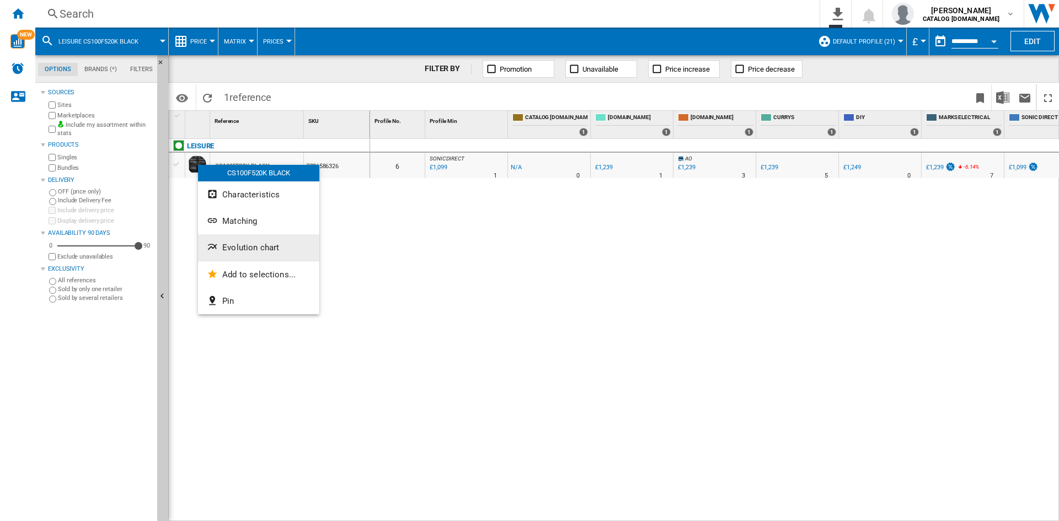
click at [260, 247] on span "Evolution chart" at bounding box center [250, 248] width 57 height 10
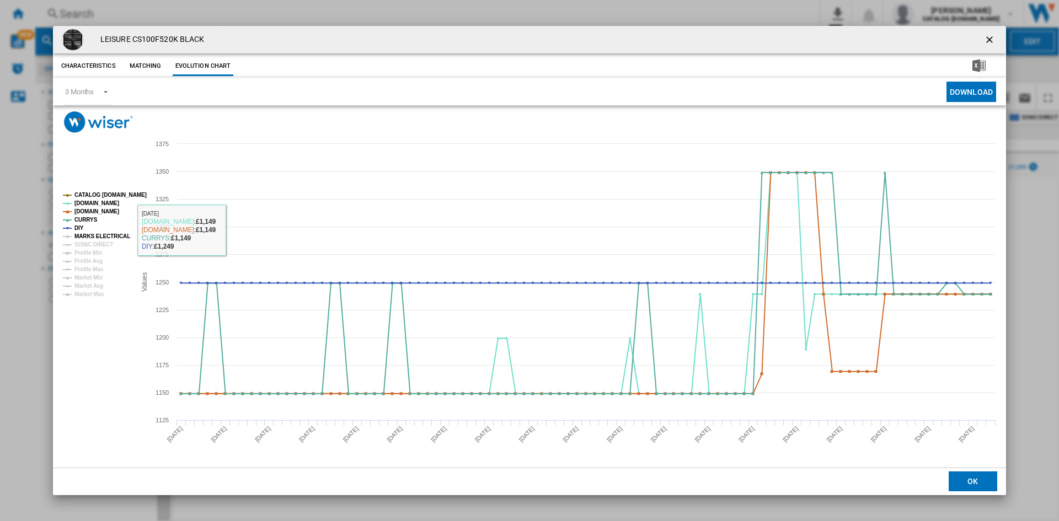
click at [98, 237] on tspan "MARKS ELECTRICAL" at bounding box center [102, 236] width 56 height 6
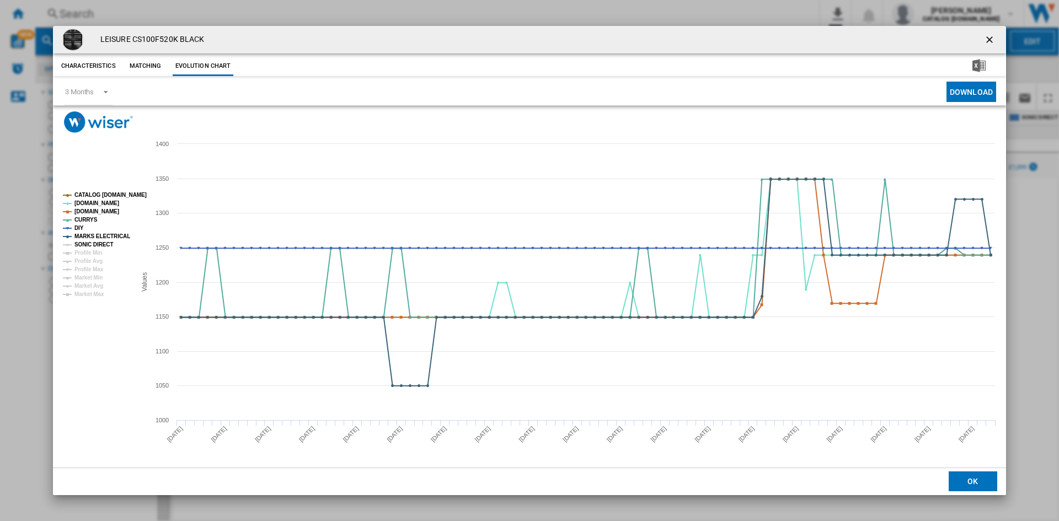
click at [92, 247] on tspan "SONIC DIRECT" at bounding box center [93, 245] width 39 height 6
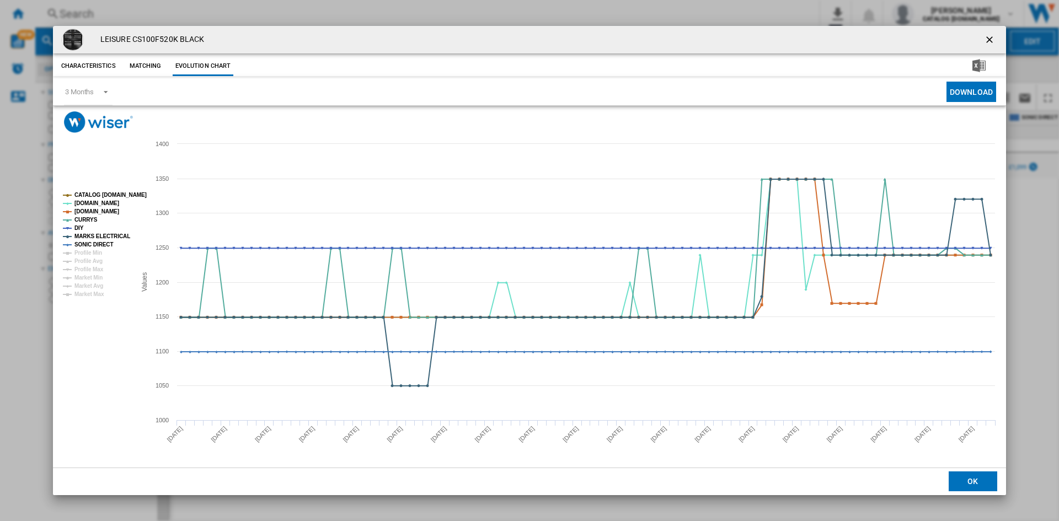
drag, startPoint x: 986, startPoint y: 40, endPoint x: 1042, endPoint y: 58, distance: 58.8
click at [986, 40] on ng-md-icon "getI18NText('BUTTONS.CLOSE_DIALOG')" at bounding box center [990, 40] width 13 height 13
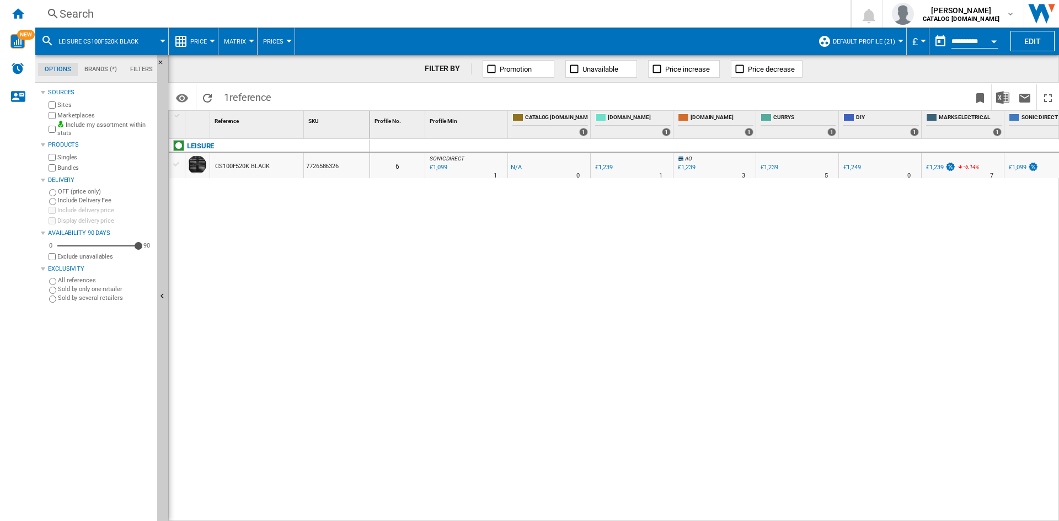
click at [550, 236] on div "0 6 SONIC DIRECT : SONIC DIRECT -1.0 % £1,099 % N/A 1 SONIC DIRECT : SONIC DIRE…" at bounding box center [715, 330] width 690 height 383
